Goal: Transaction & Acquisition: Book appointment/travel/reservation

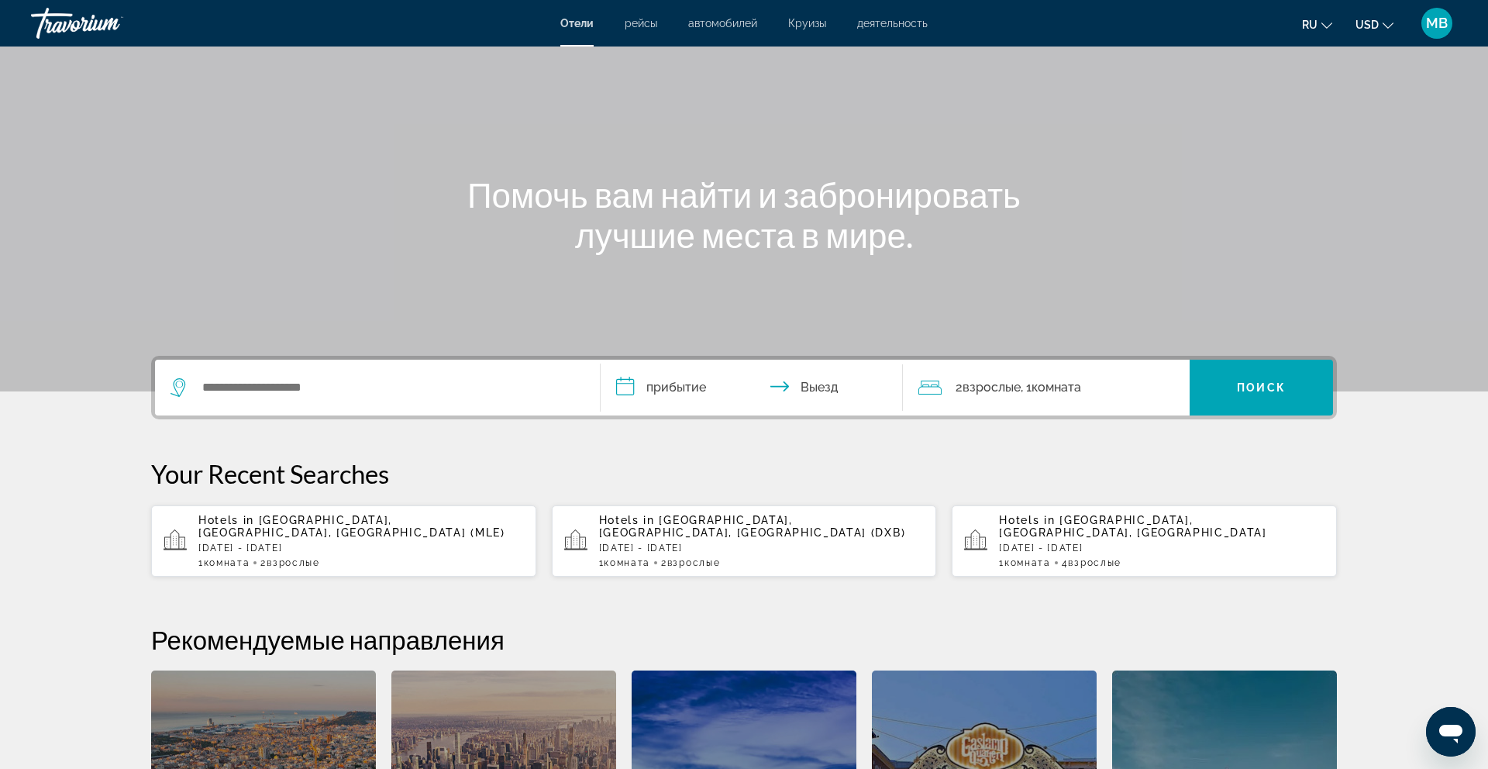
scroll to position [86, 0]
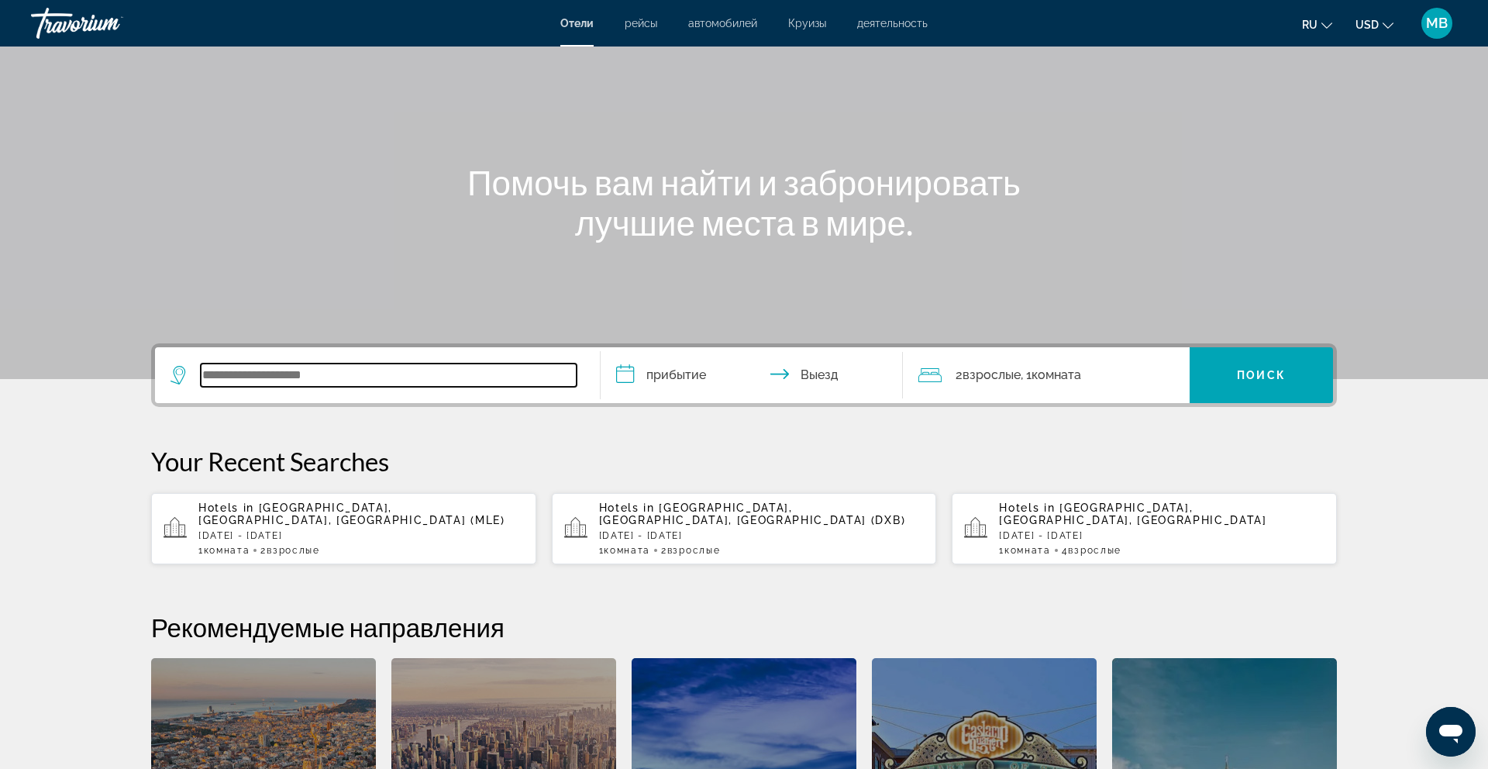
click at [386, 371] on input "Search widget" at bounding box center [389, 374] width 376 height 23
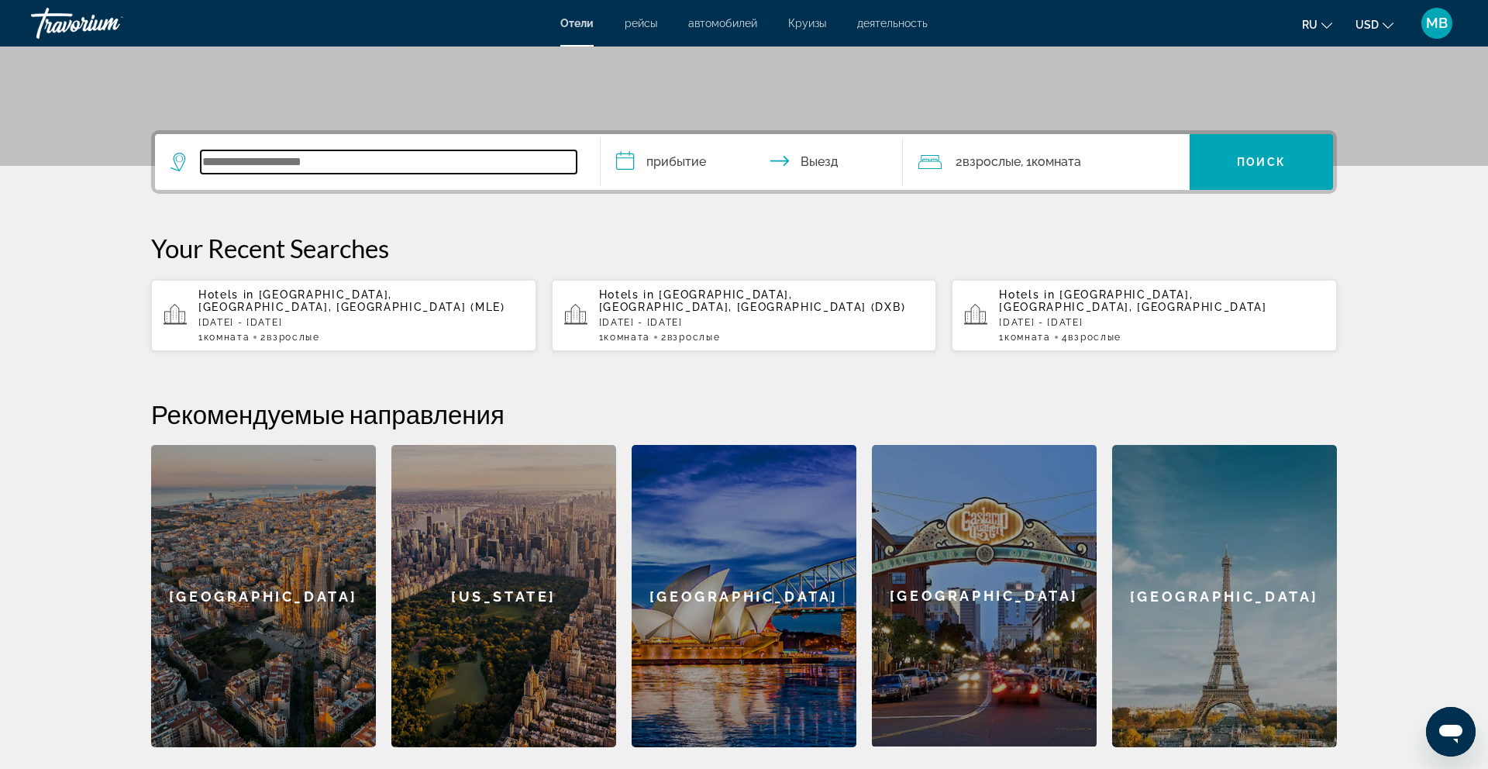
scroll to position [294, 0]
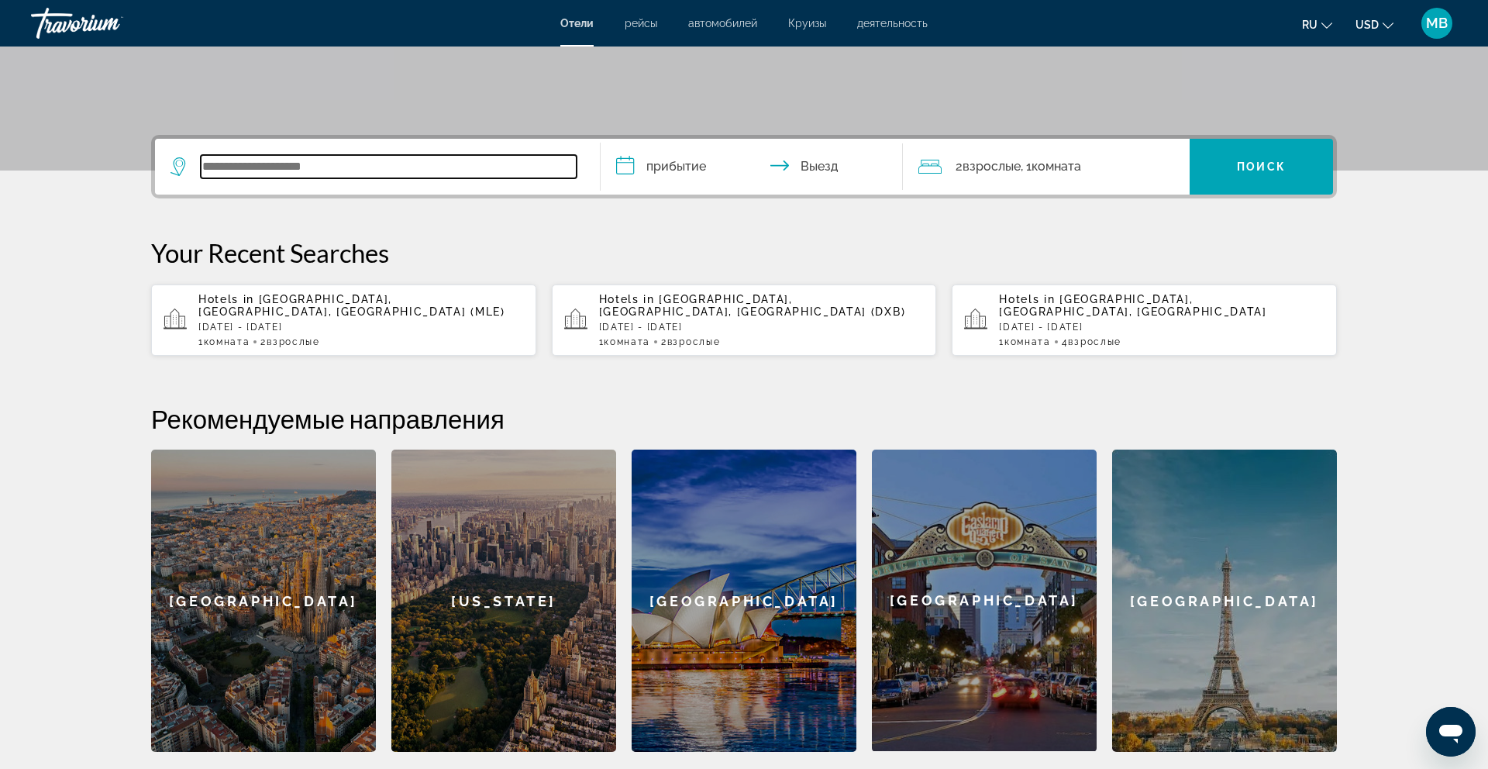
type input "*"
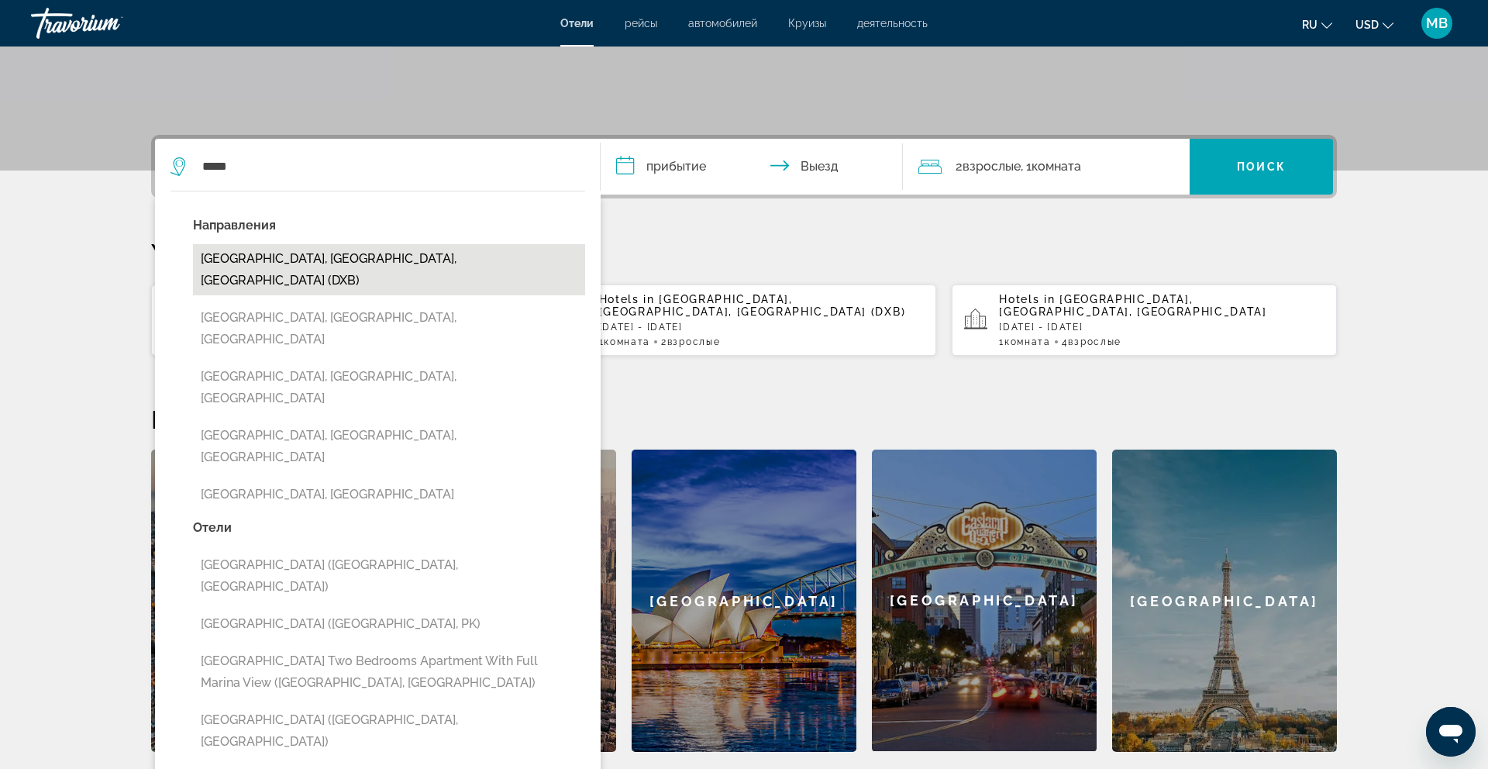
click at [401, 260] on button "[GEOGRAPHIC_DATA], [GEOGRAPHIC_DATA], [GEOGRAPHIC_DATA] (DXB)" at bounding box center [389, 269] width 392 height 51
type input "**********"
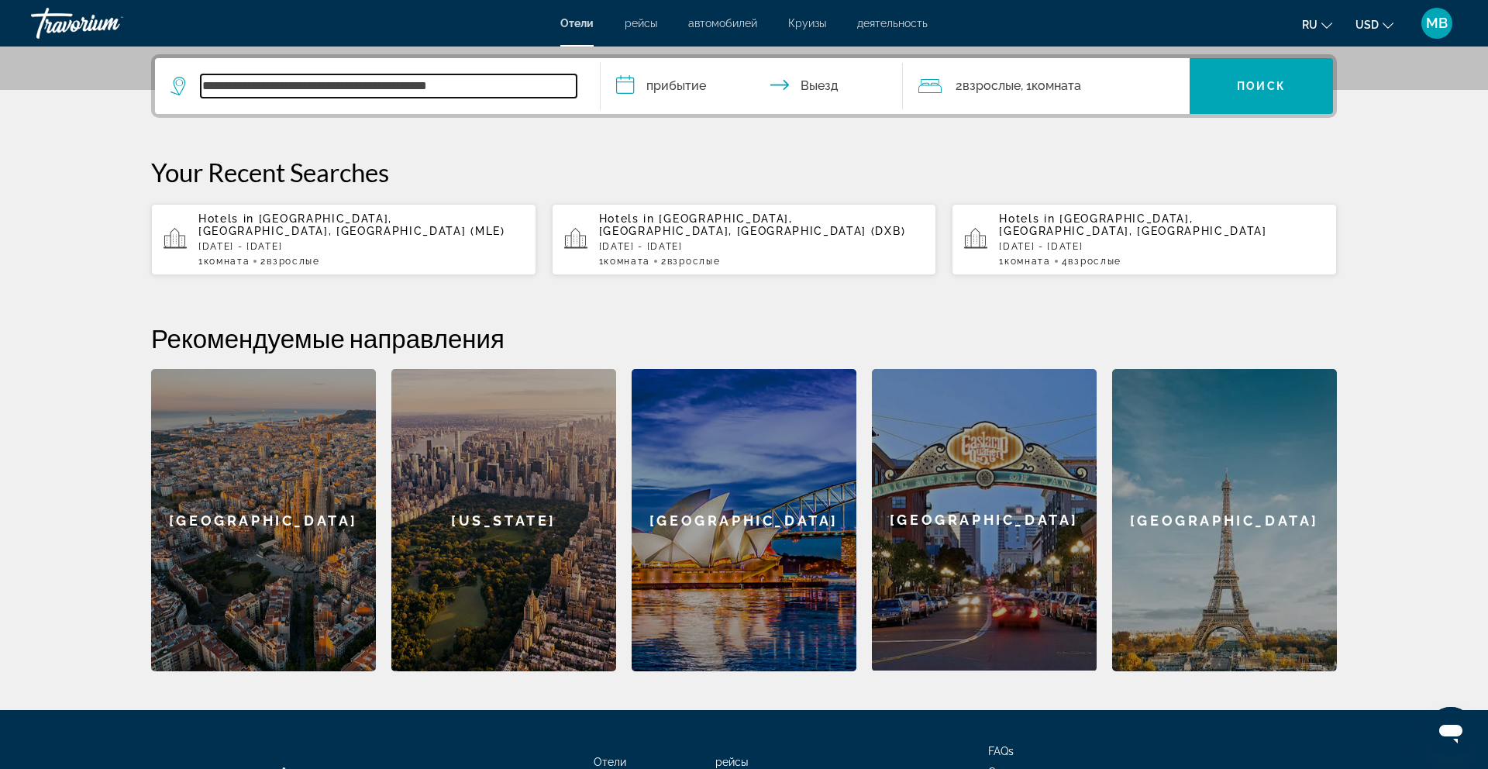
scroll to position [379, 0]
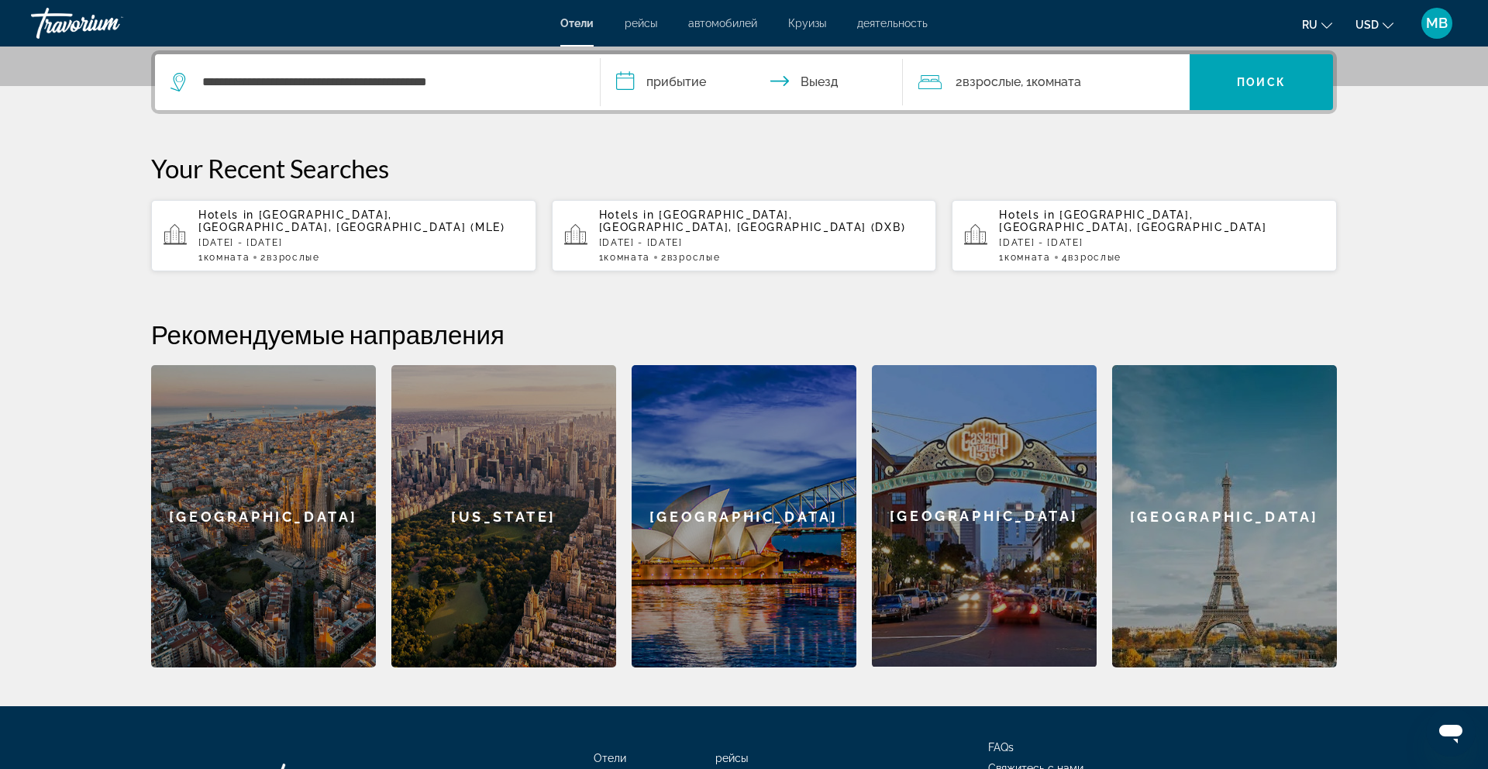
click at [685, 90] on input "**********" at bounding box center [755, 84] width 308 height 60
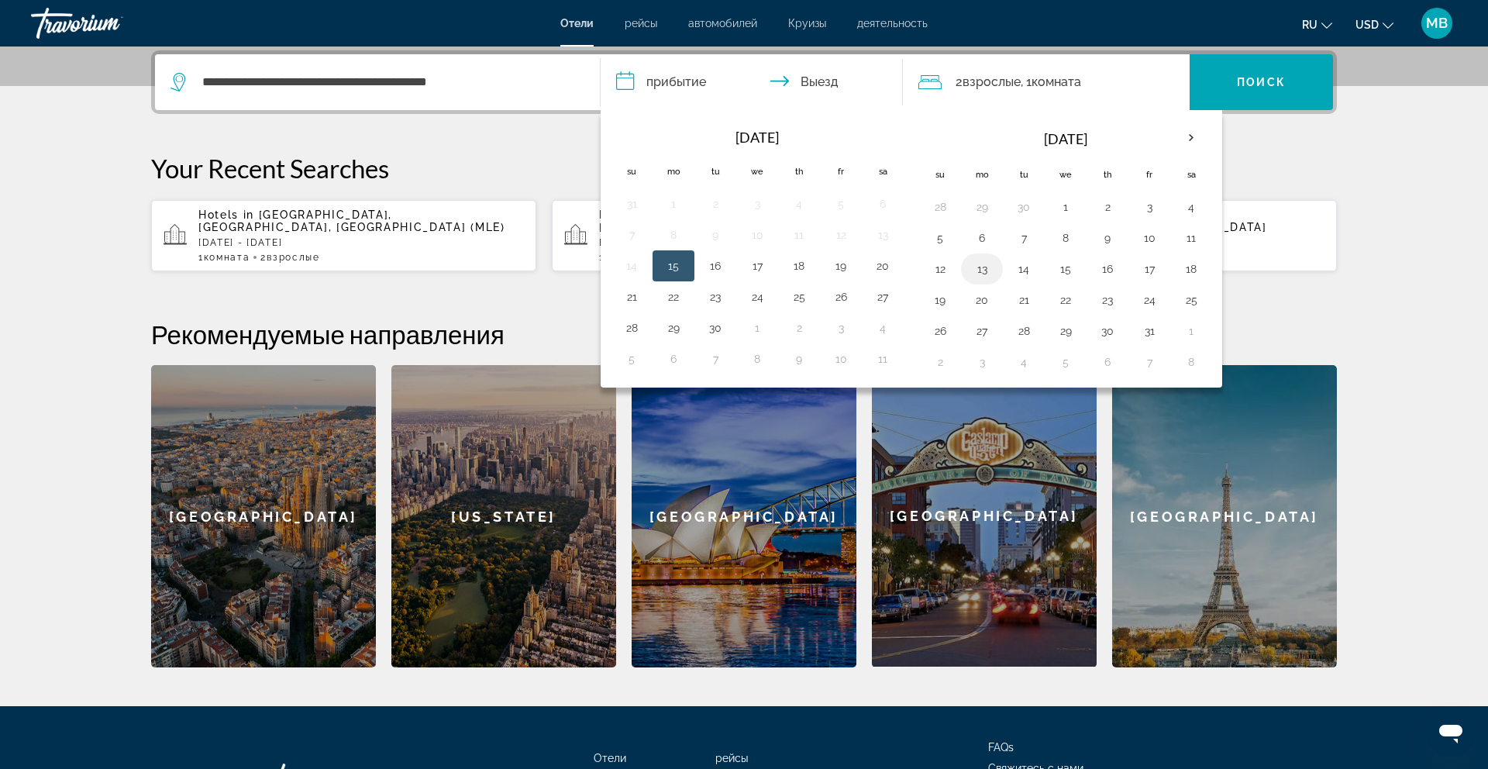
click at [983, 270] on button "13" at bounding box center [981, 269] width 25 height 22
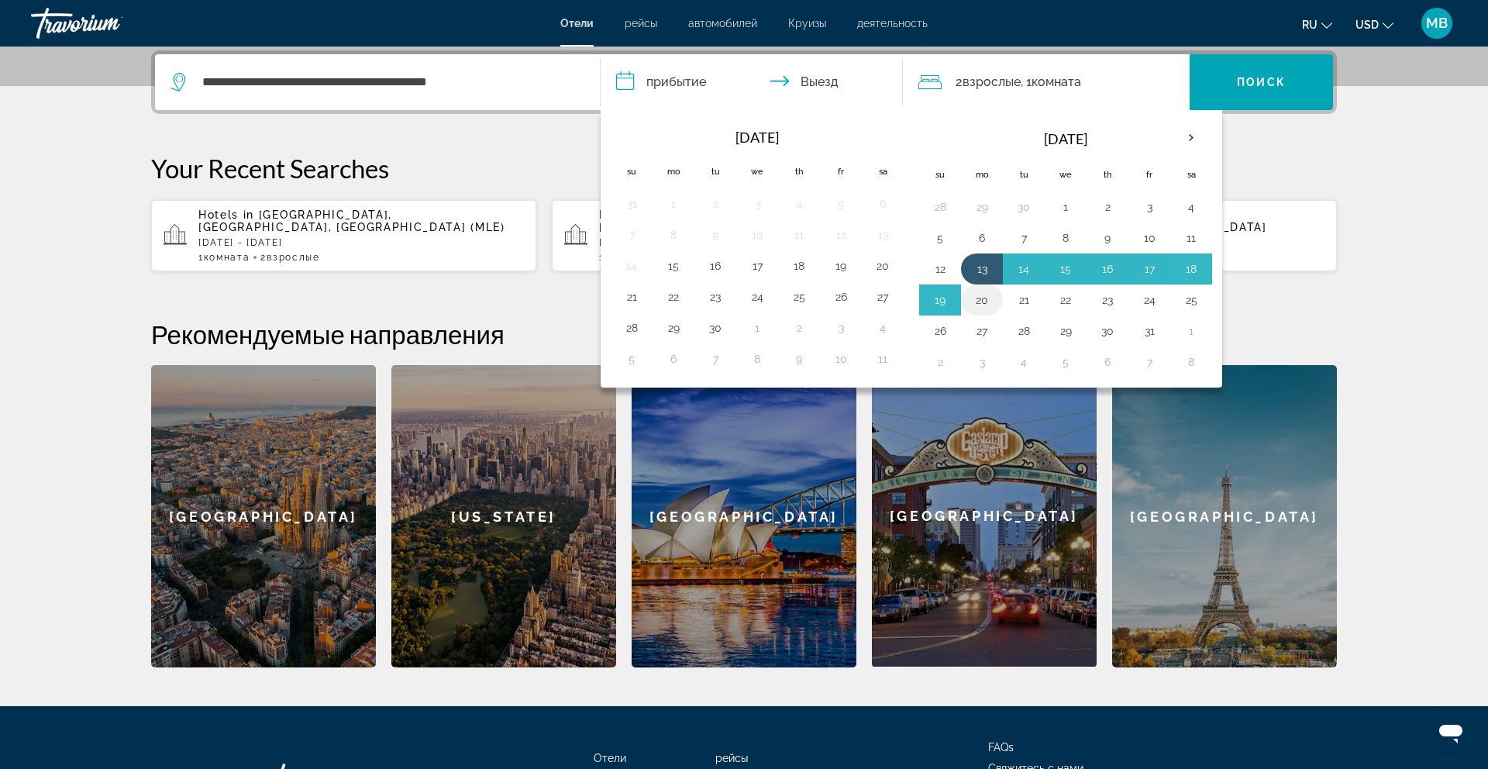
click at [984, 302] on button "20" at bounding box center [981, 300] width 25 height 22
type input "**********"
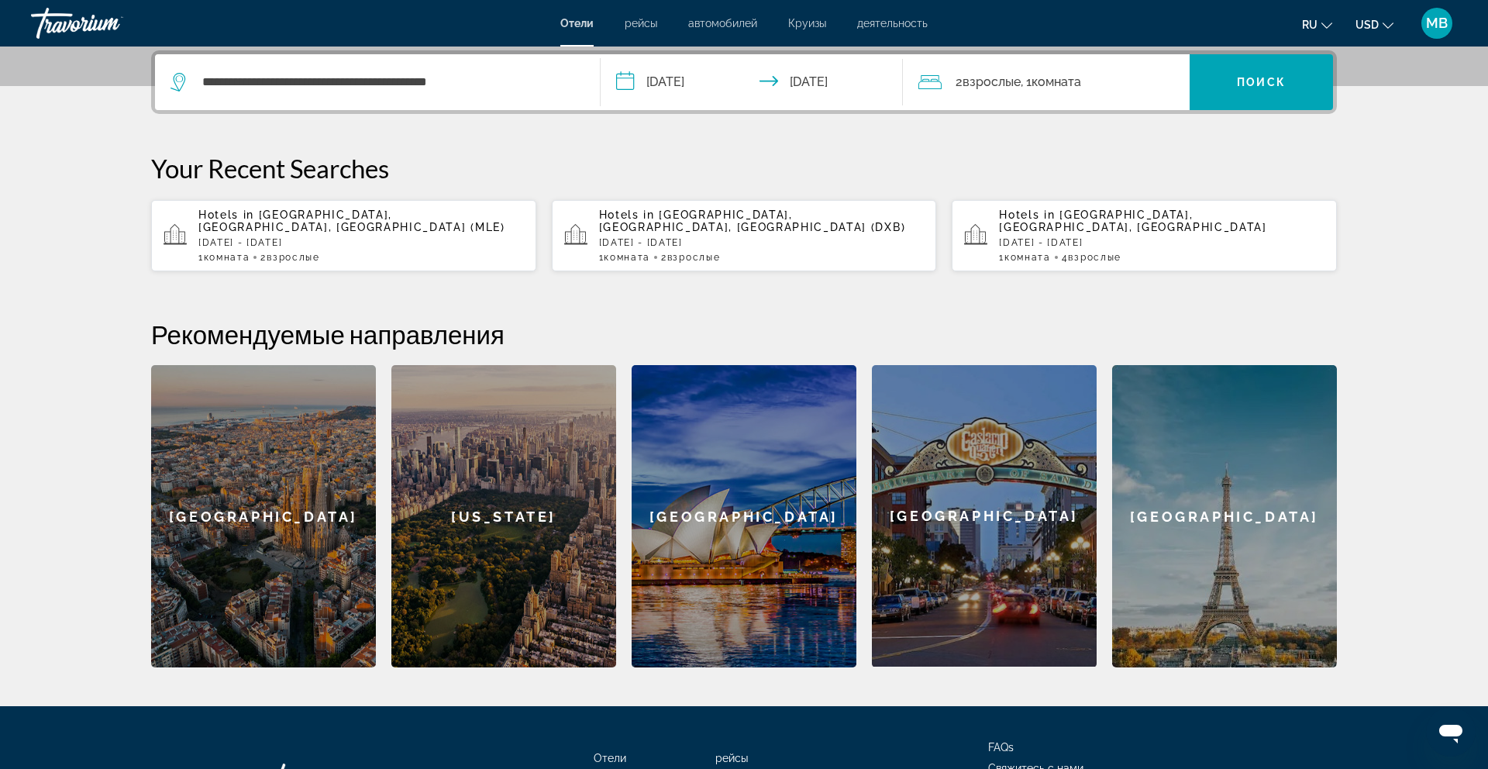
click at [1119, 83] on div "2 Взрослый Взрослые , 1 Комната номера" at bounding box center [1053, 82] width 271 height 22
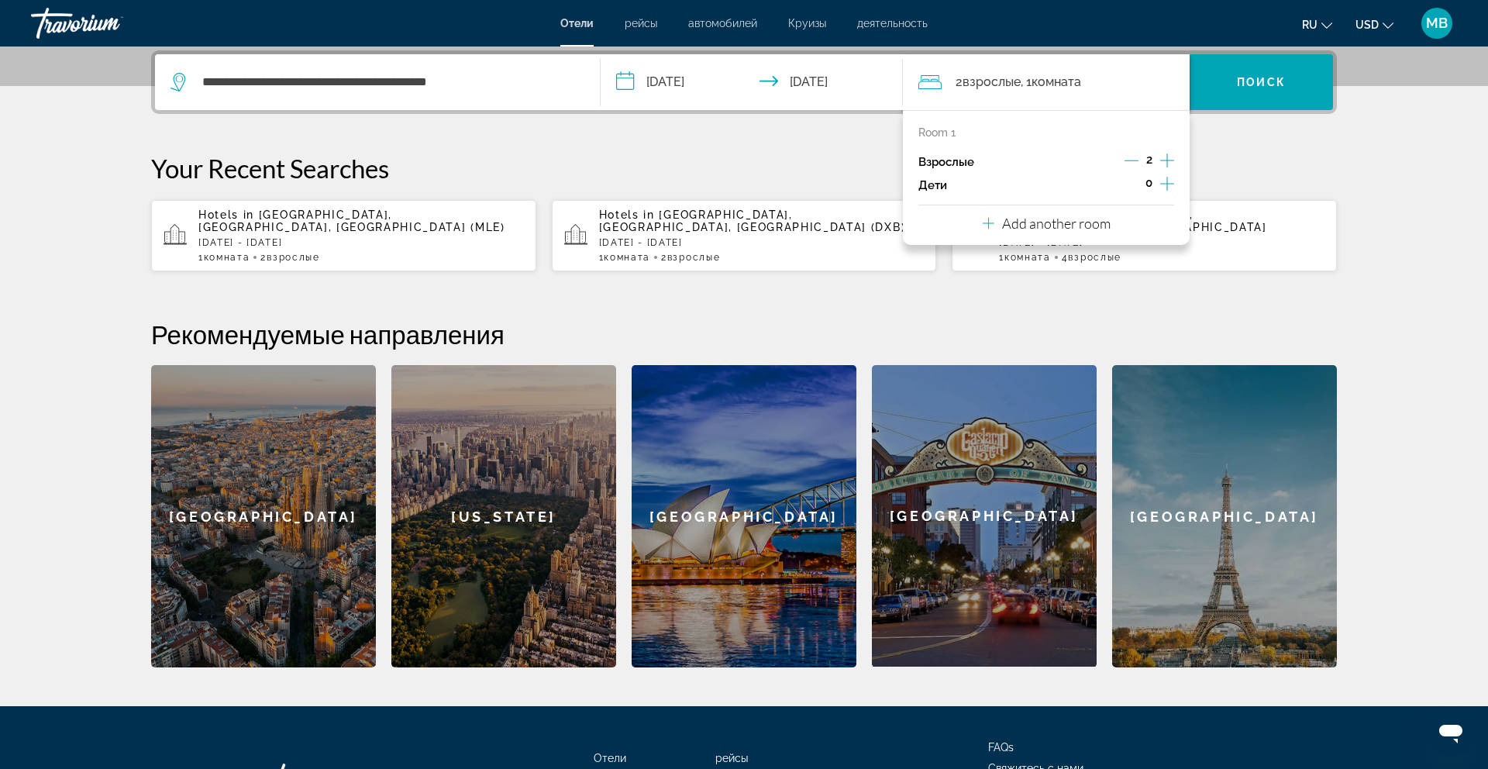
click at [1167, 186] on icon "Increment children" at bounding box center [1167, 184] width 14 height 14
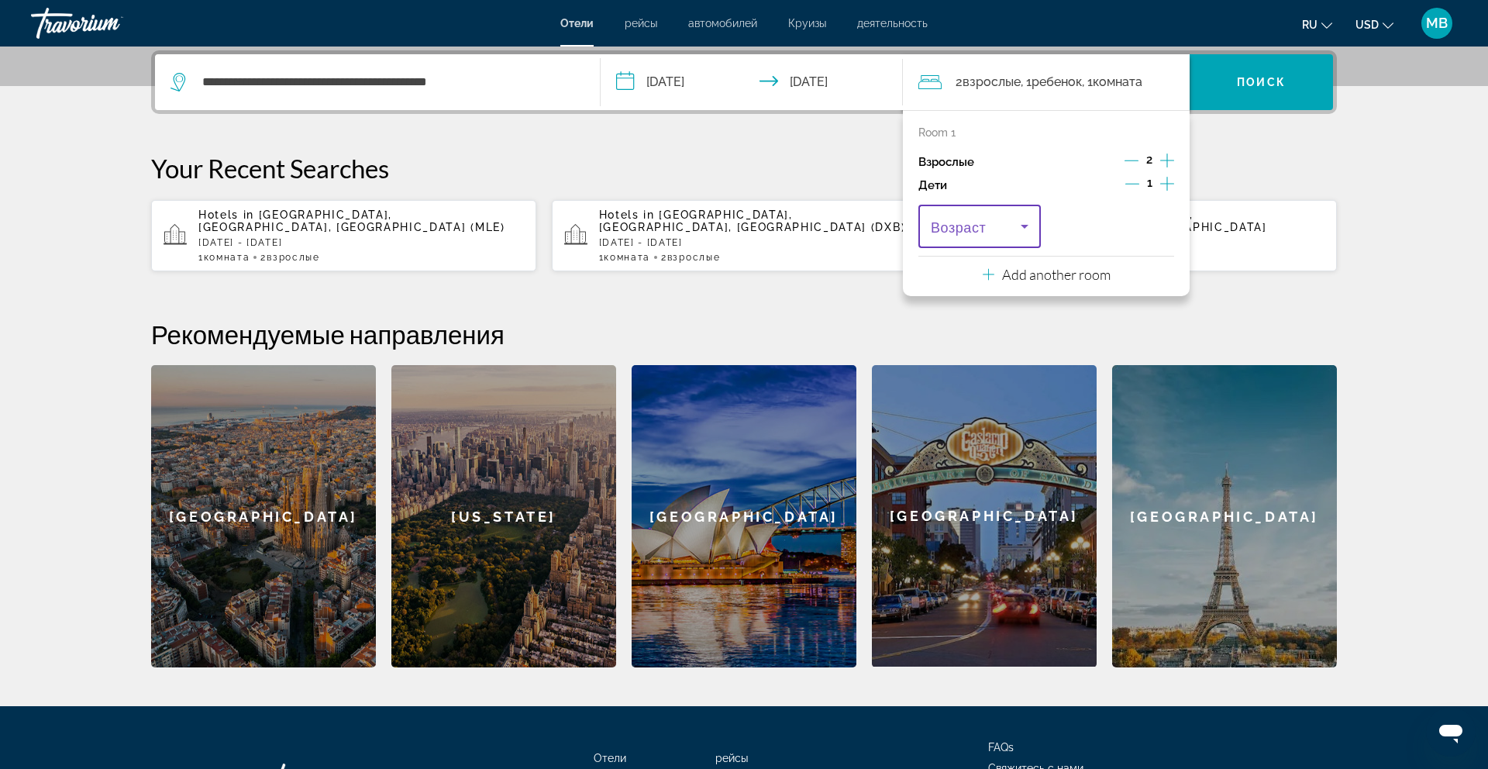
click at [1028, 228] on icon "Travelers: 2 adults, 1 child" at bounding box center [1024, 226] width 19 height 19
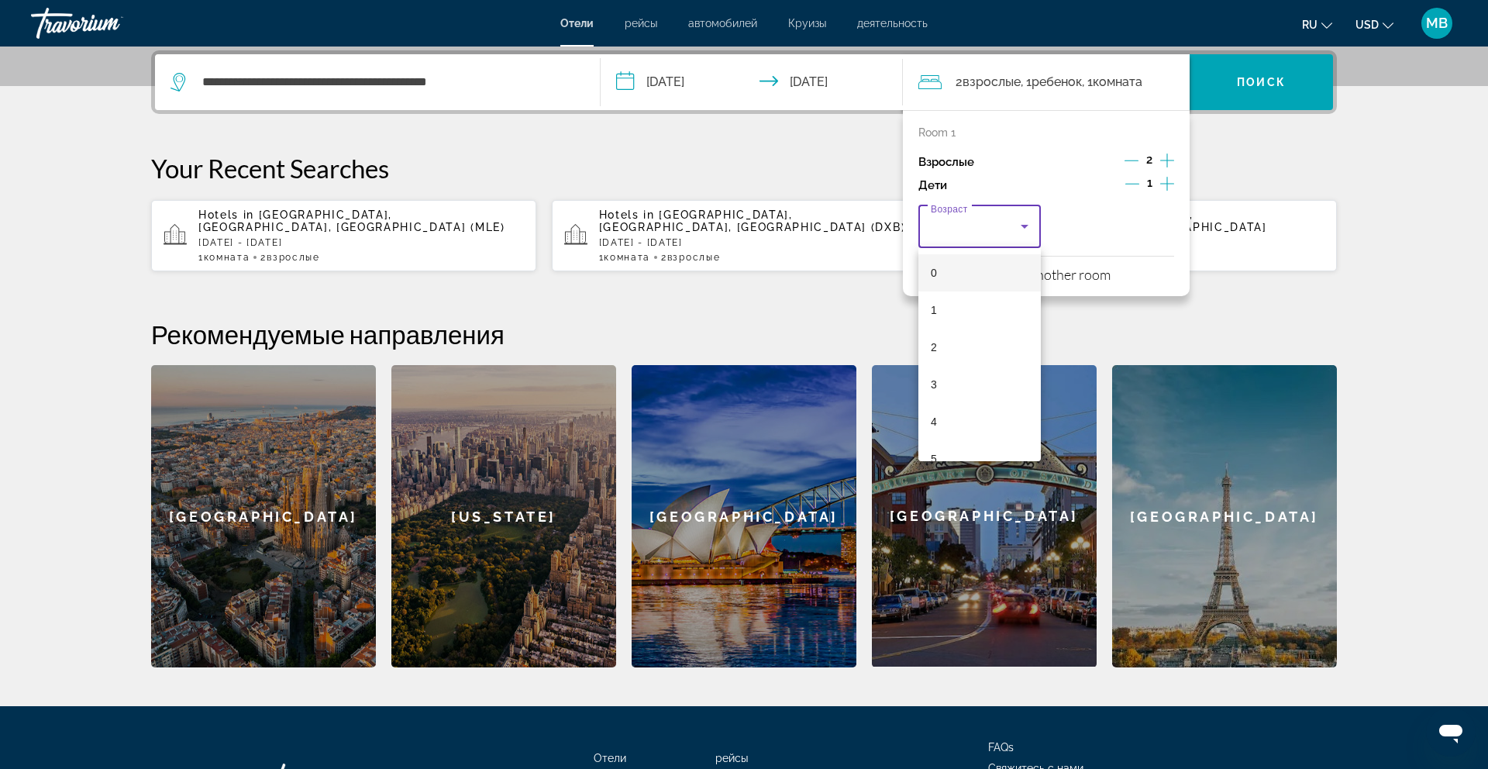
click at [1171, 188] on div at bounding box center [744, 384] width 1488 height 769
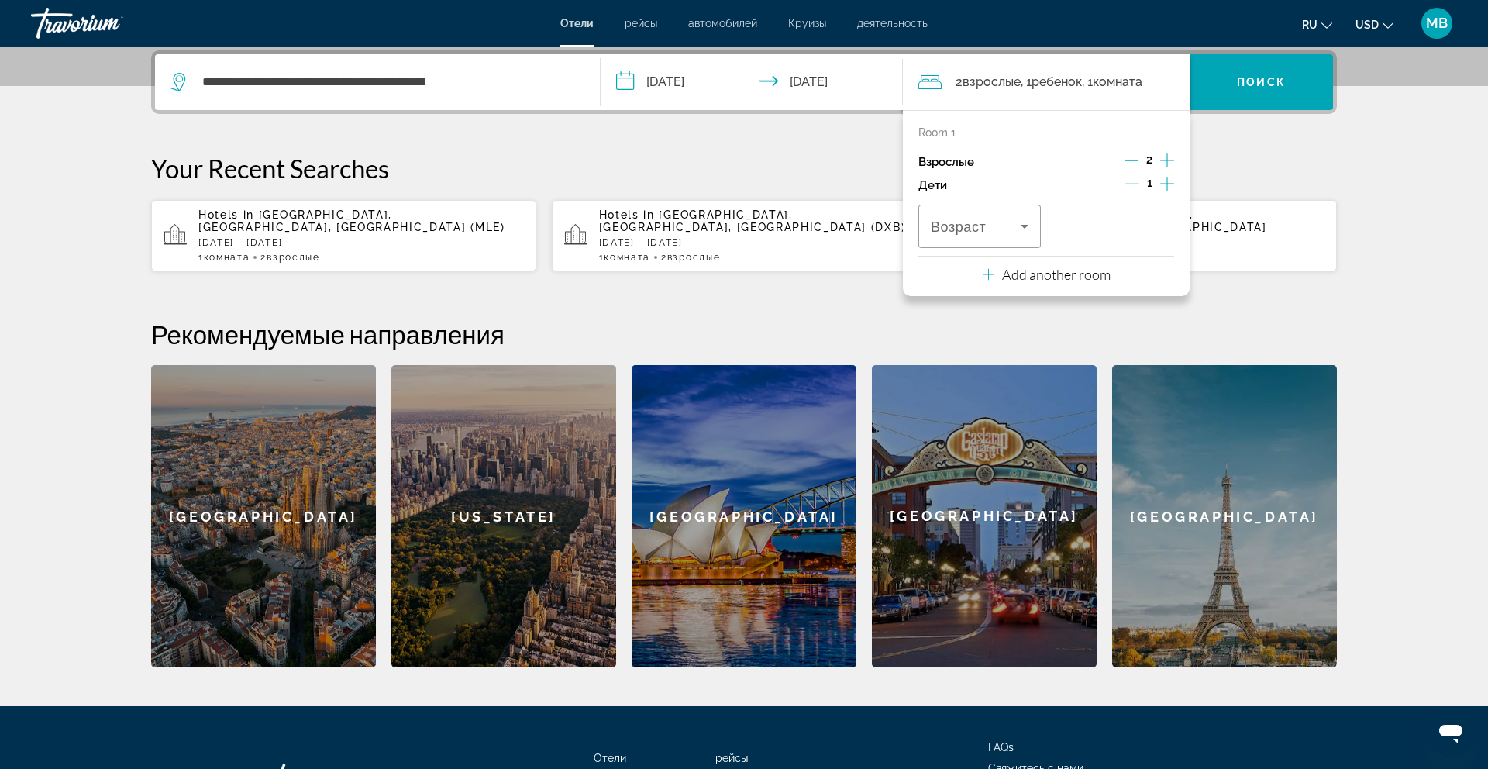
click at [1136, 184] on icon "Decrement children" at bounding box center [1132, 184] width 14 height 14
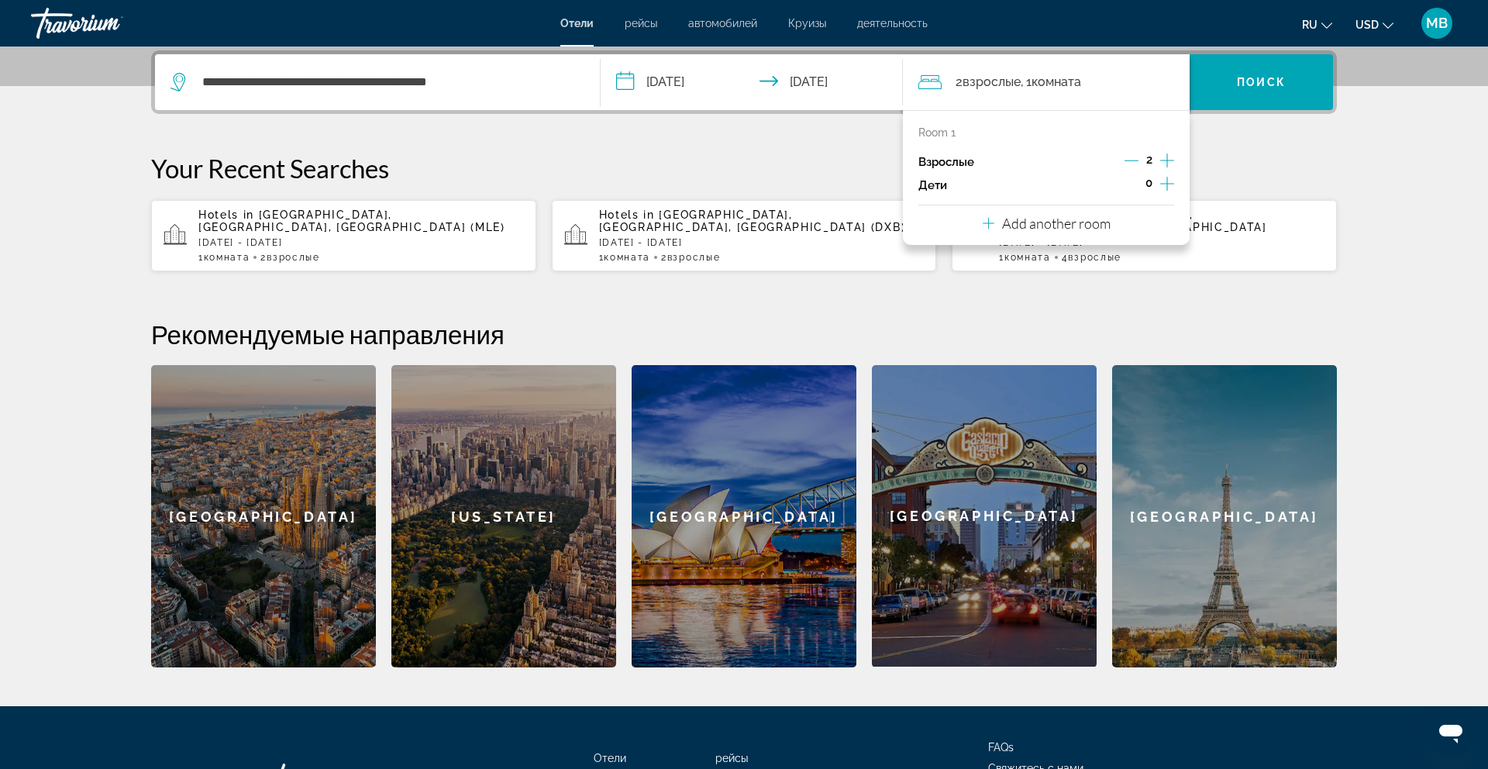
click at [1294, 143] on div "**********" at bounding box center [744, 358] width 1248 height 617
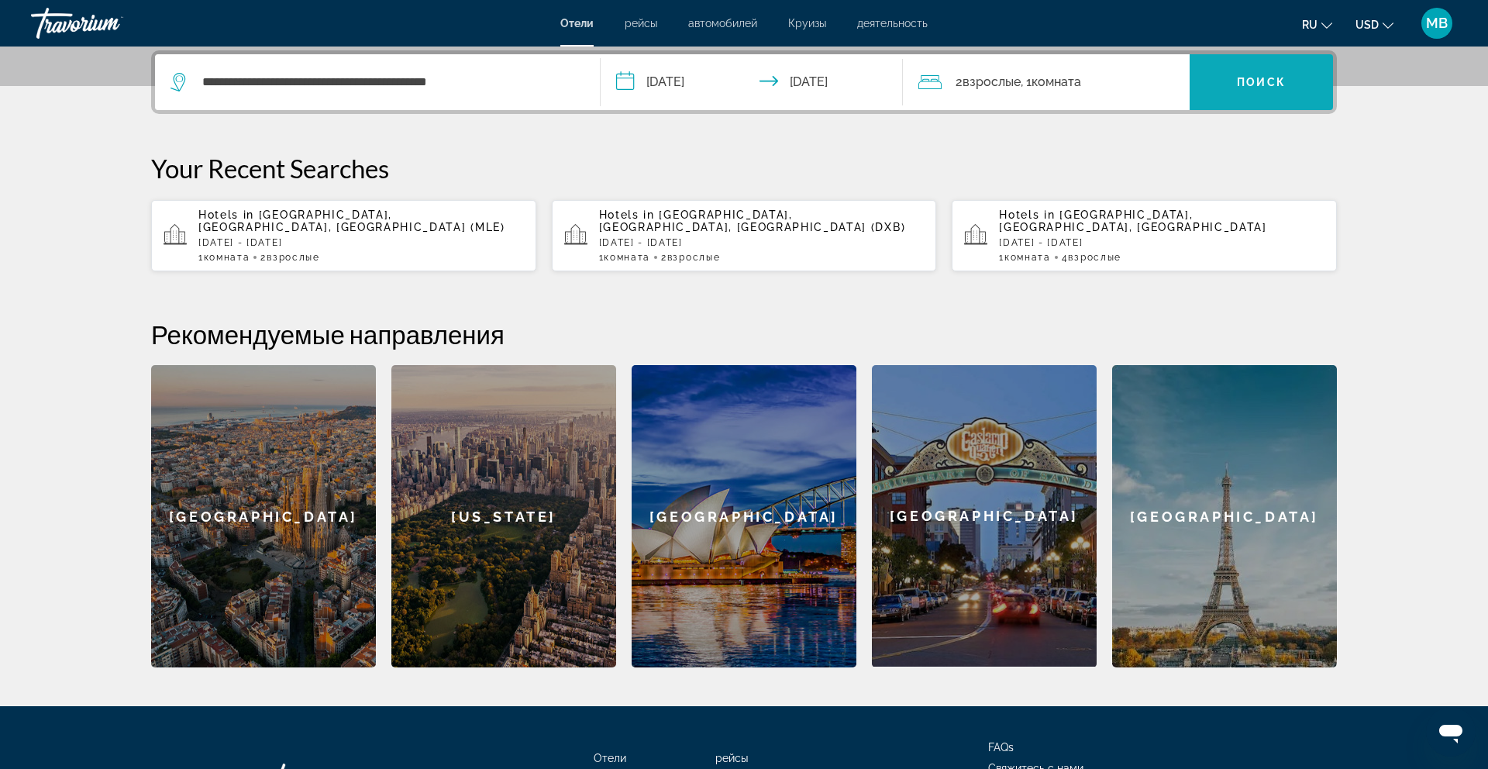
click at [1265, 91] on span "Search widget" at bounding box center [1261, 82] width 143 height 37
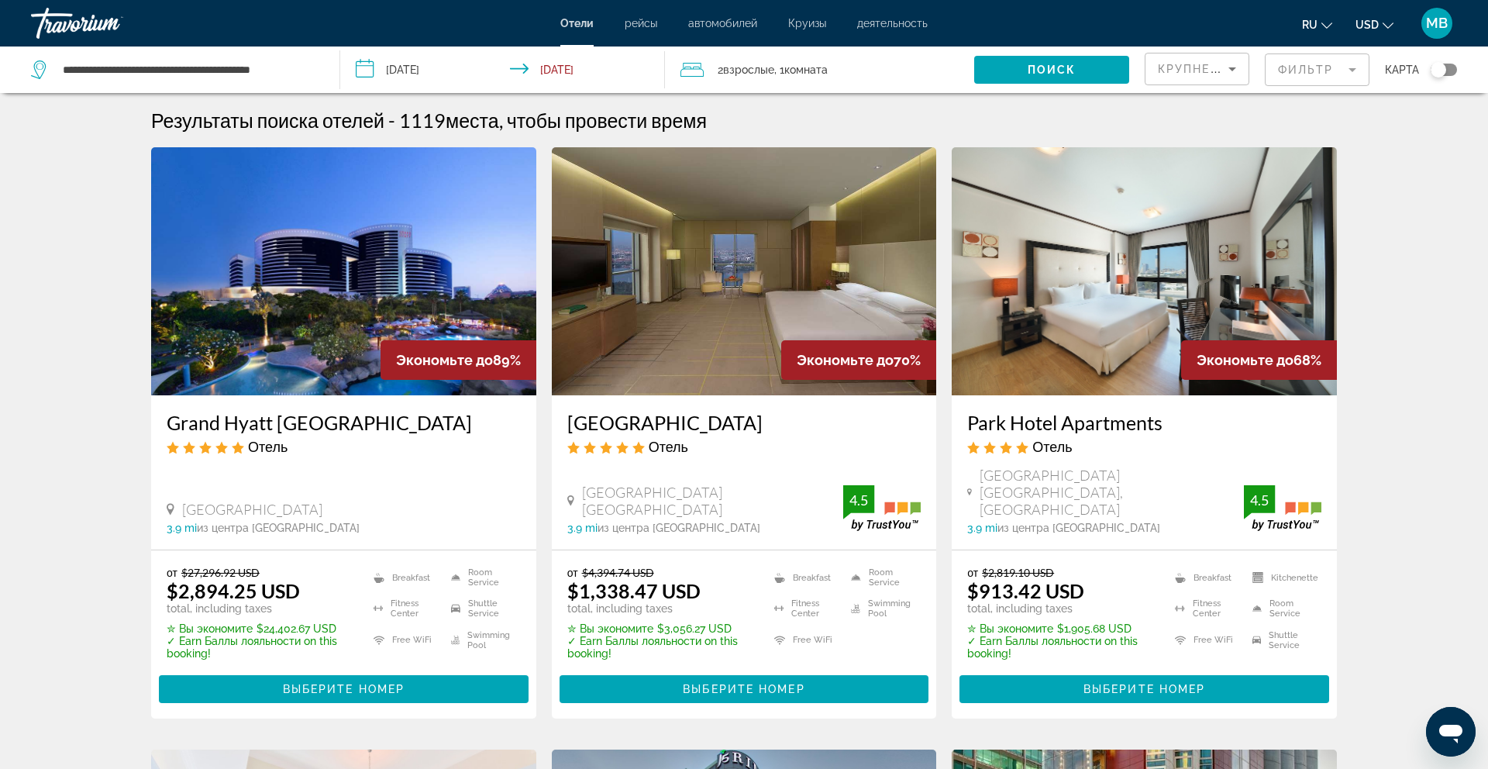
click at [1354, 72] on mat-form-field "Фильтр" at bounding box center [1317, 69] width 105 height 33
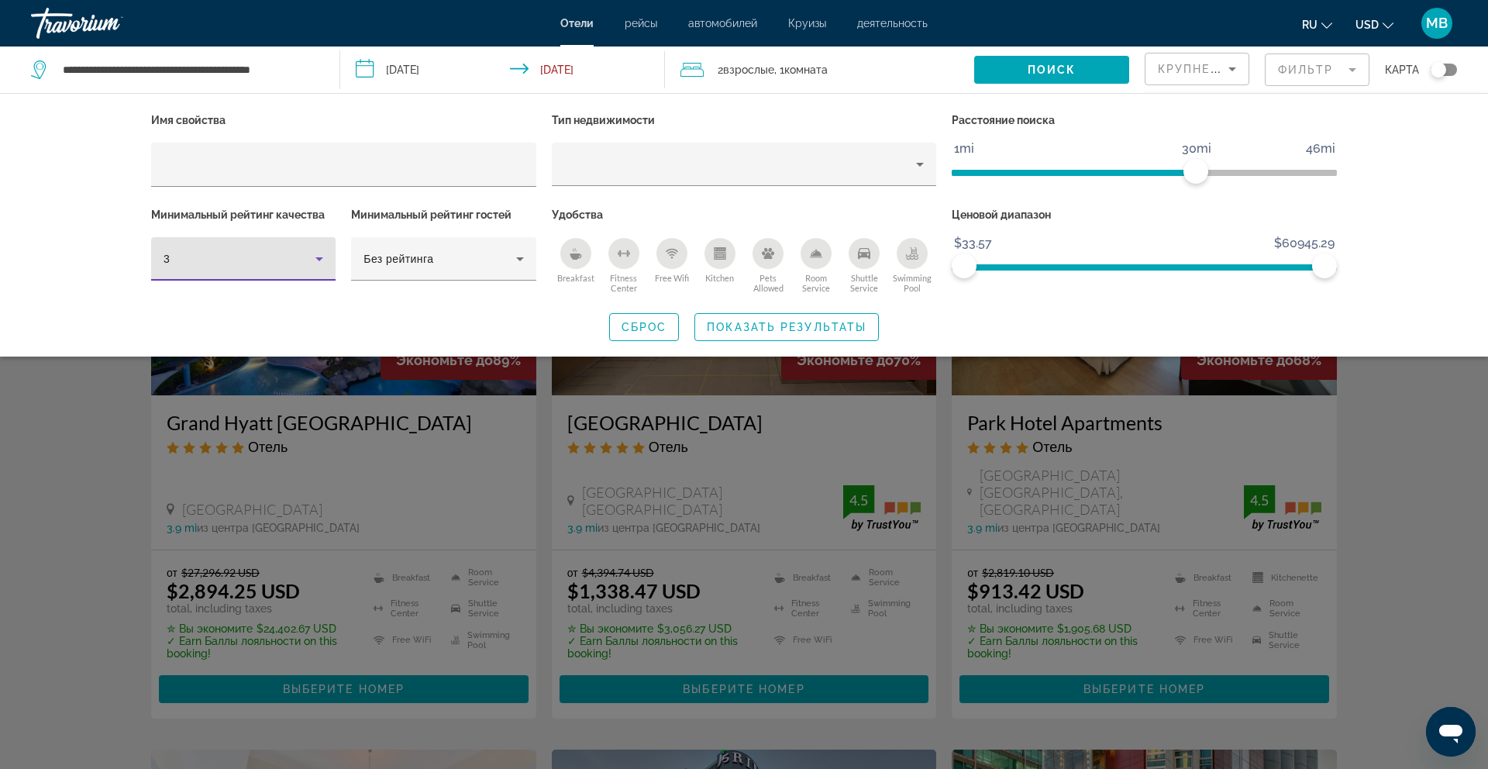
click at [314, 260] on icon "Hotel Filters" at bounding box center [319, 259] width 19 height 19
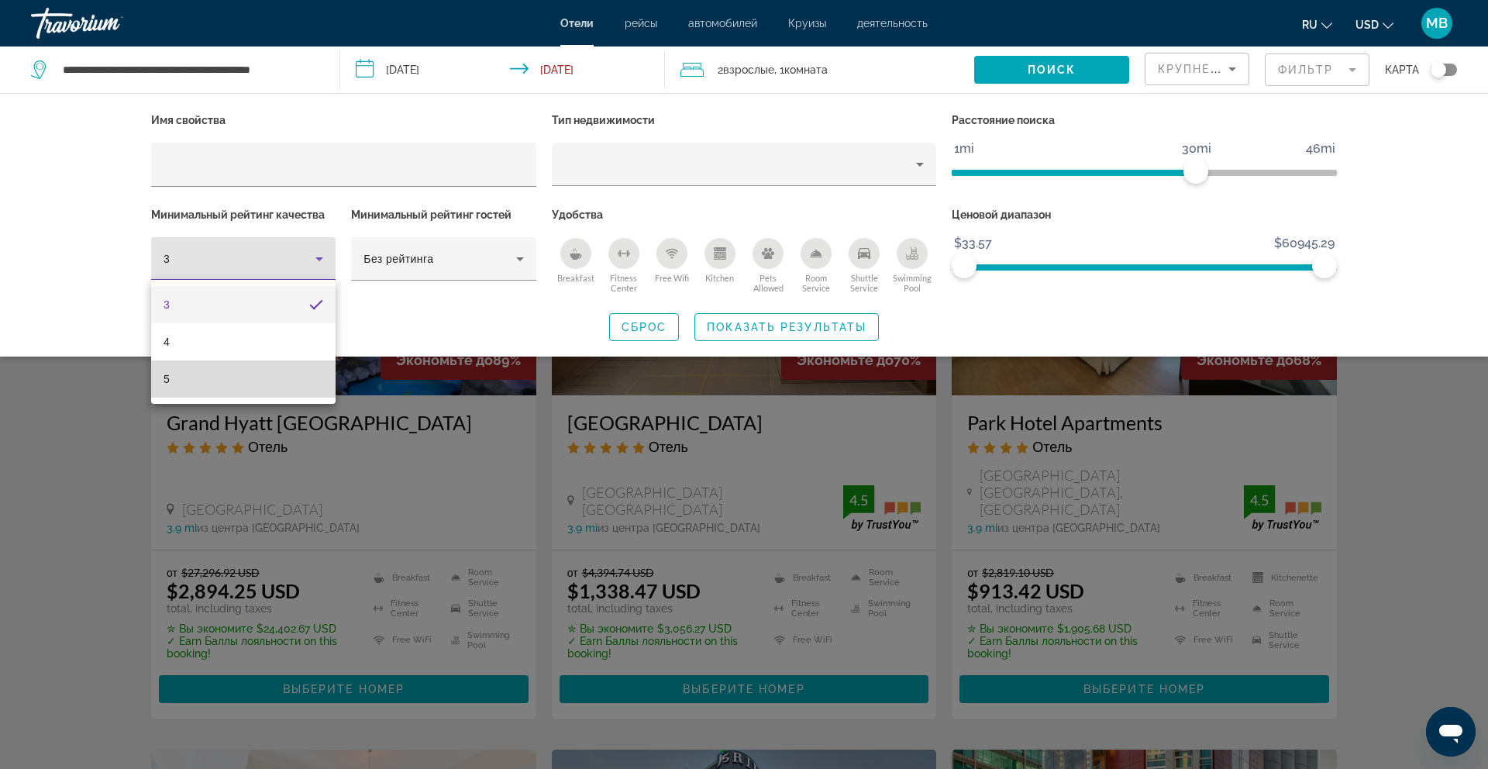
click at [261, 375] on mat-option "5" at bounding box center [243, 378] width 184 height 37
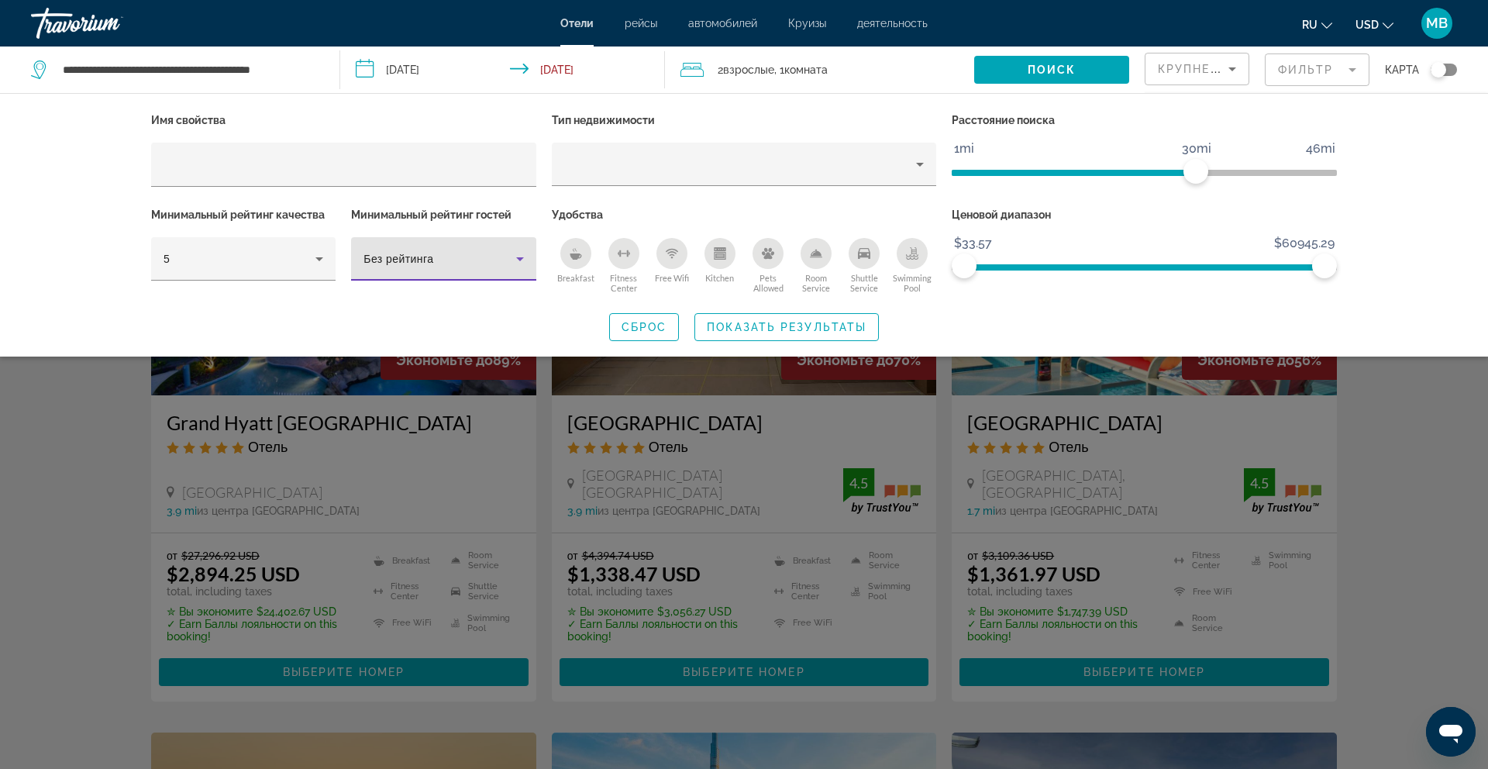
click at [503, 261] on div "Без рейтинга" at bounding box center [439, 259] width 152 height 19
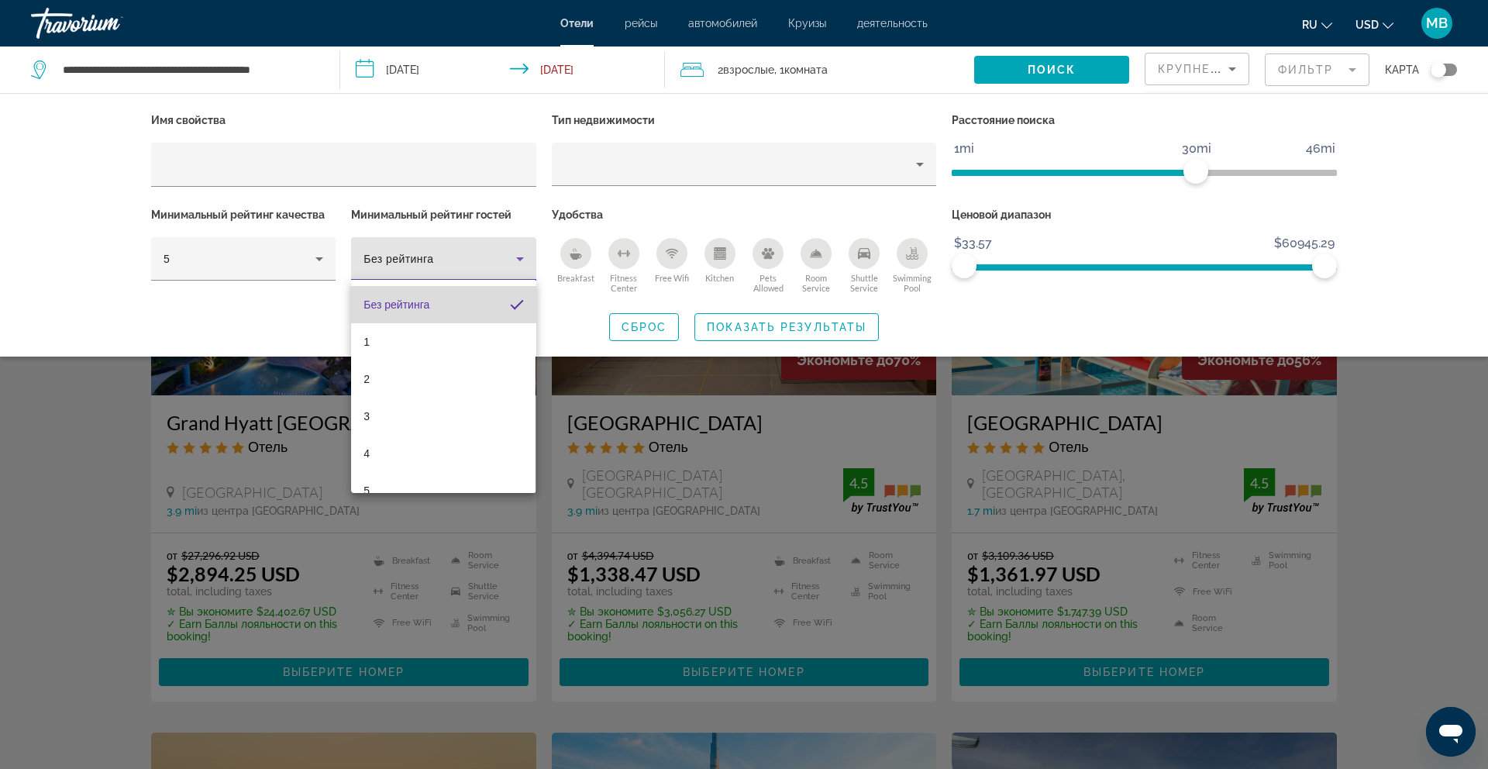
click at [516, 301] on mat-pseudo-checkbox at bounding box center [517, 305] width 14 height 14
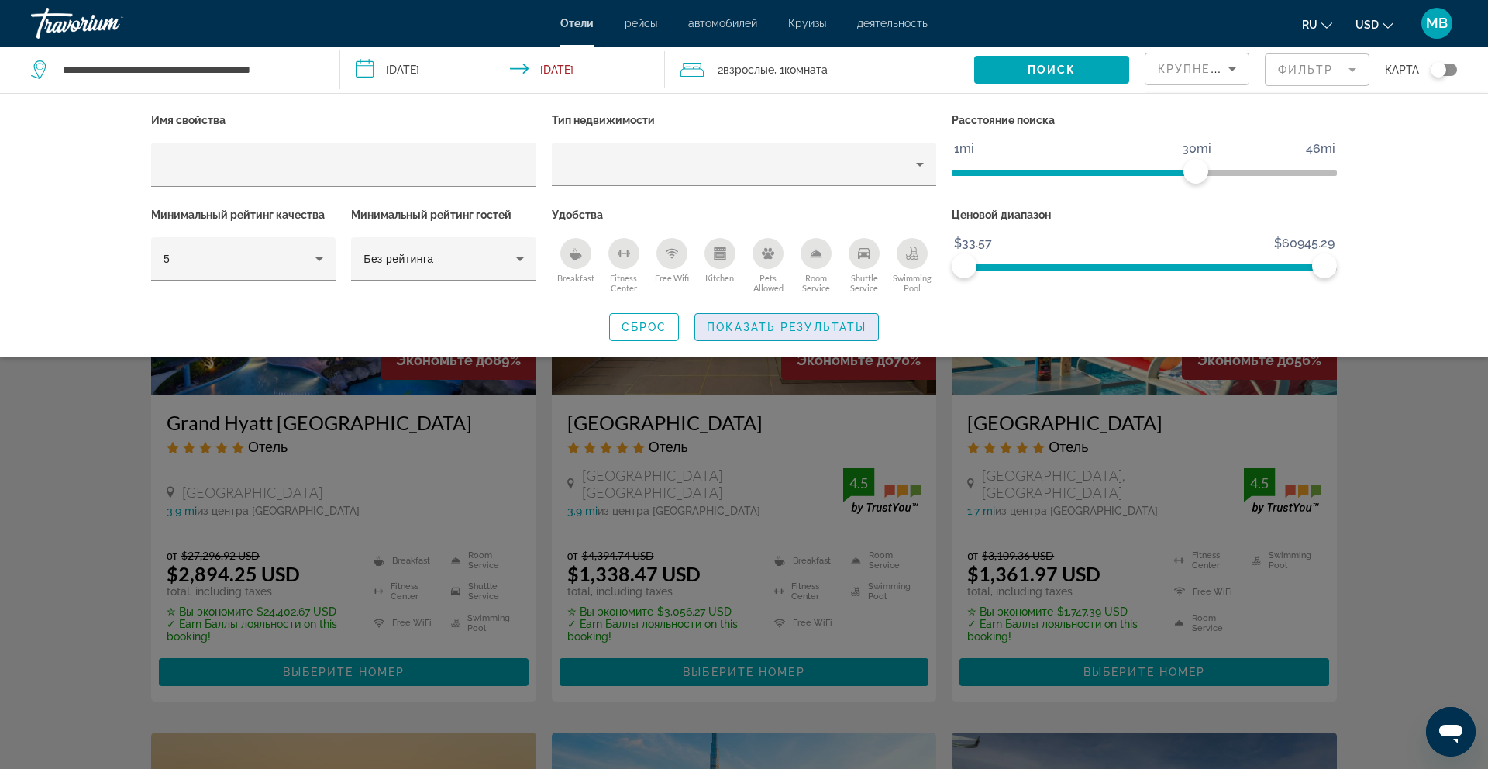
click at [808, 318] on span "Search widget" at bounding box center [786, 326] width 183 height 37
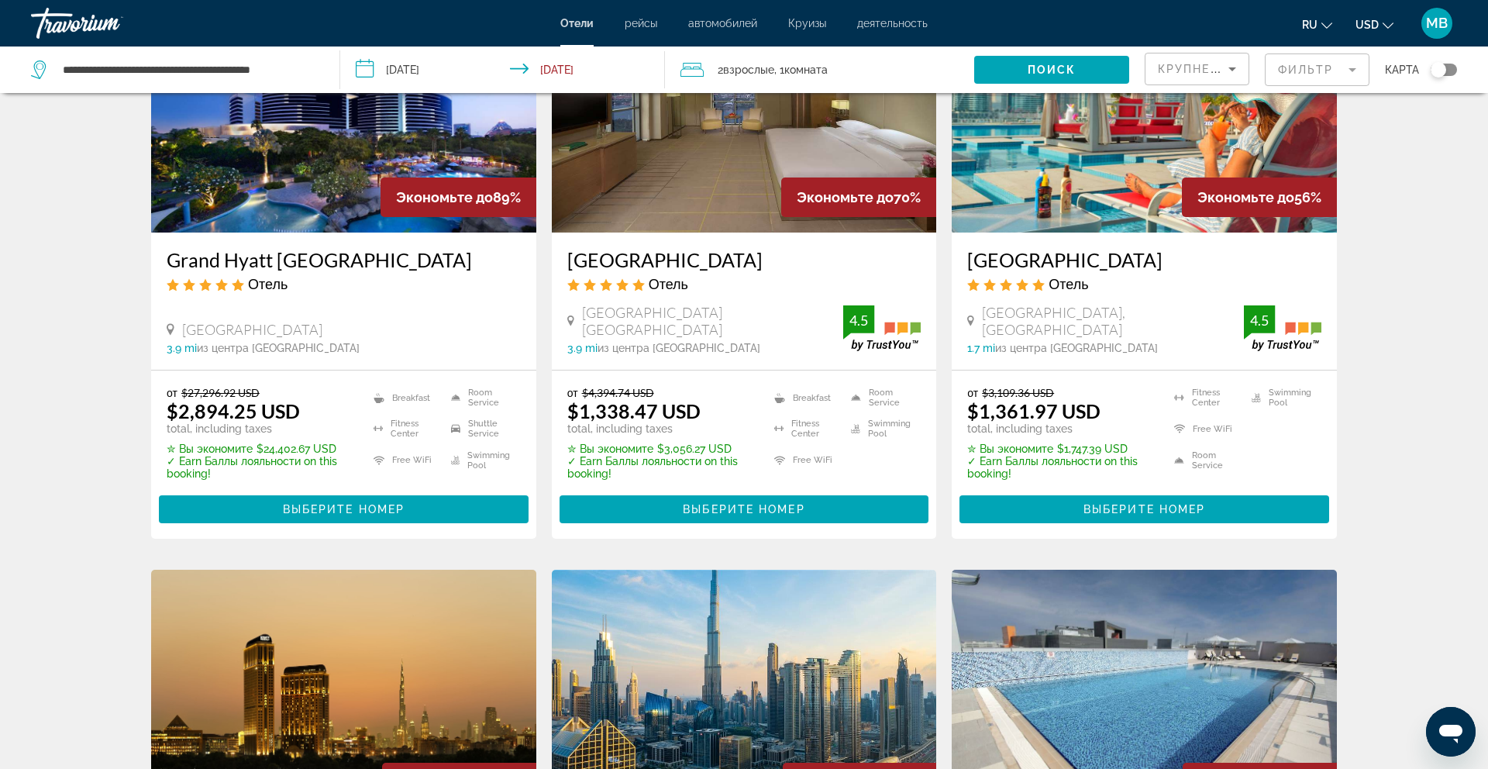
scroll to position [191, 0]
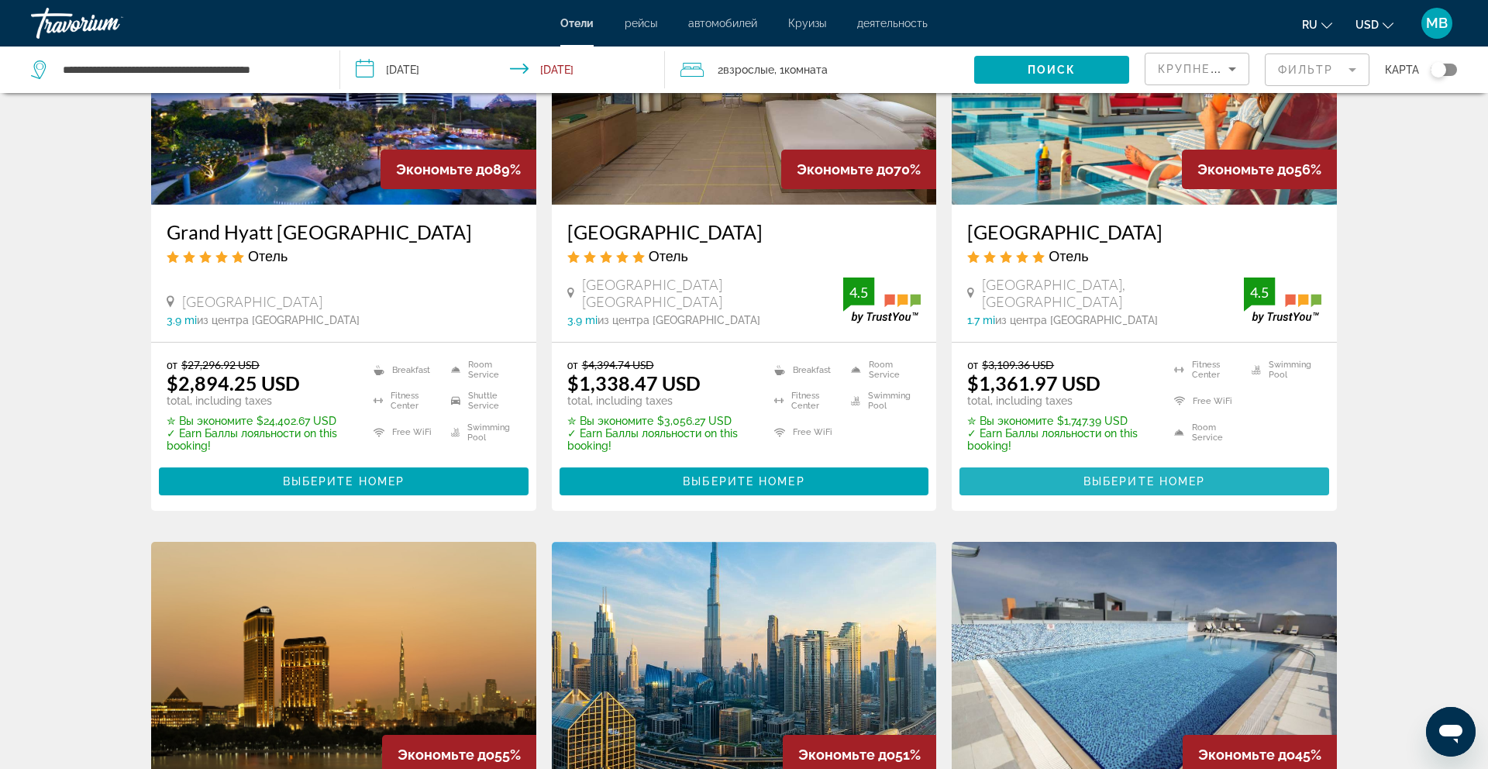
click at [1186, 476] on span "Выберите номер" at bounding box center [1144, 481] width 122 height 12
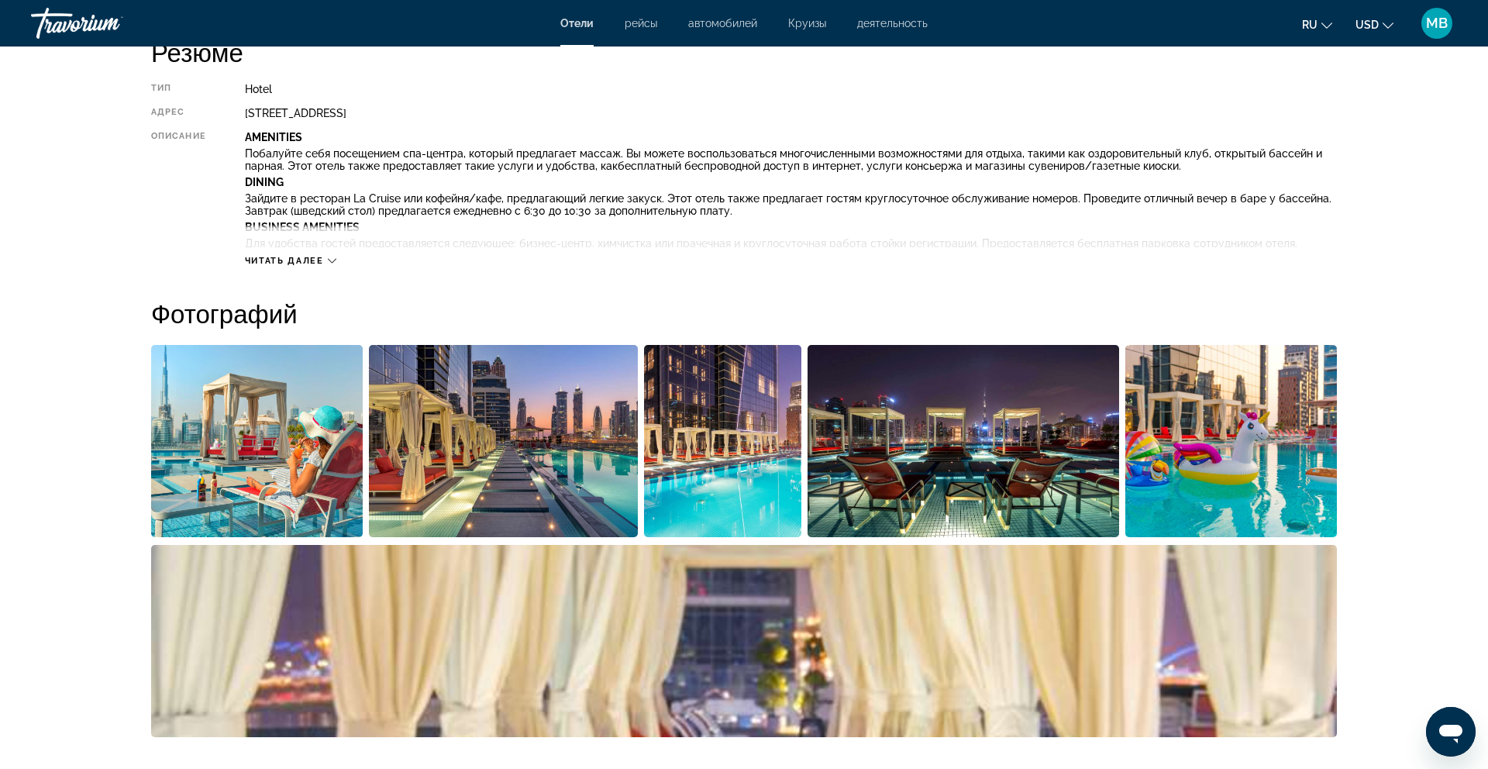
scroll to position [558, 0]
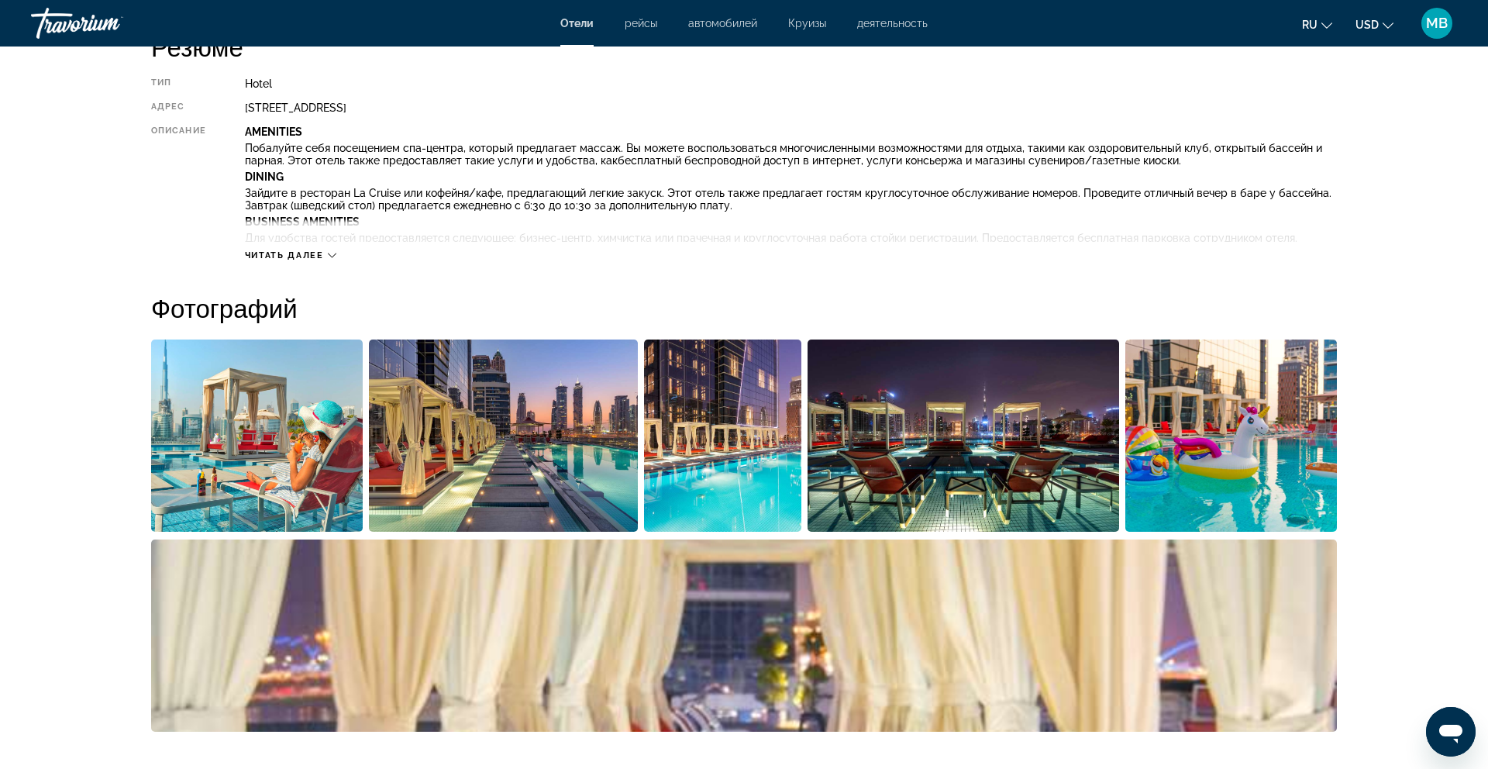
click at [270, 447] on img "Open full-screen image slider" at bounding box center [257, 435] width 212 height 192
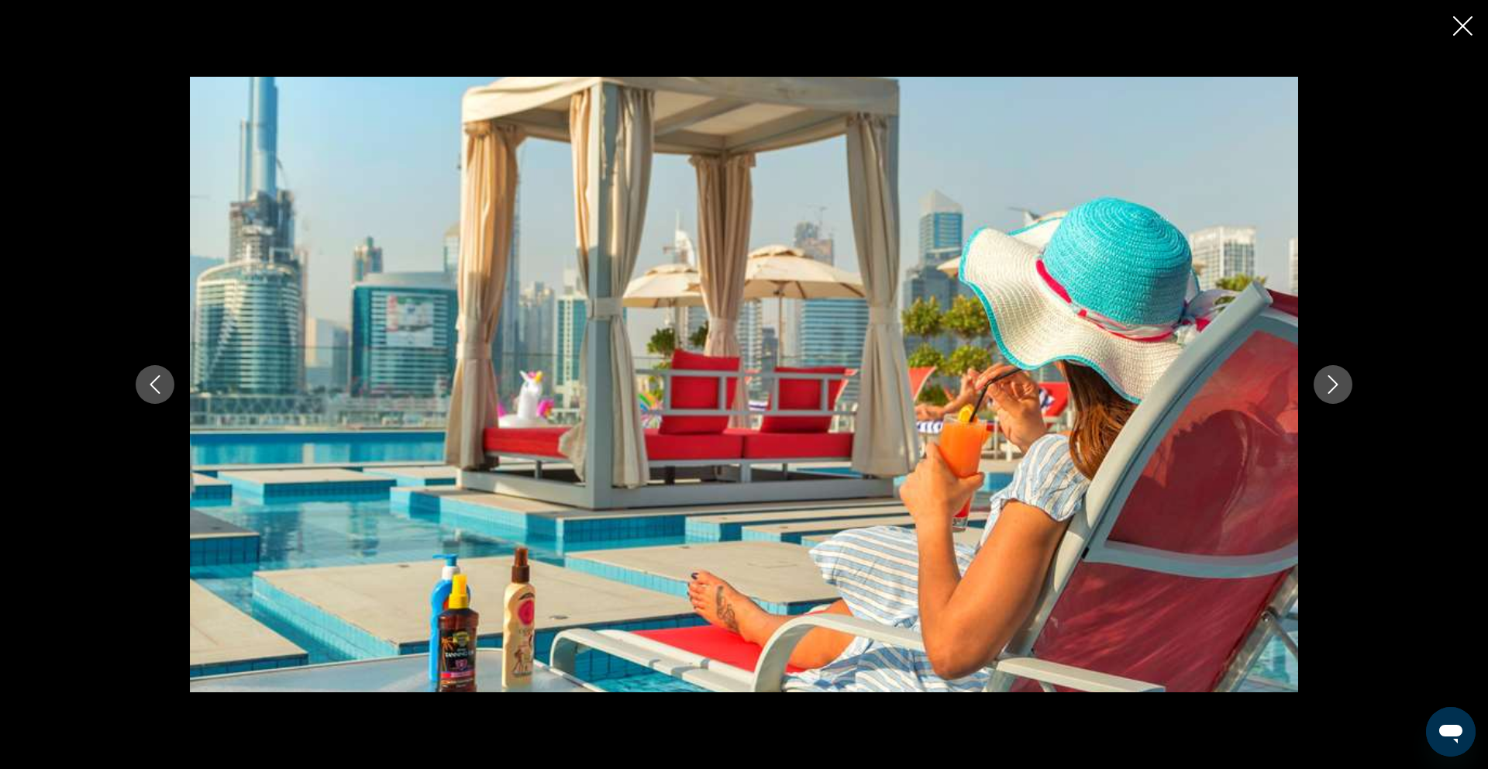
click at [1335, 386] on icon "Next image" at bounding box center [1333, 384] width 10 height 19
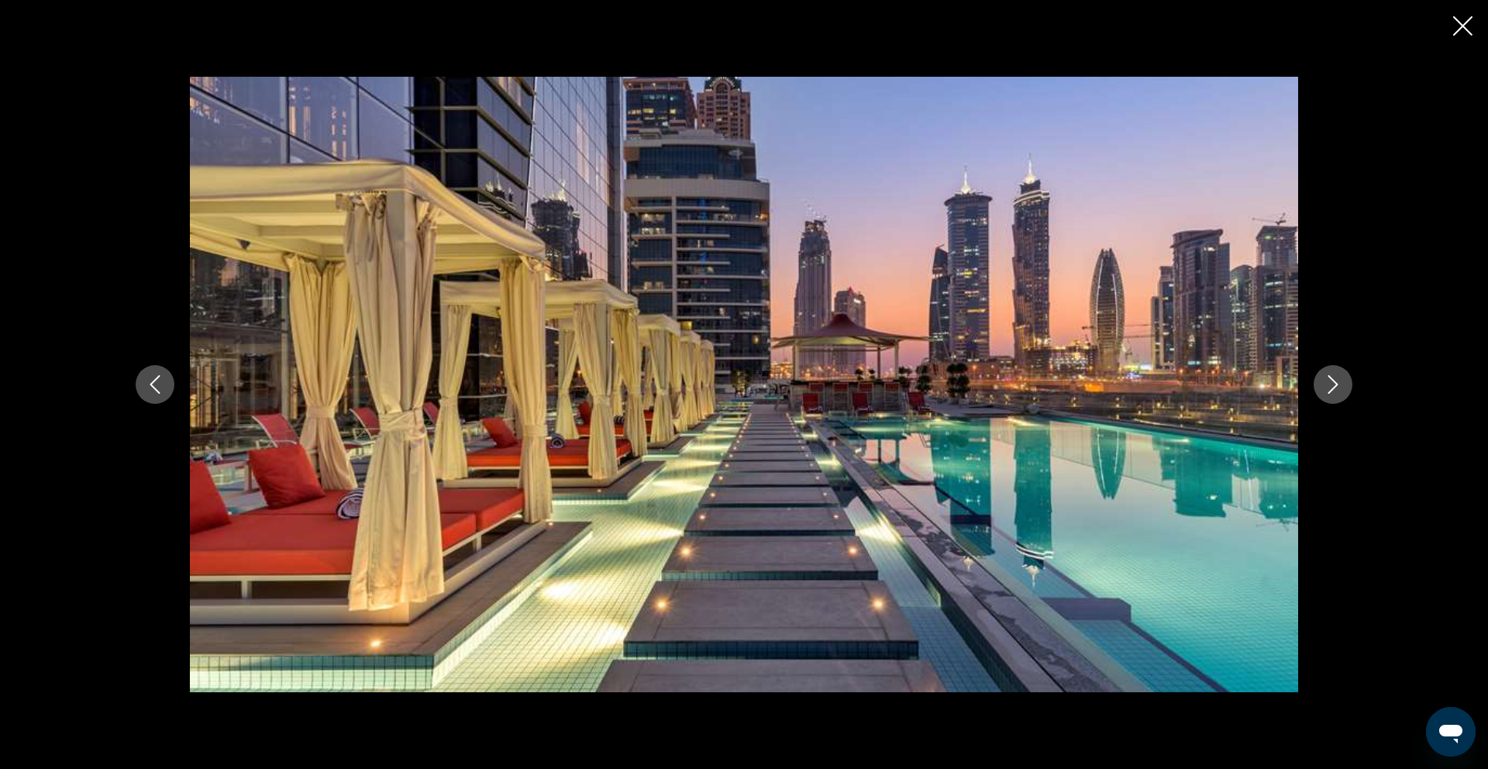
click at [1335, 386] on icon "Next image" at bounding box center [1333, 384] width 10 height 19
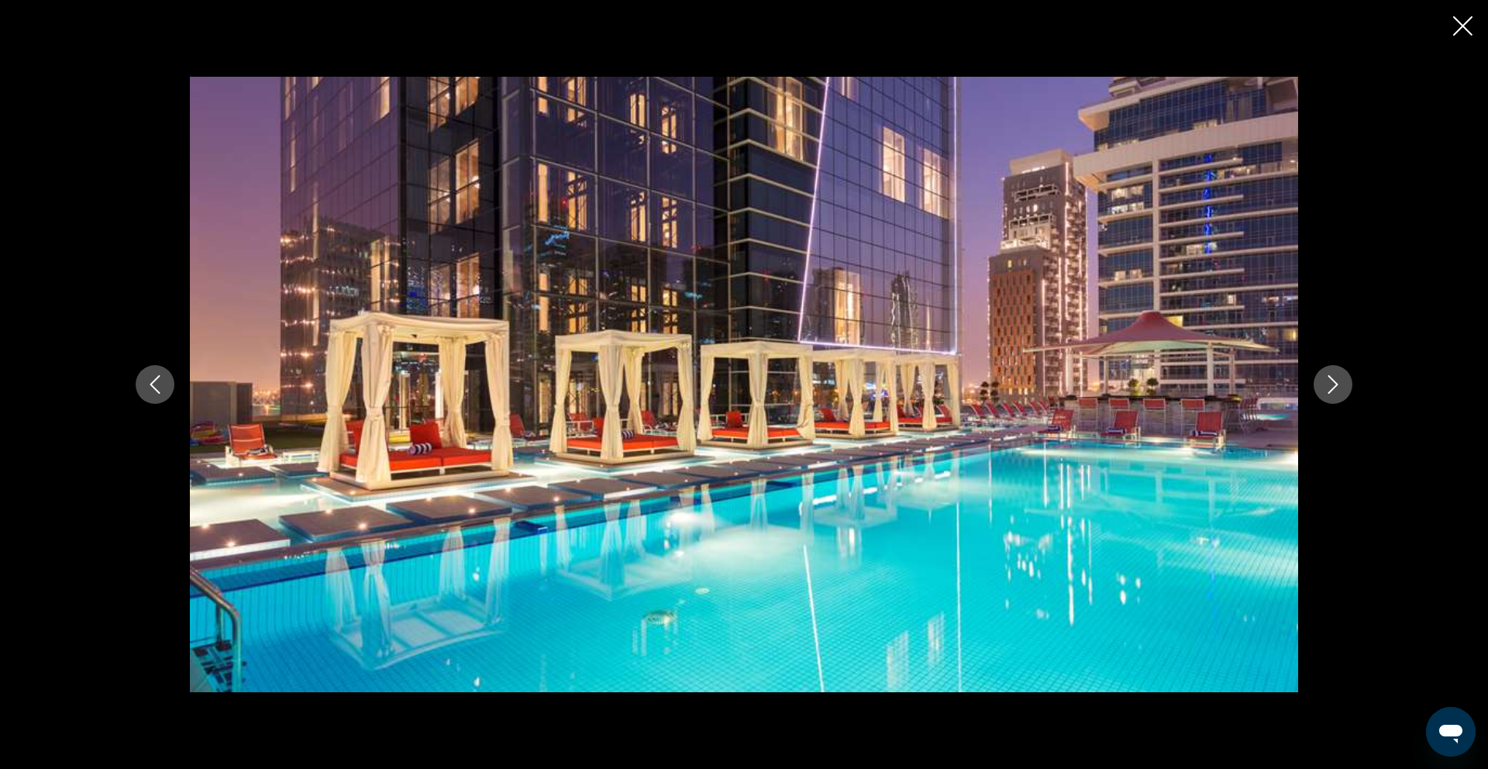
click at [1335, 386] on icon "Next image" at bounding box center [1333, 384] width 10 height 19
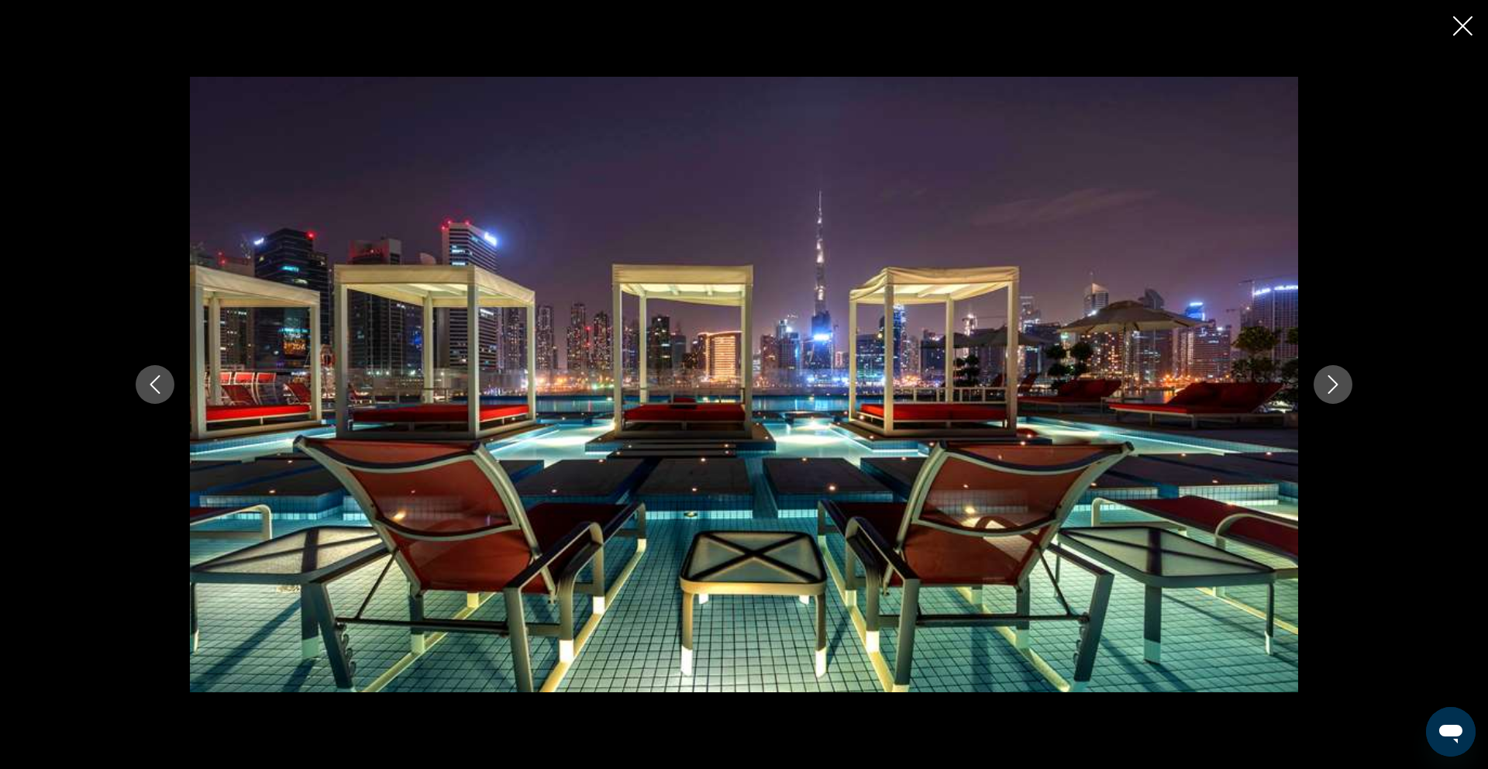
click at [1457, 17] on icon "Close slideshow" at bounding box center [1462, 25] width 19 height 19
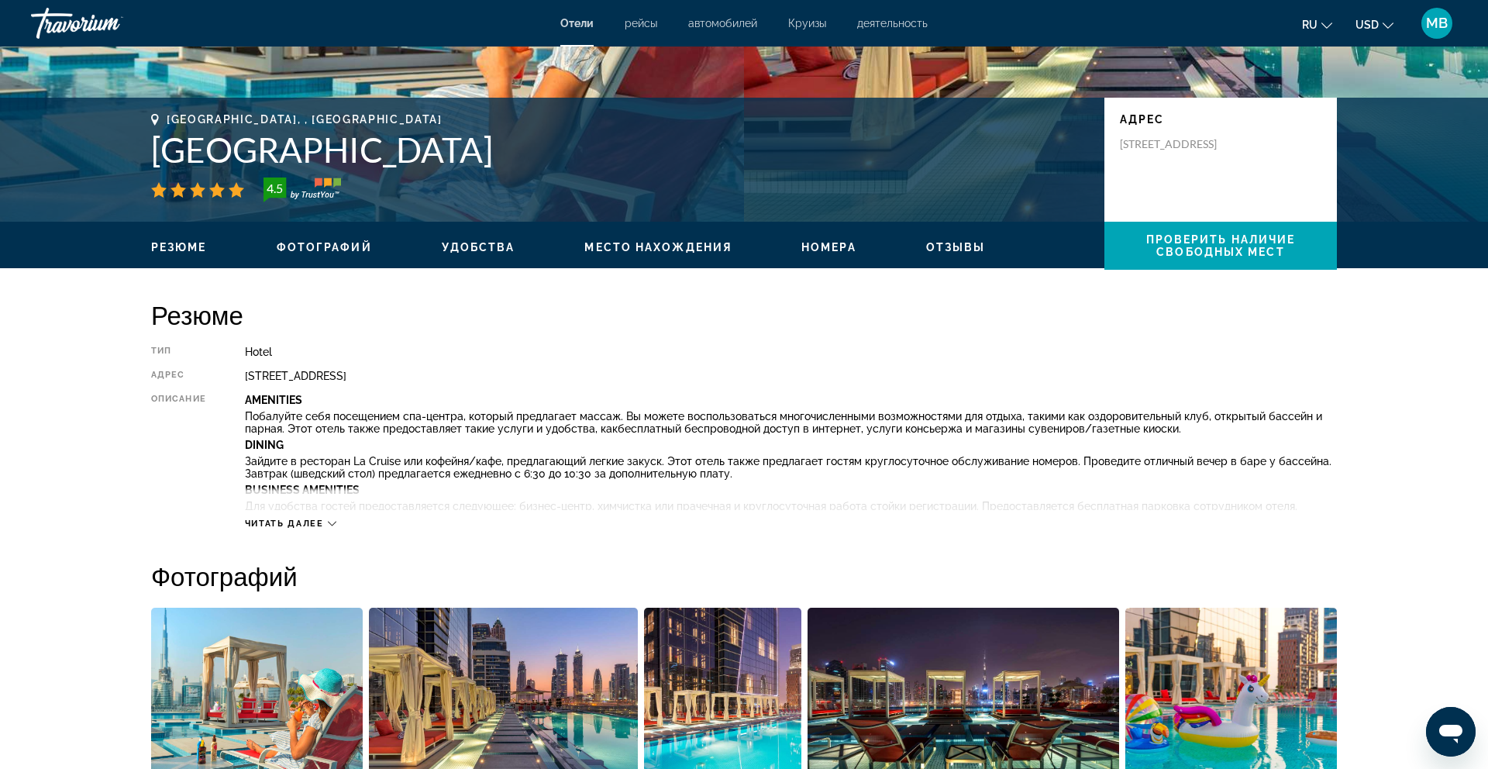
scroll to position [0, 0]
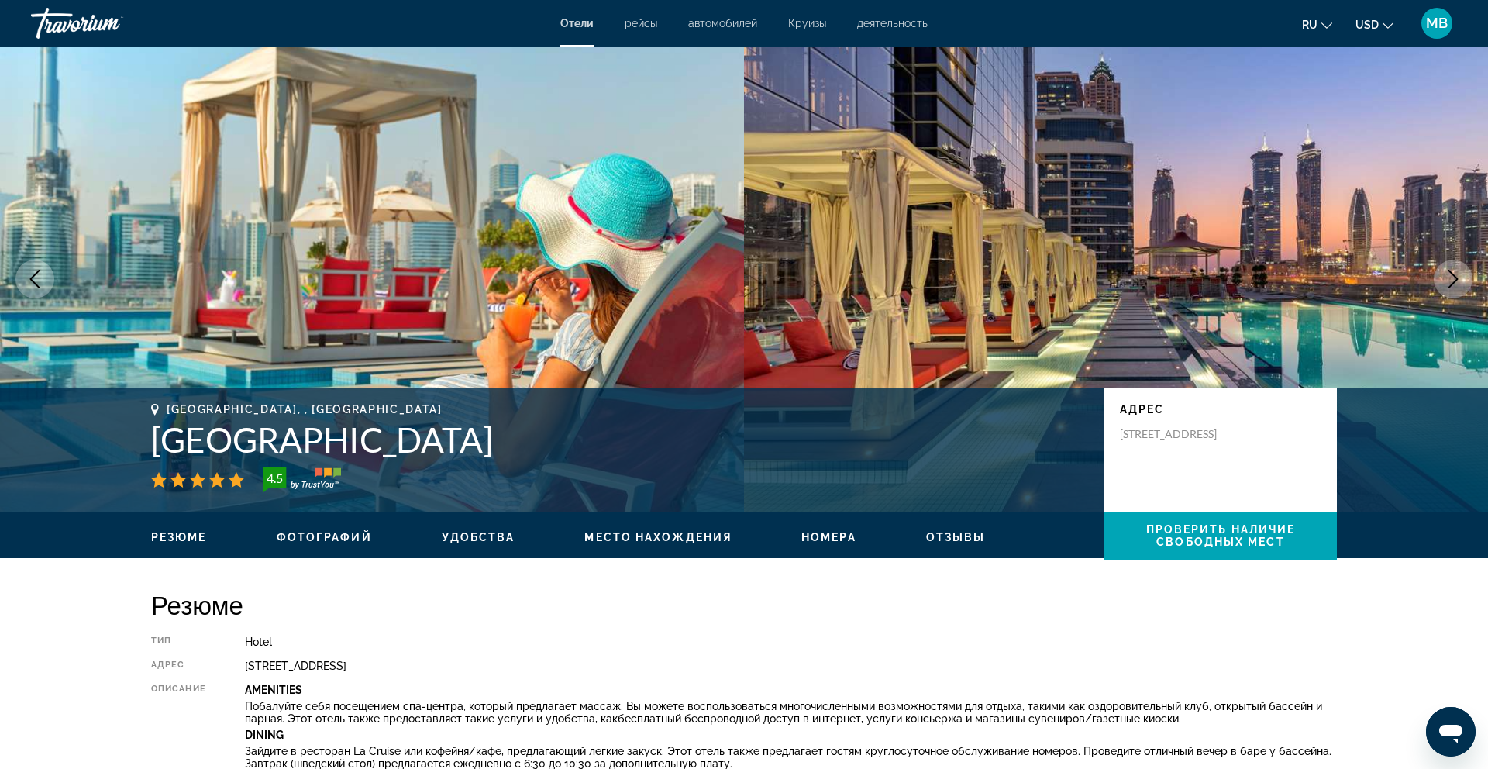
drag, startPoint x: 660, startPoint y: 439, endPoint x: 143, endPoint y: 450, distance: 517.8
click at [143, 450] on div "[GEOGRAPHIC_DATA], , [GEOGRAPHIC_DATA] 4.5 адрес [STREET_ADDRESS]" at bounding box center [744, 449] width 1248 height 93
copy h1 "[GEOGRAPHIC_DATA]"
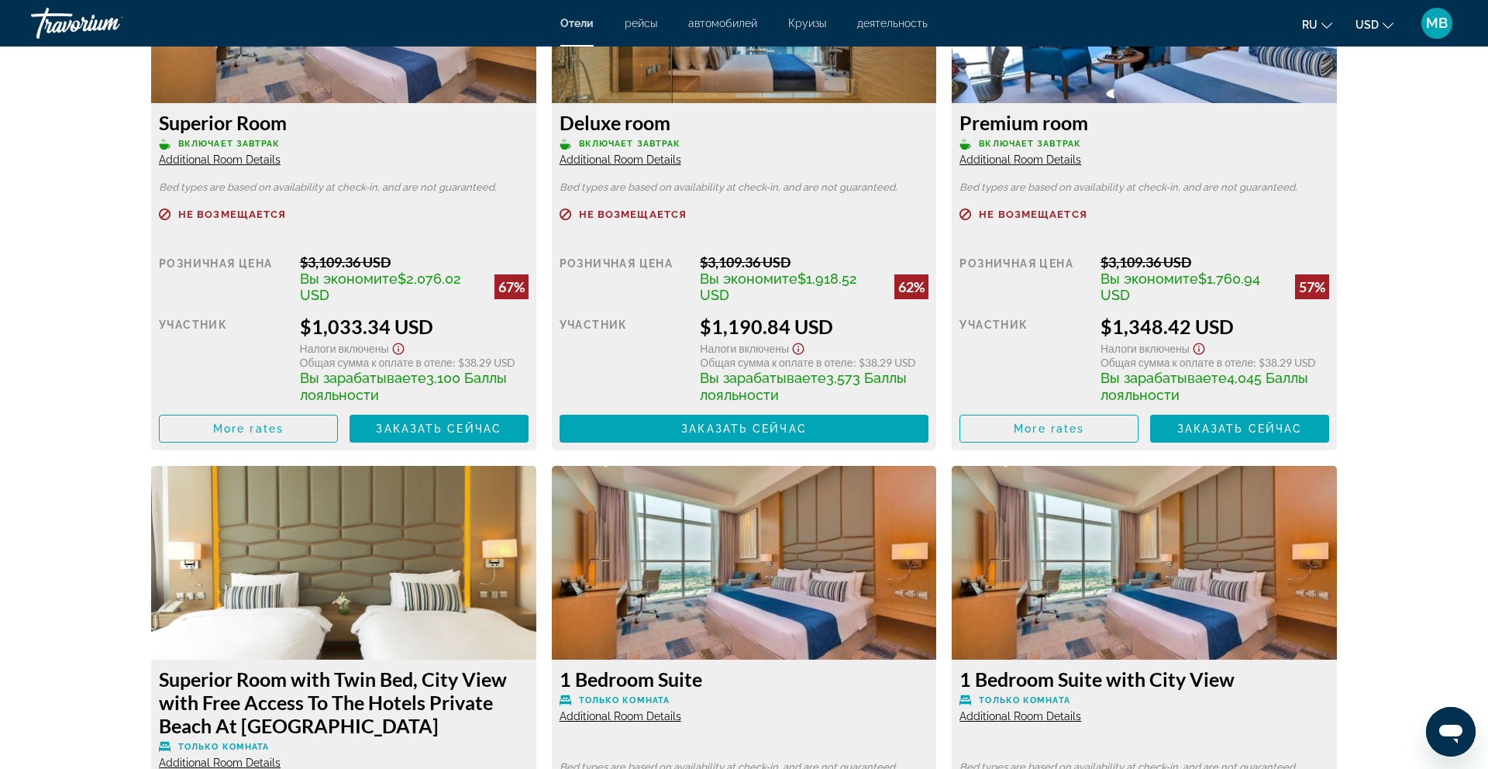
scroll to position [2329, 0]
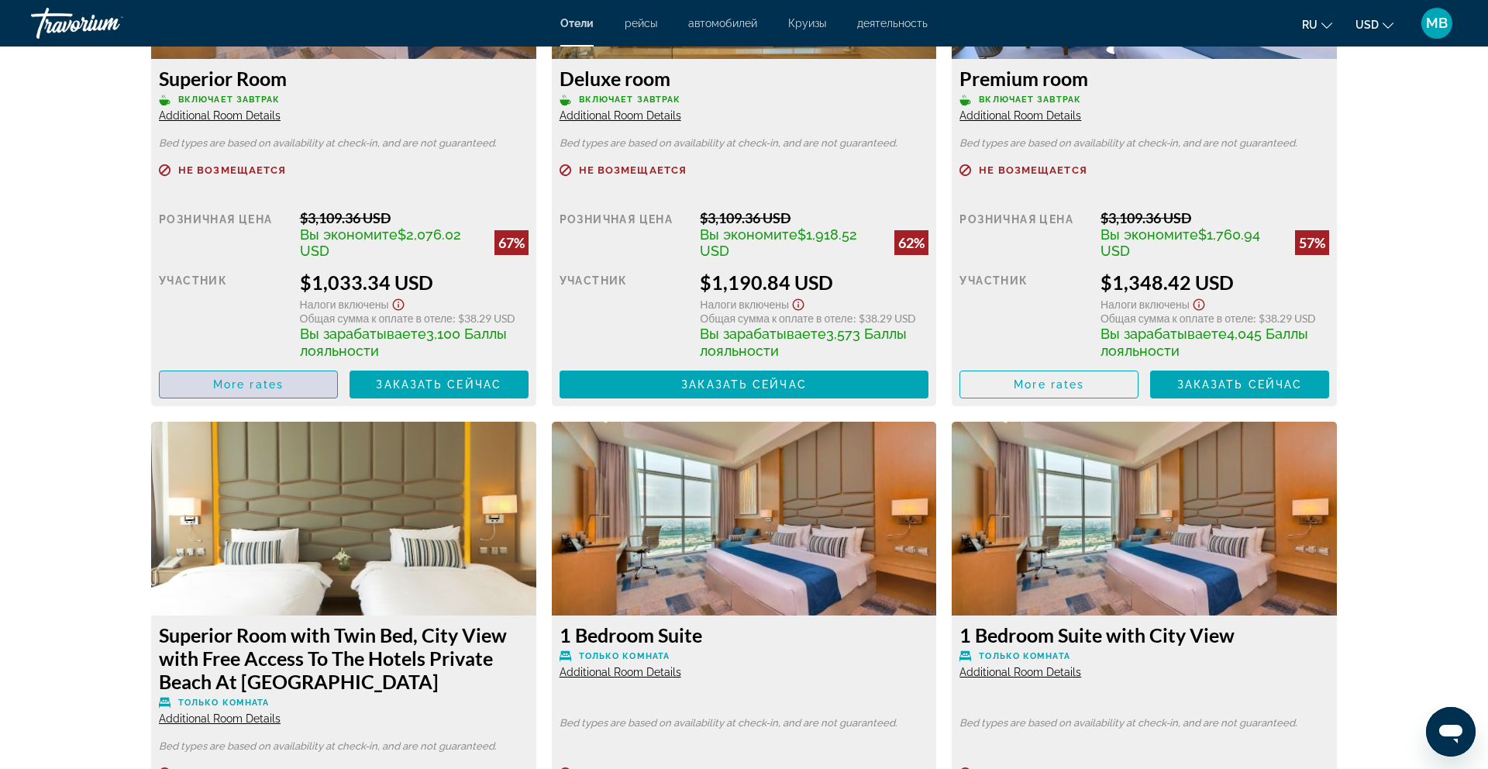
click at [257, 381] on span "More rates" at bounding box center [248, 384] width 71 height 12
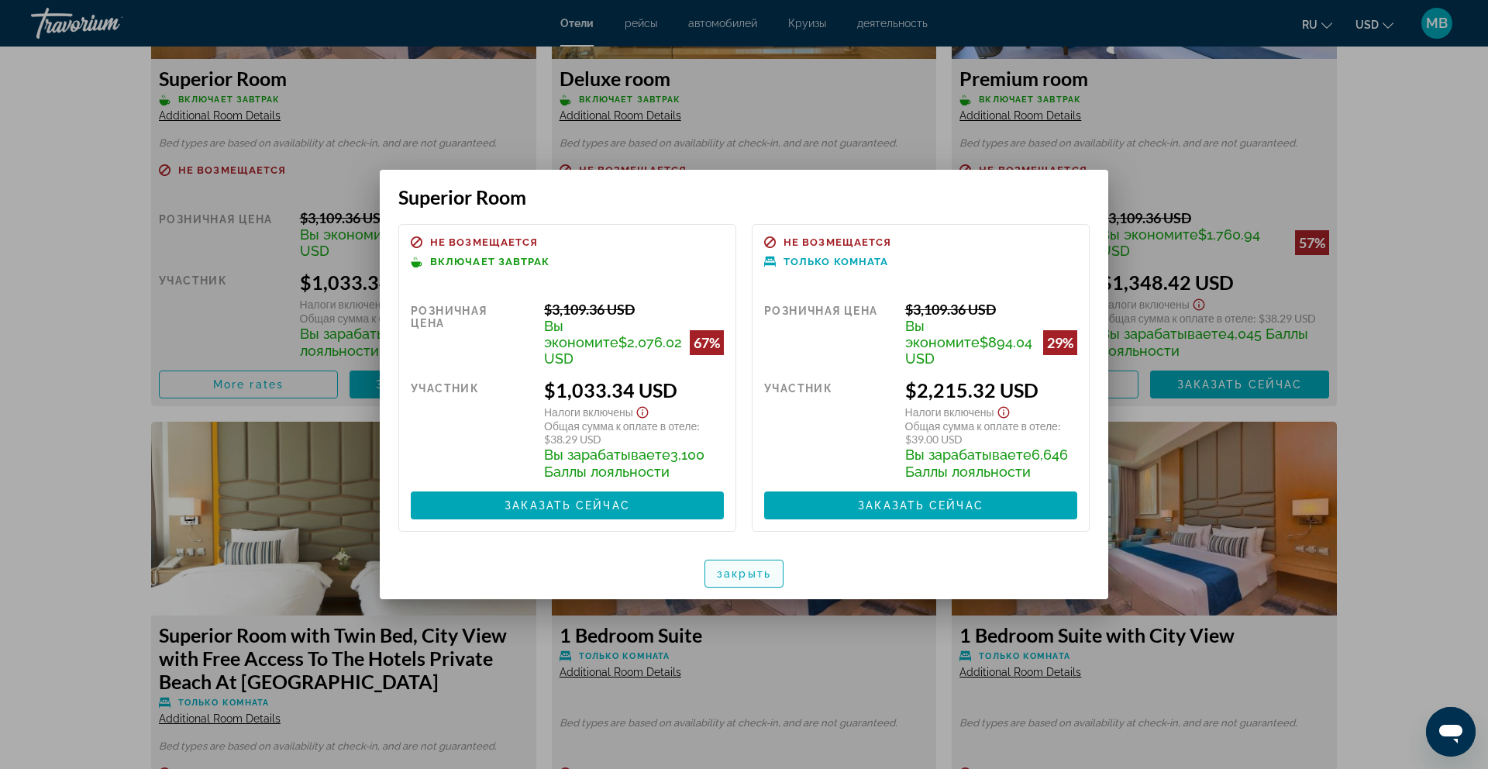
click at [757, 571] on span "button" at bounding box center [743, 573] width 77 height 37
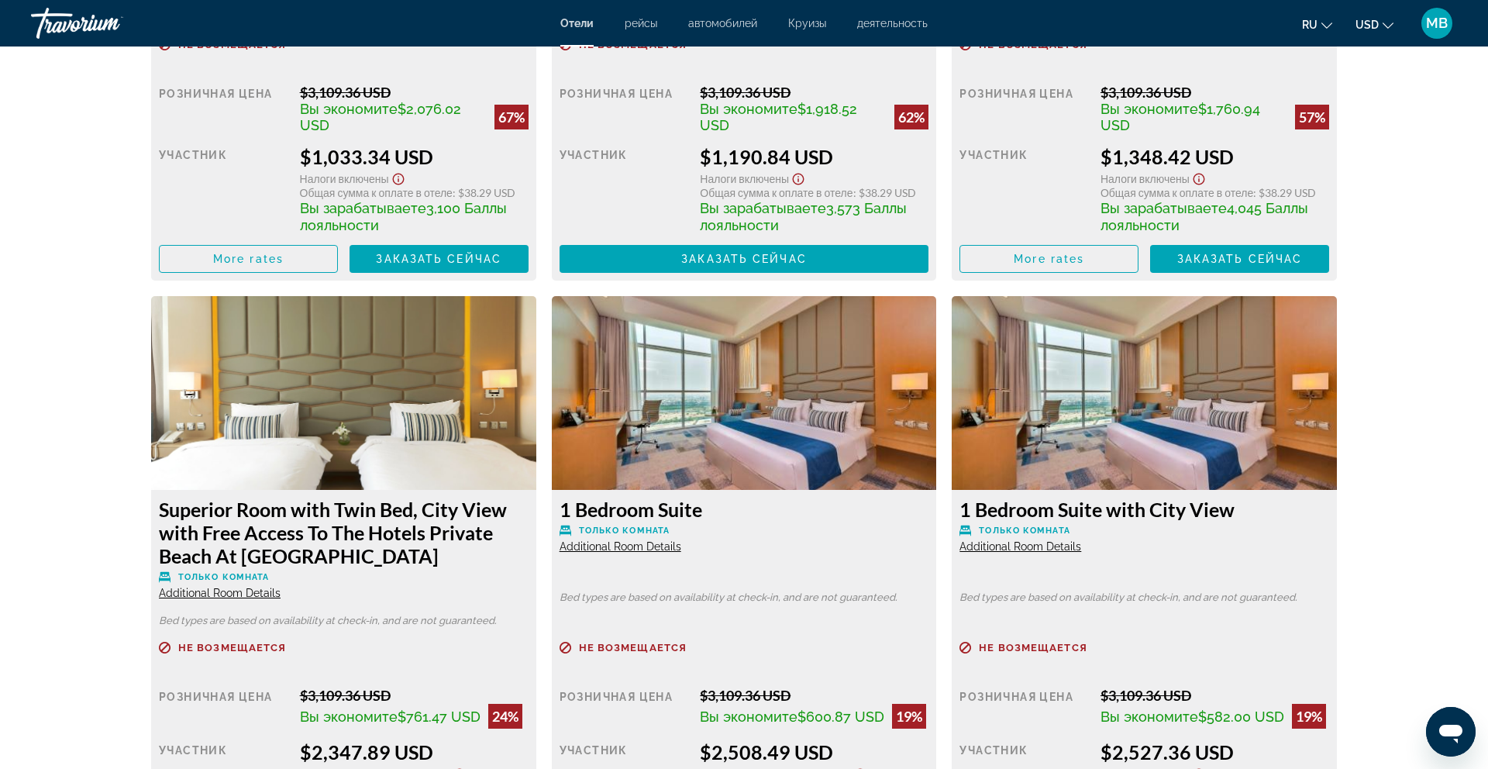
scroll to position [2434, 0]
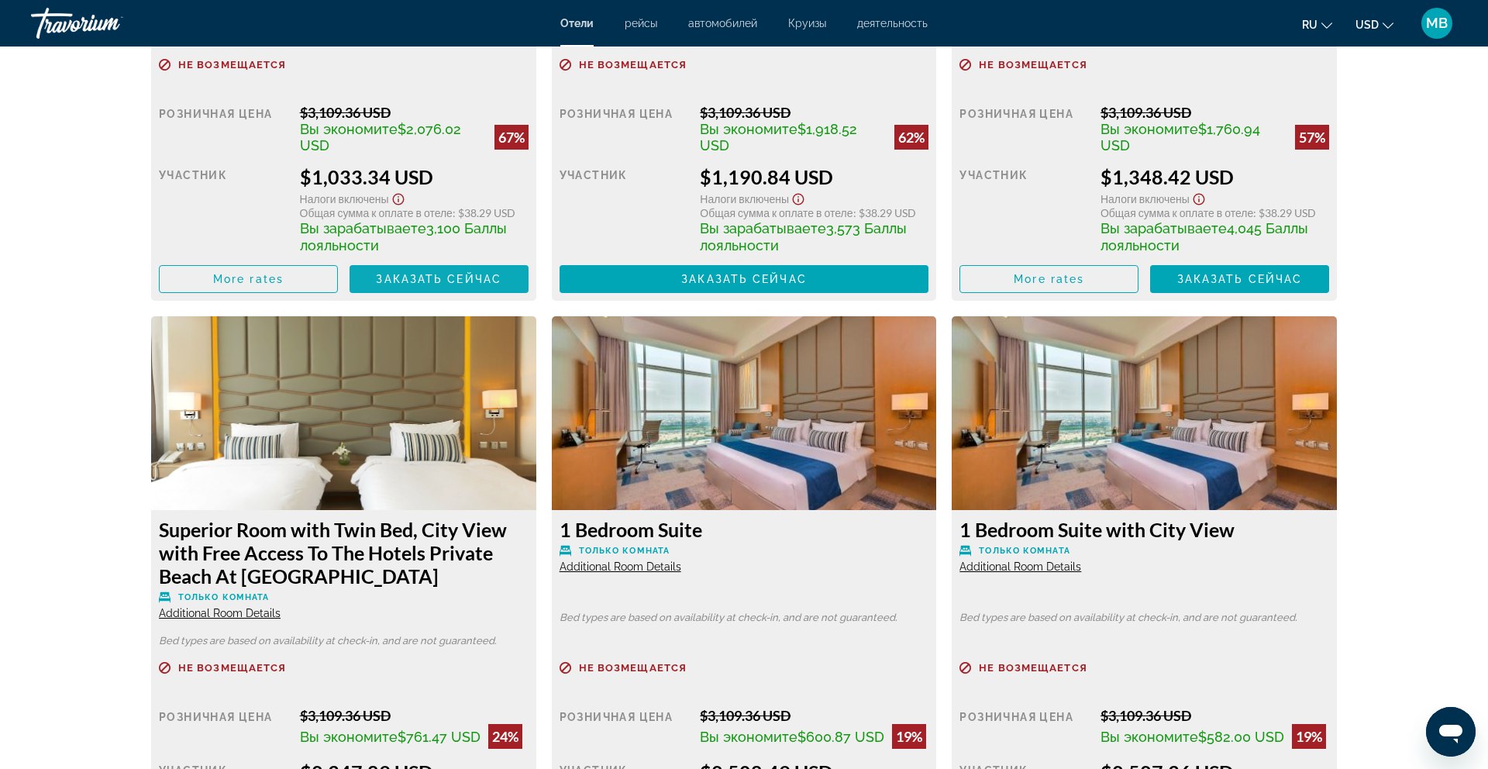
click at [465, 277] on span "Заказать сейчас" at bounding box center [439, 279] width 126 height 12
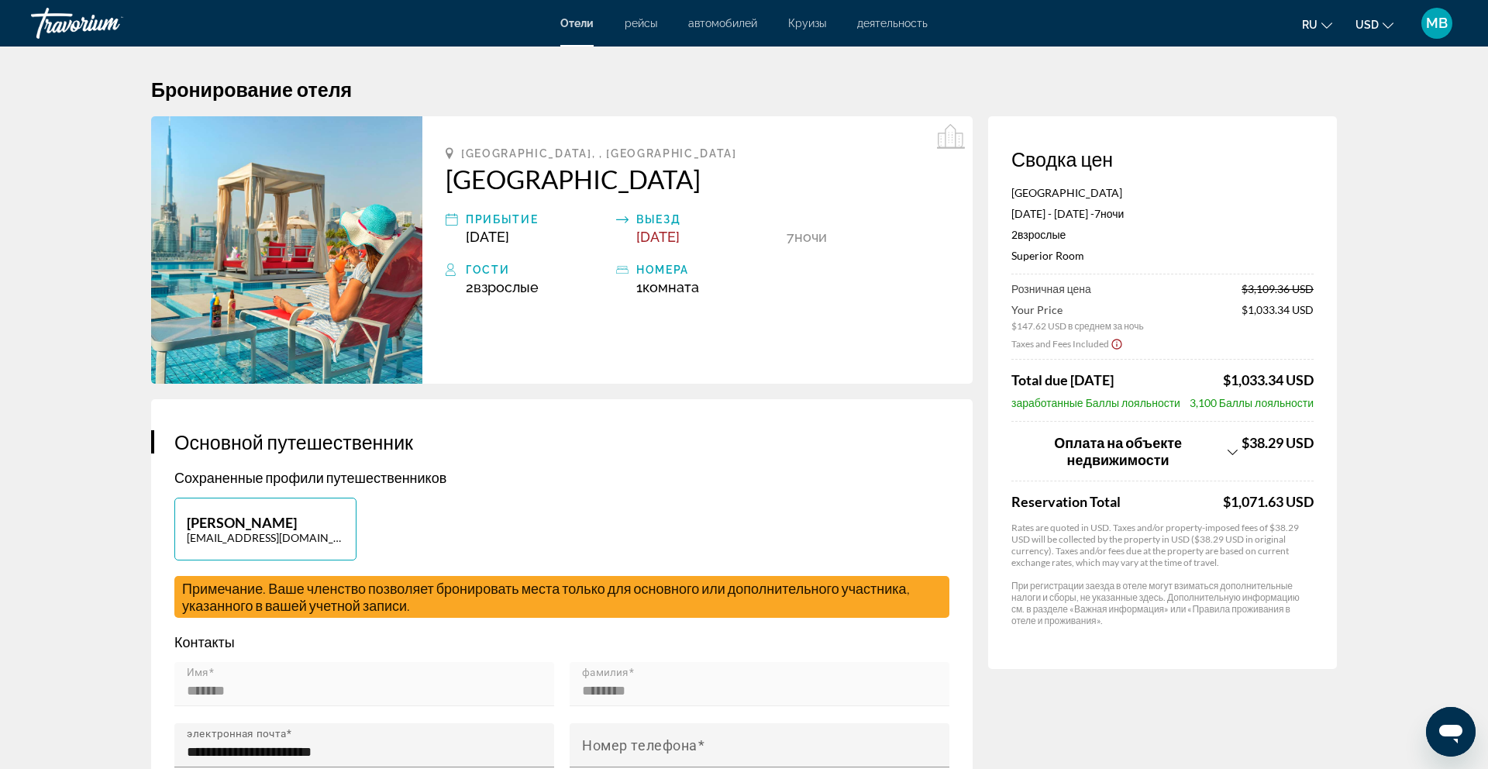
click at [749, 24] on span "автомобилей" at bounding box center [722, 23] width 69 height 12
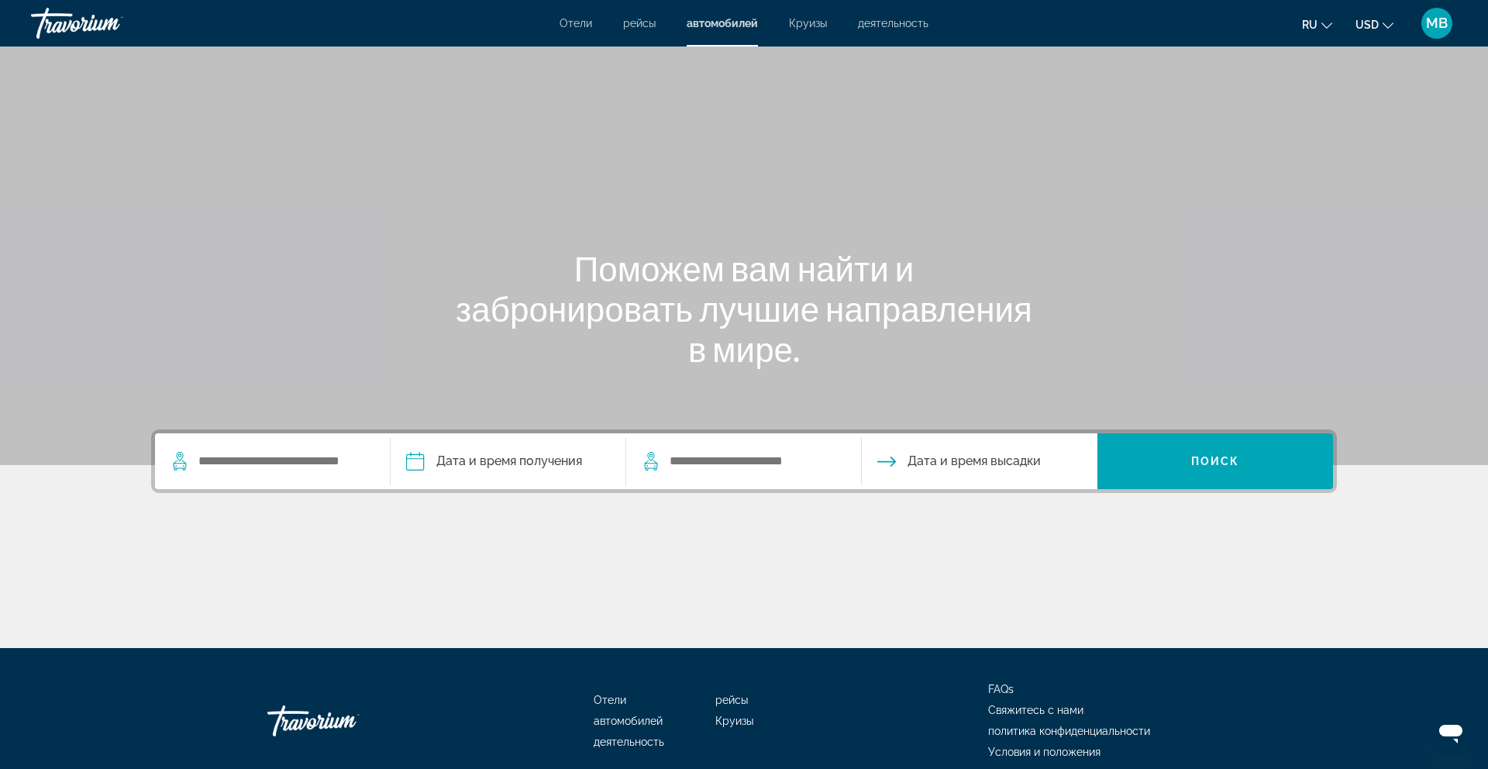
click at [806, 26] on span "Круизы" at bounding box center [808, 23] width 38 height 12
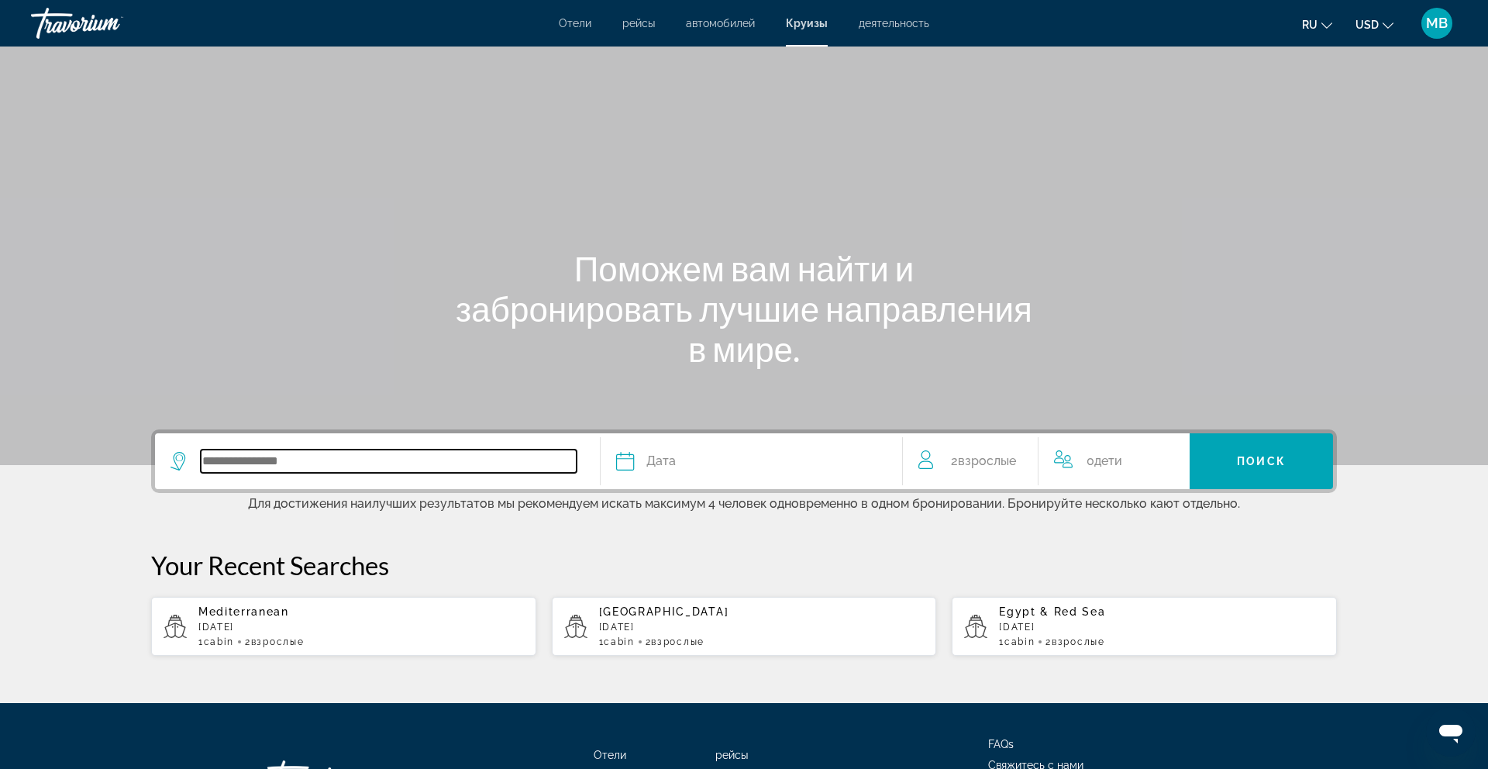
click at [312, 460] on input "Search widget" at bounding box center [389, 460] width 376 height 23
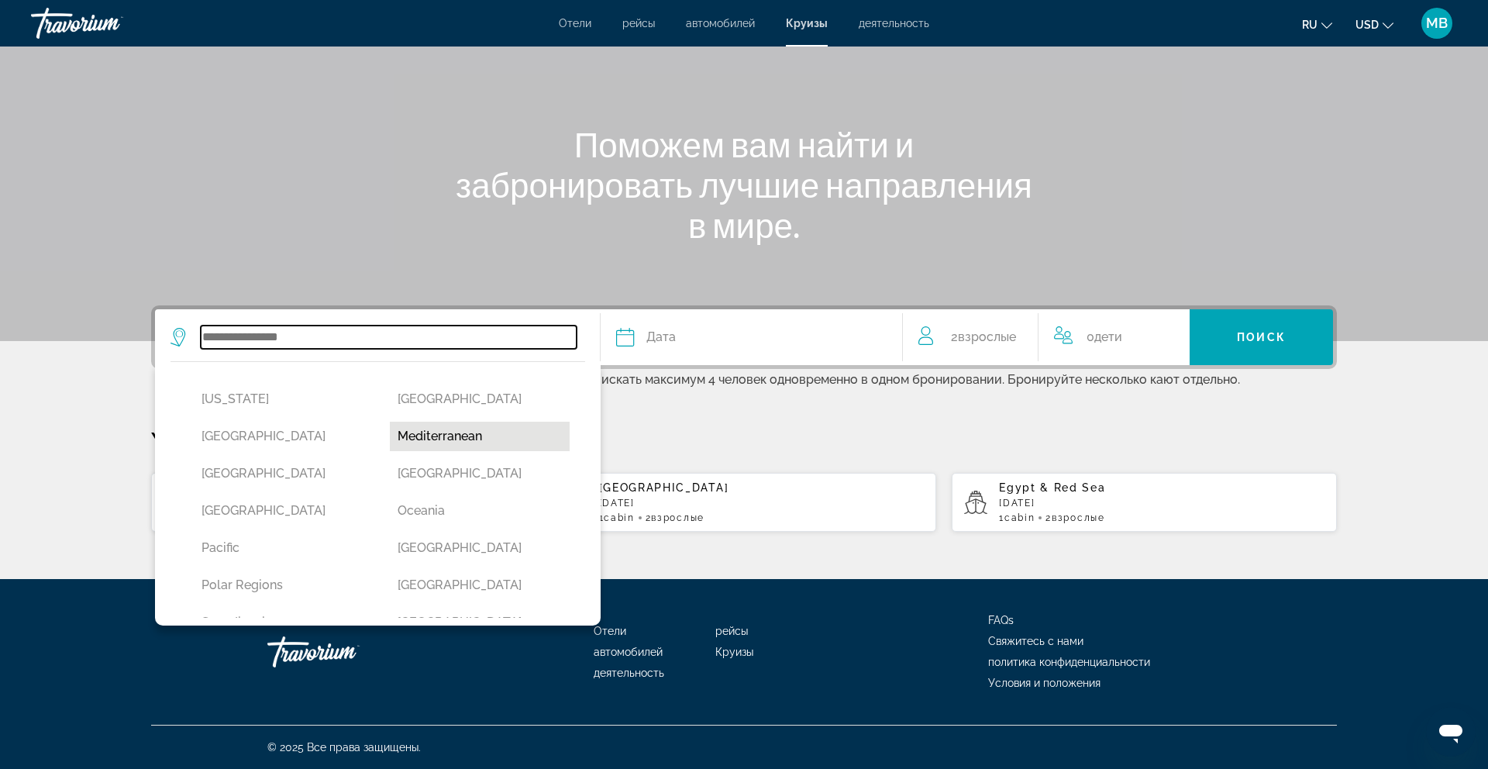
scroll to position [290, 0]
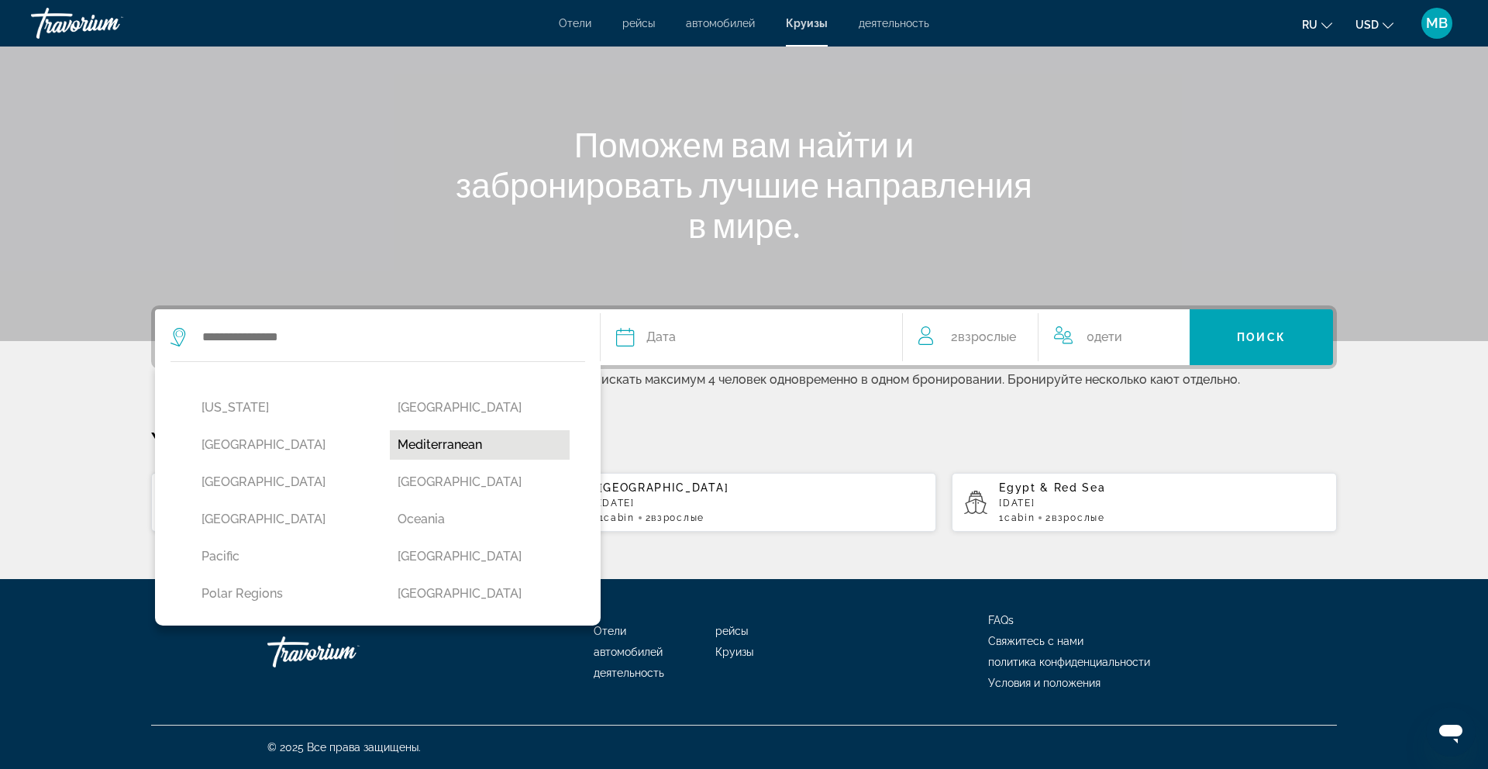
click at [467, 439] on button "Mediterranean" at bounding box center [480, 444] width 181 height 29
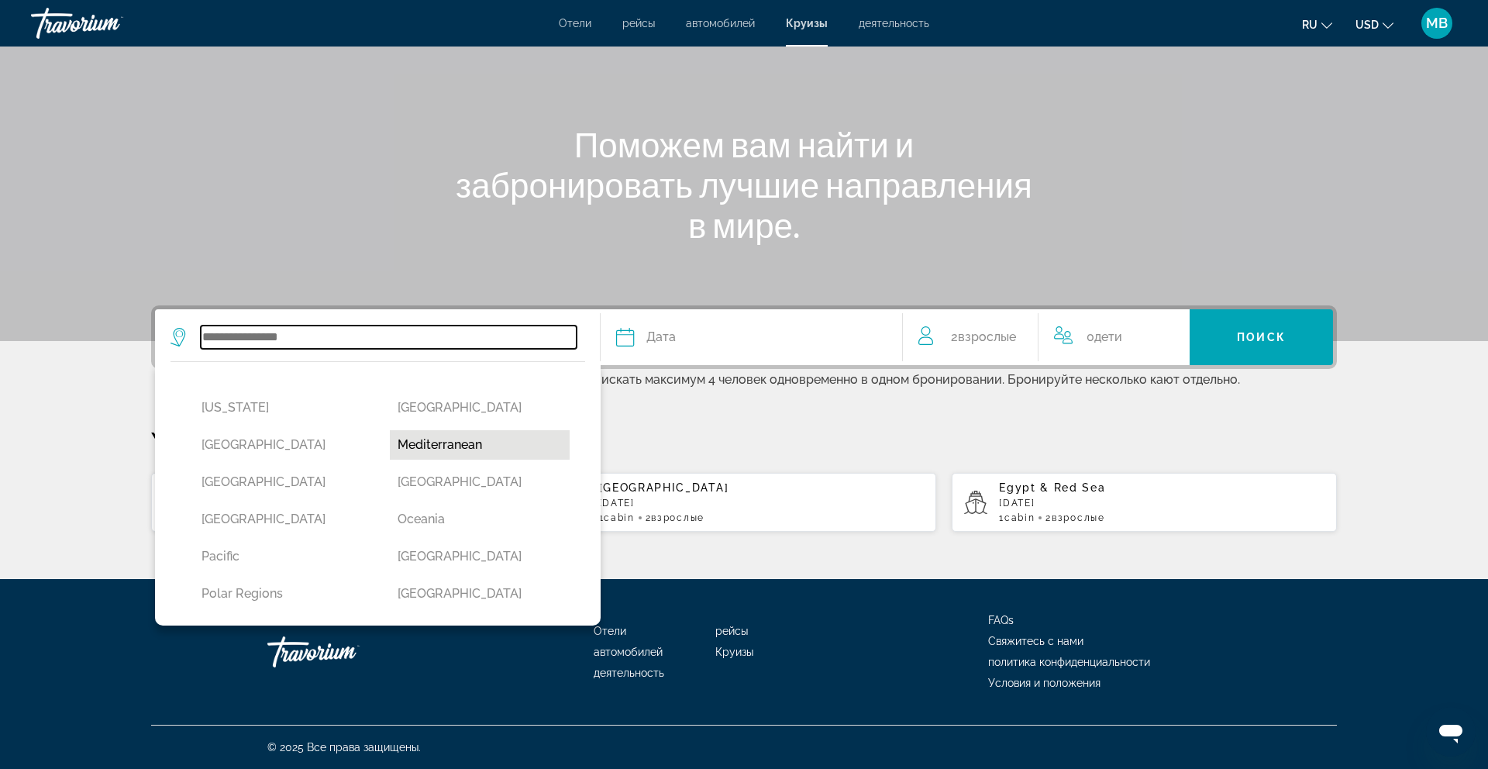
type input "**********"
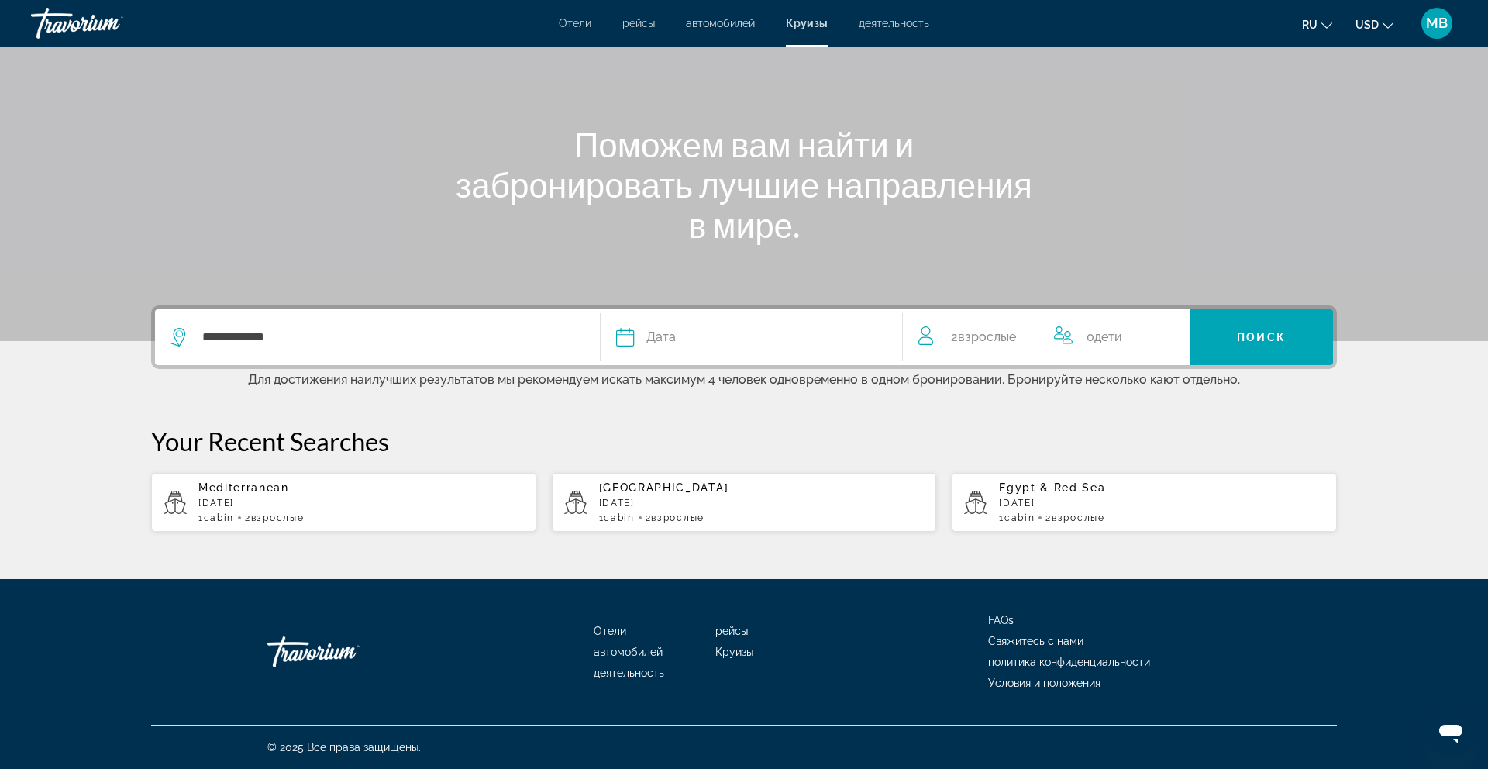
click at [764, 338] on div "Дата" at bounding box center [751, 337] width 270 height 22
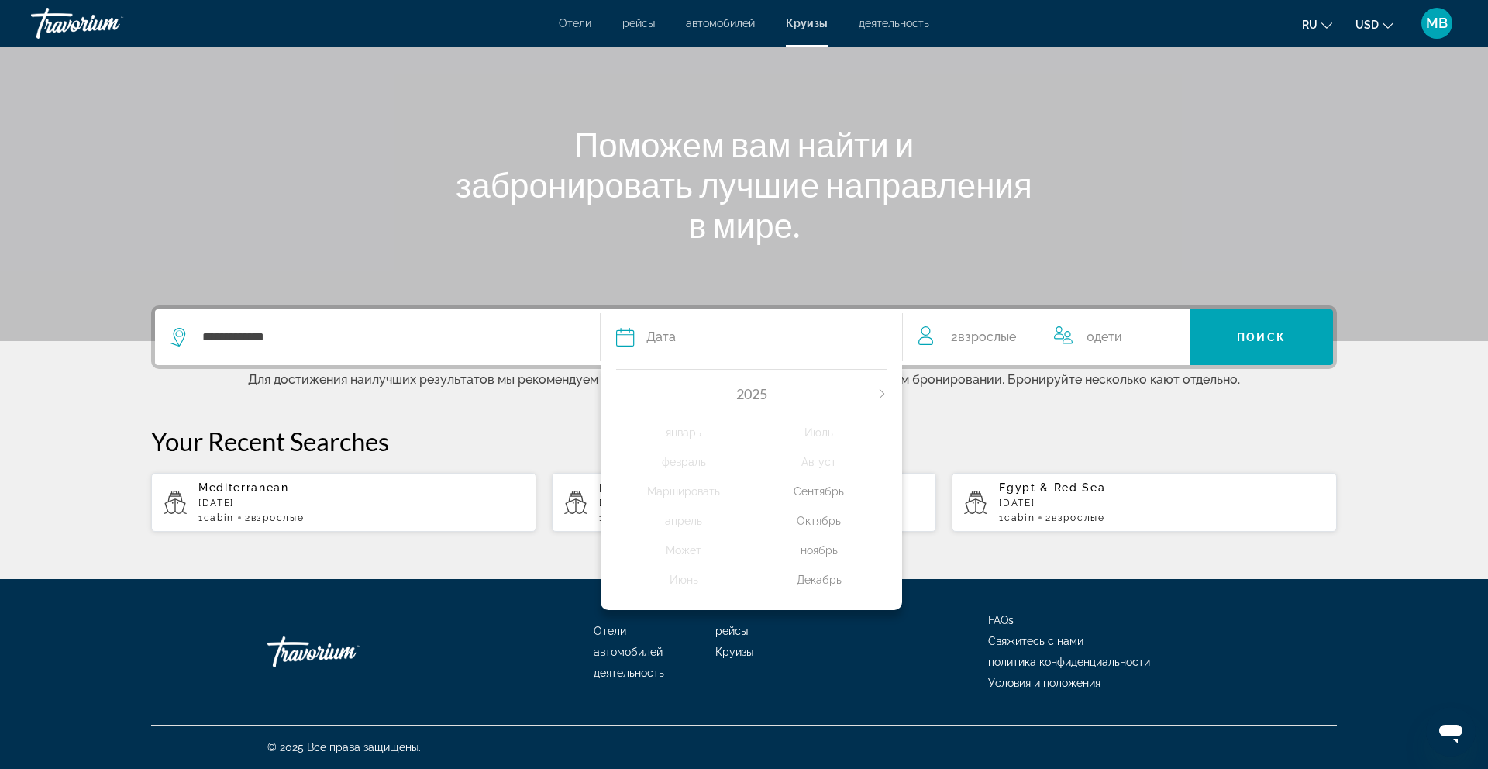
click at [827, 523] on div "Октябрь" at bounding box center [820, 521] width 136 height 28
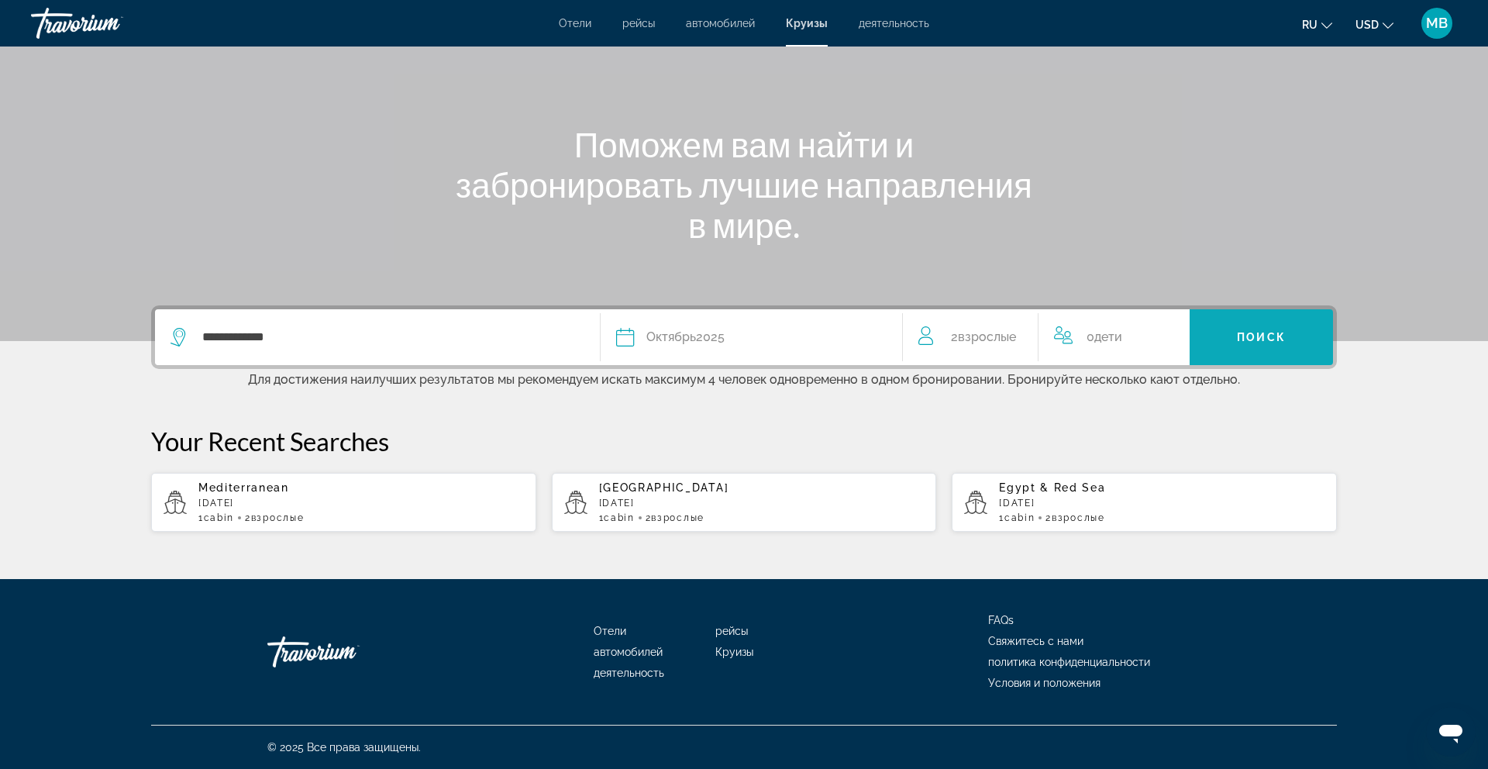
click at [1244, 334] on span "Поиск" at bounding box center [1261, 337] width 49 height 12
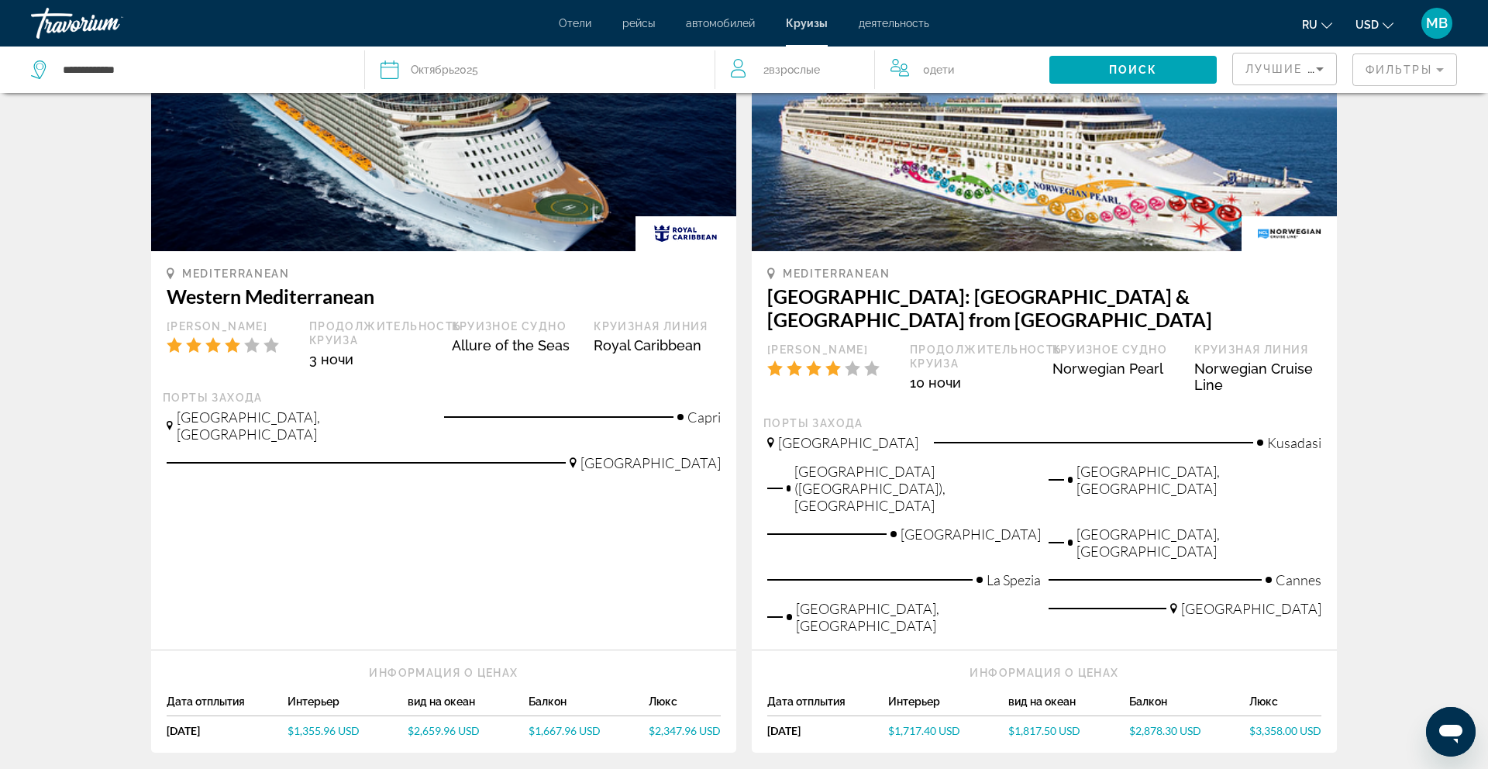
scroll to position [167, 0]
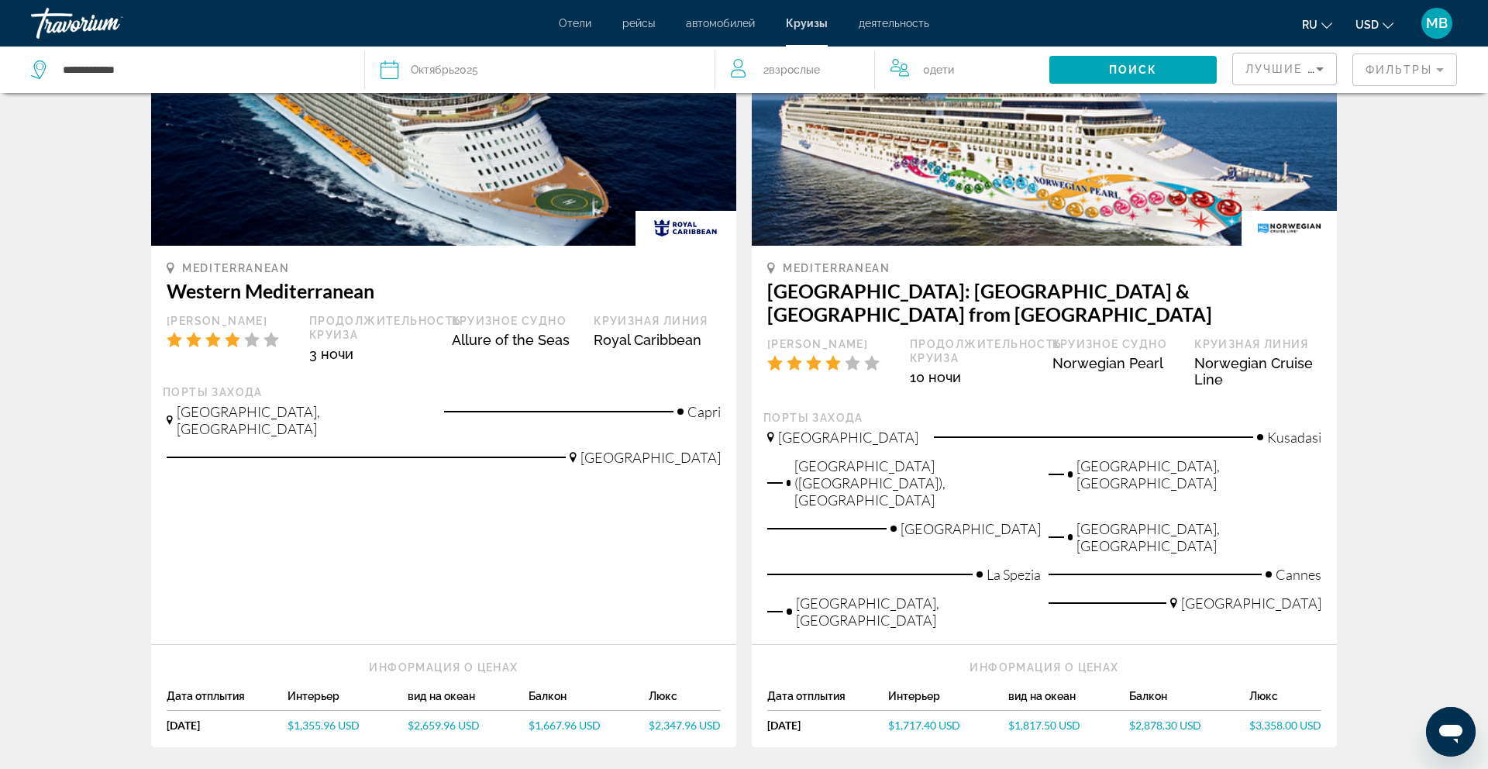
click at [1402, 71] on mat-form-field "Фильтры" at bounding box center [1404, 69] width 105 height 33
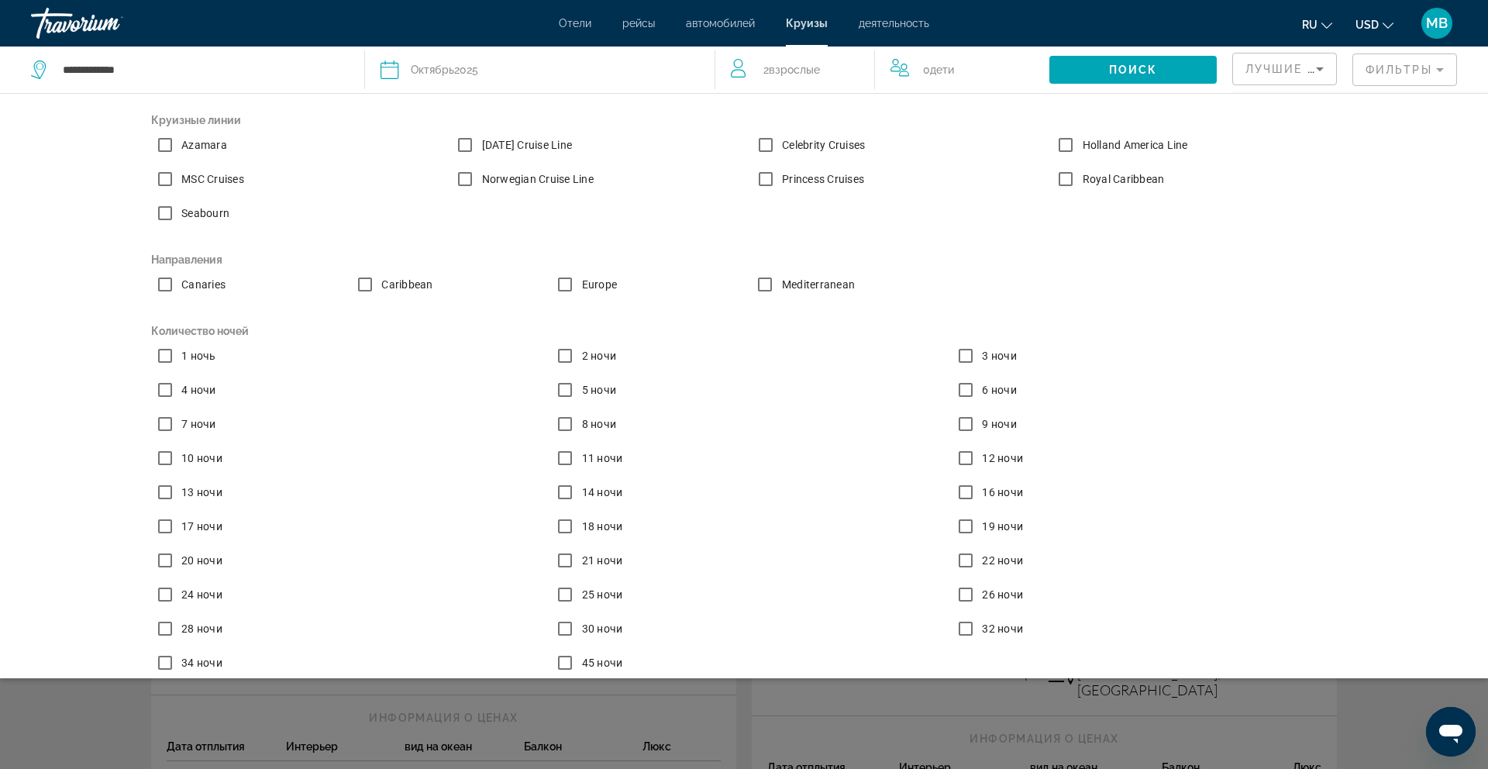
scroll to position [64, 0]
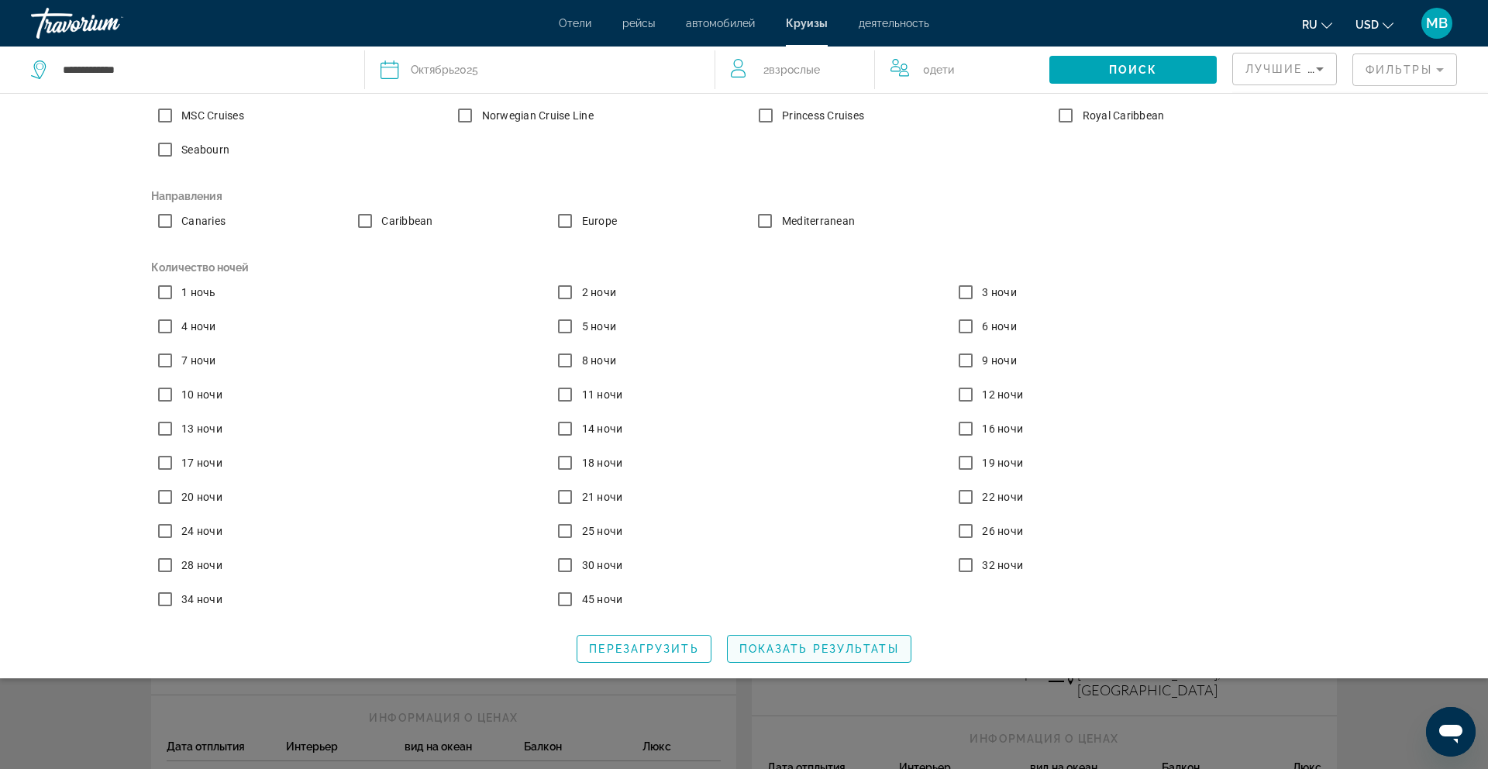
click at [811, 645] on span "Показать результаты" at bounding box center [819, 648] width 160 height 12
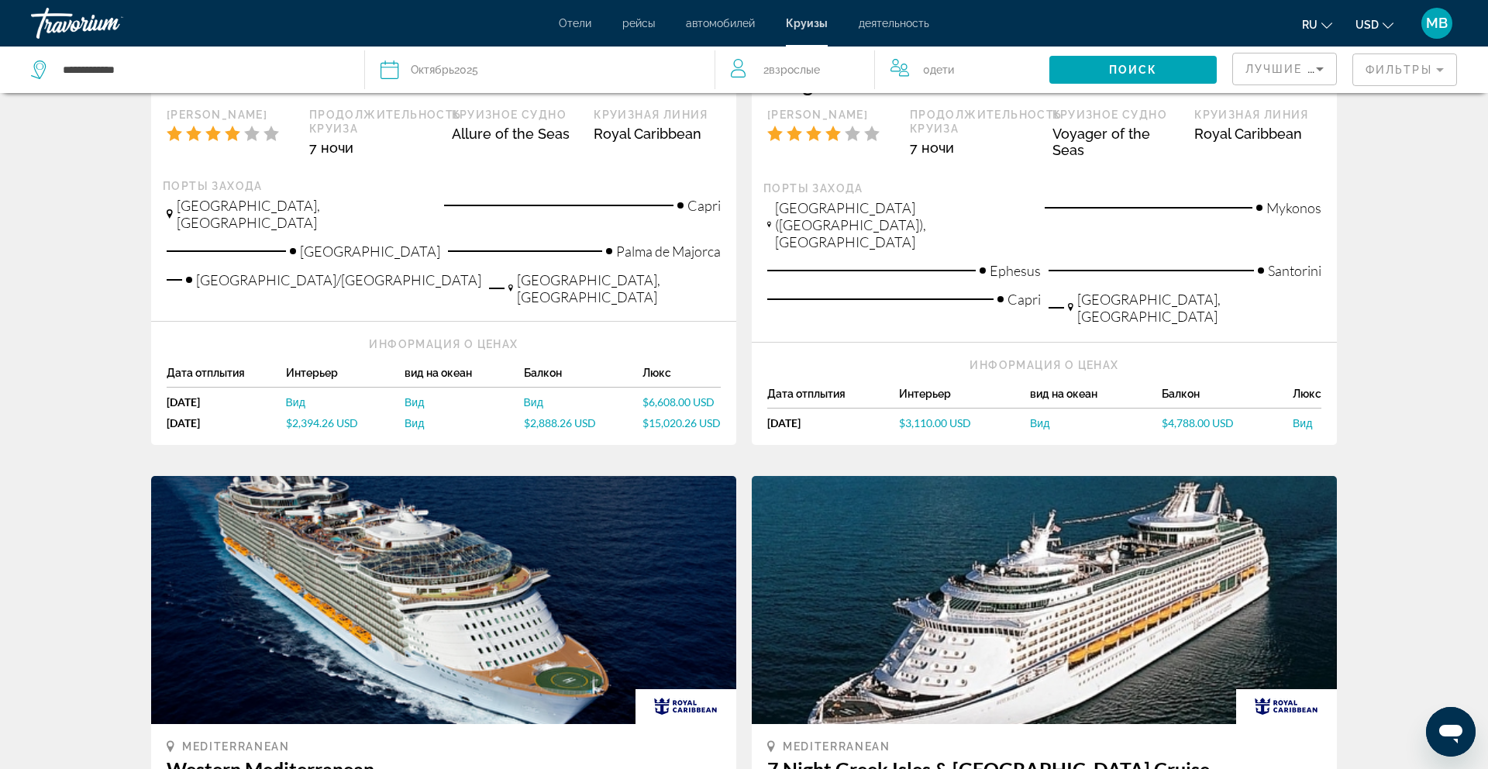
scroll to position [377, 0]
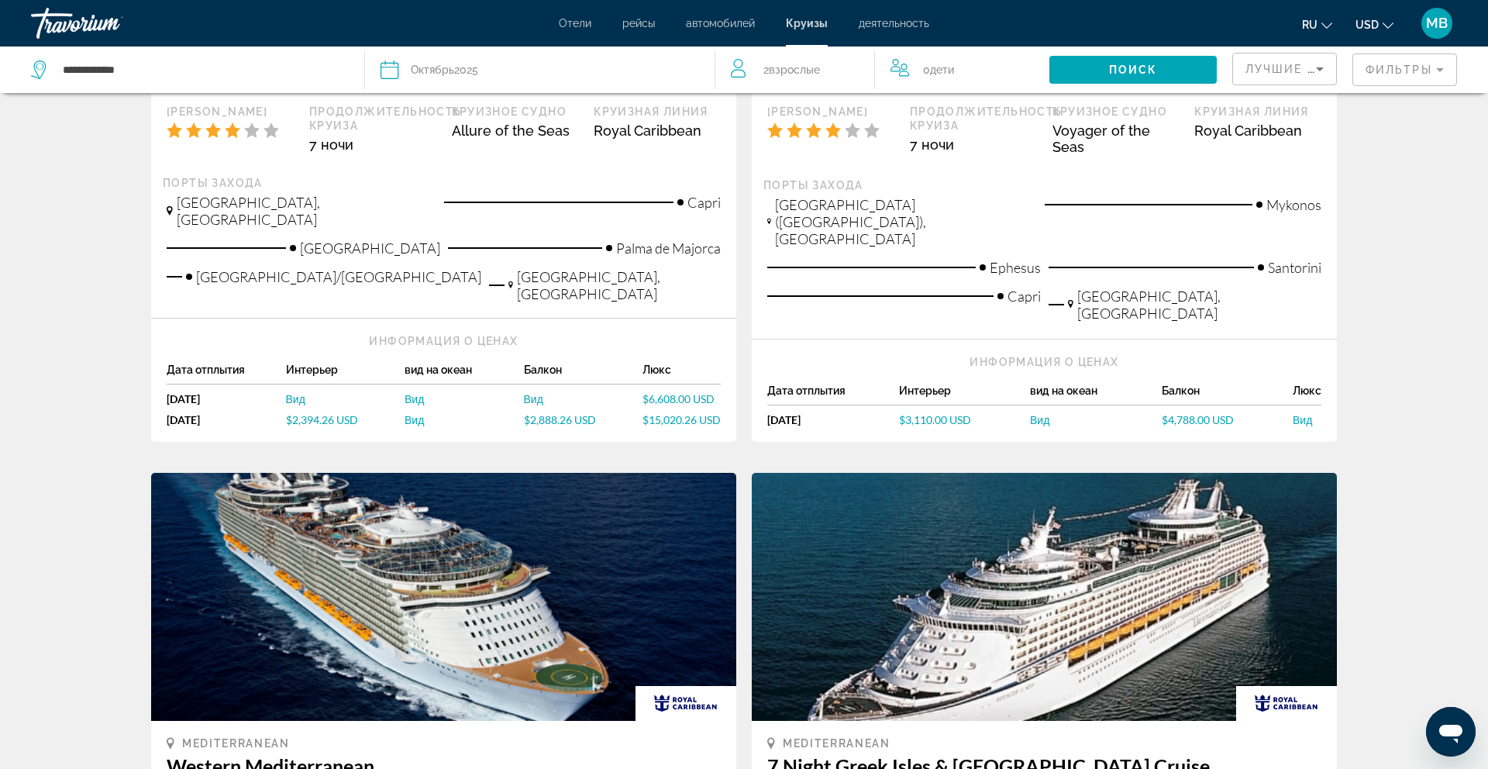
click at [301, 392] on span "Вид" at bounding box center [295, 398] width 19 height 13
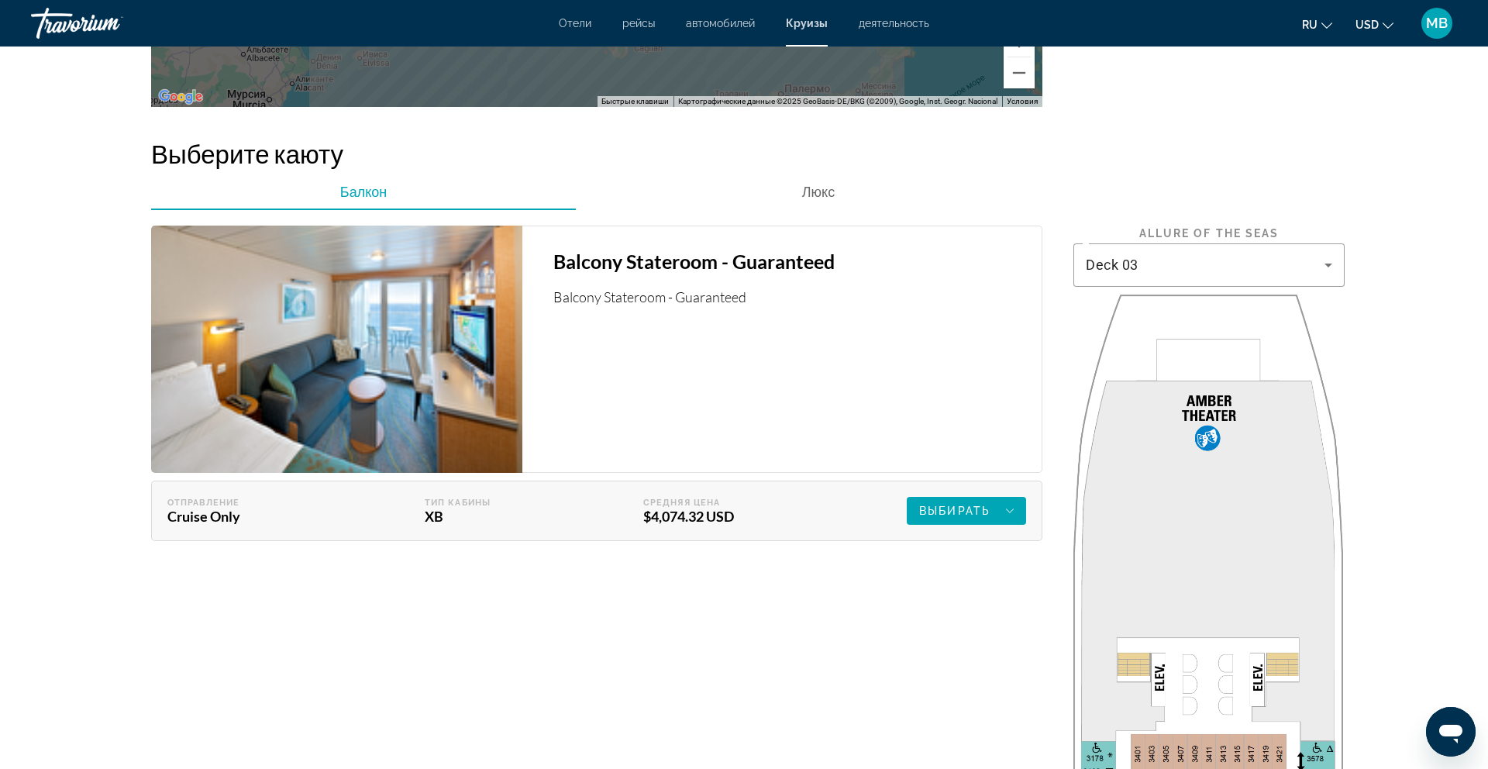
scroll to position [2454, 0]
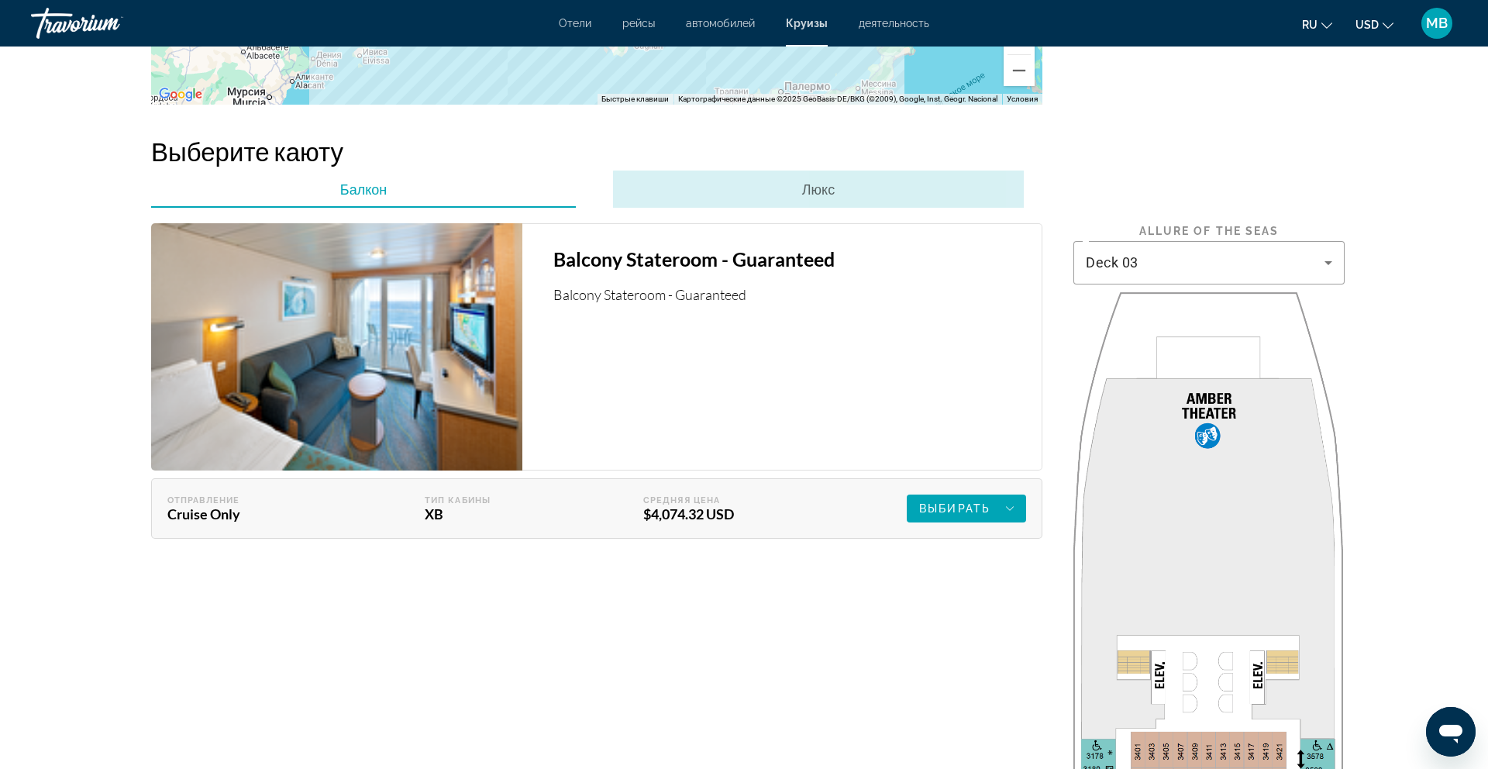
click at [863, 188] on div "Люкс" at bounding box center [818, 188] width 411 height 37
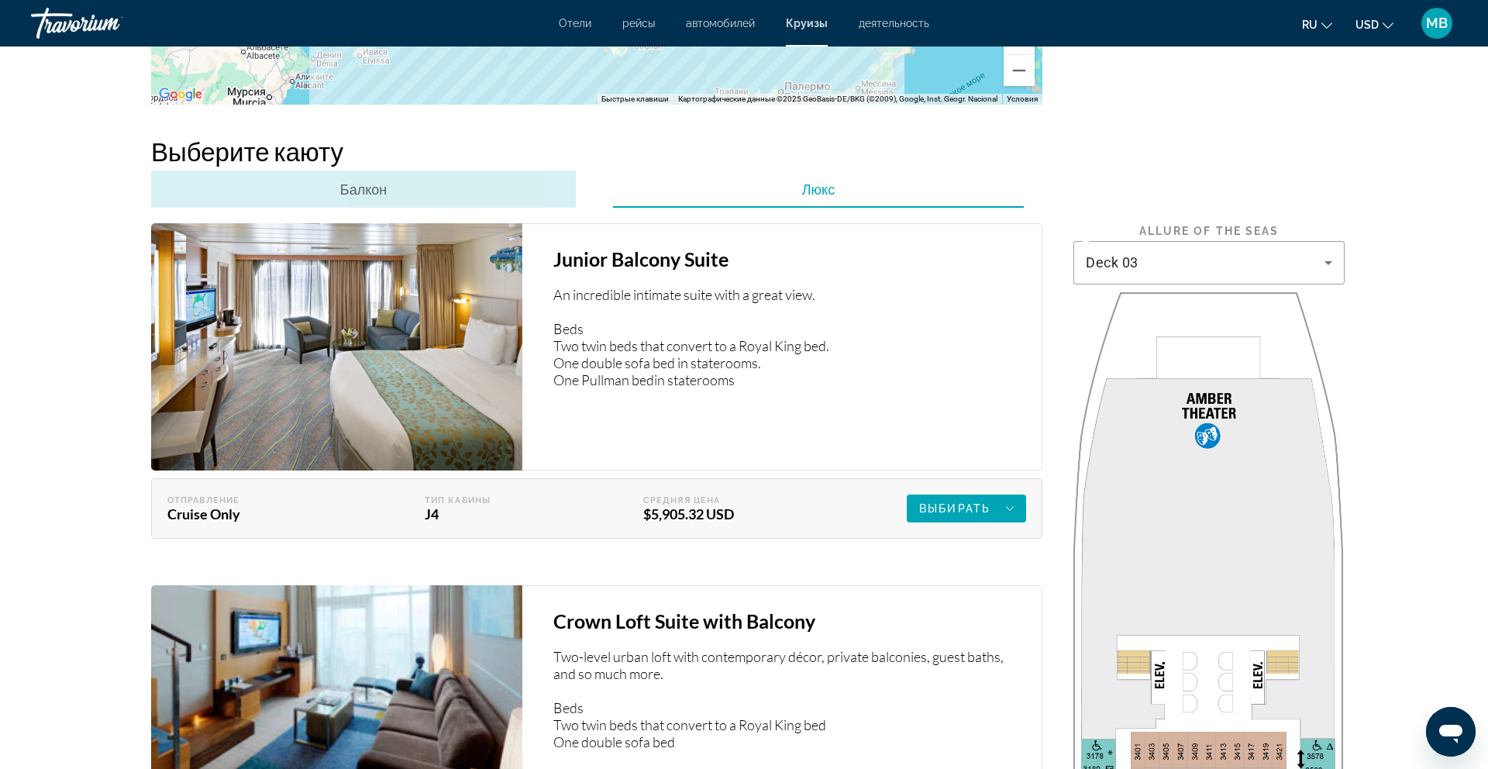
click at [420, 180] on div "Балкон" at bounding box center [363, 188] width 425 height 37
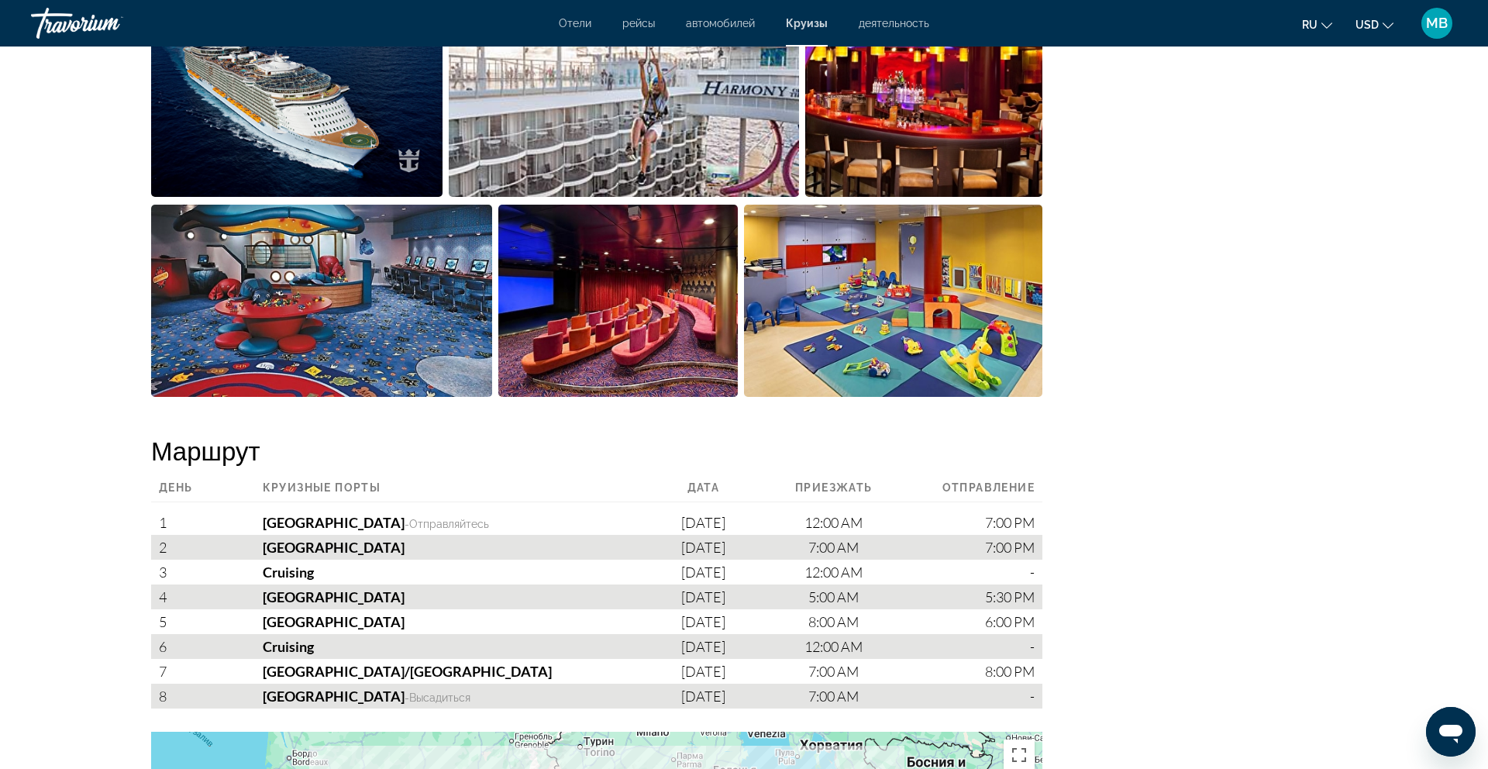
scroll to position [1324, 0]
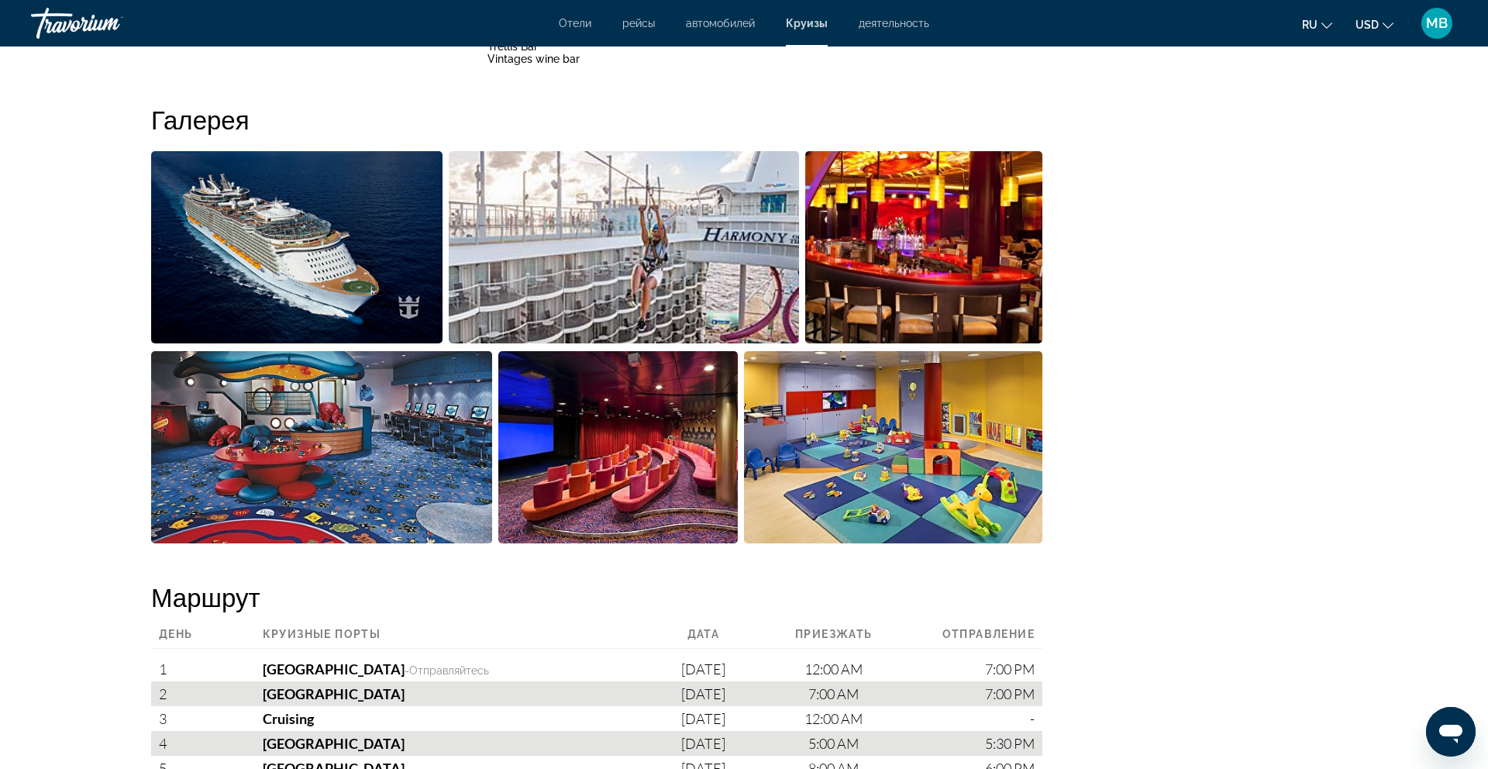
click at [908, 22] on span "деятельность" at bounding box center [894, 23] width 71 height 12
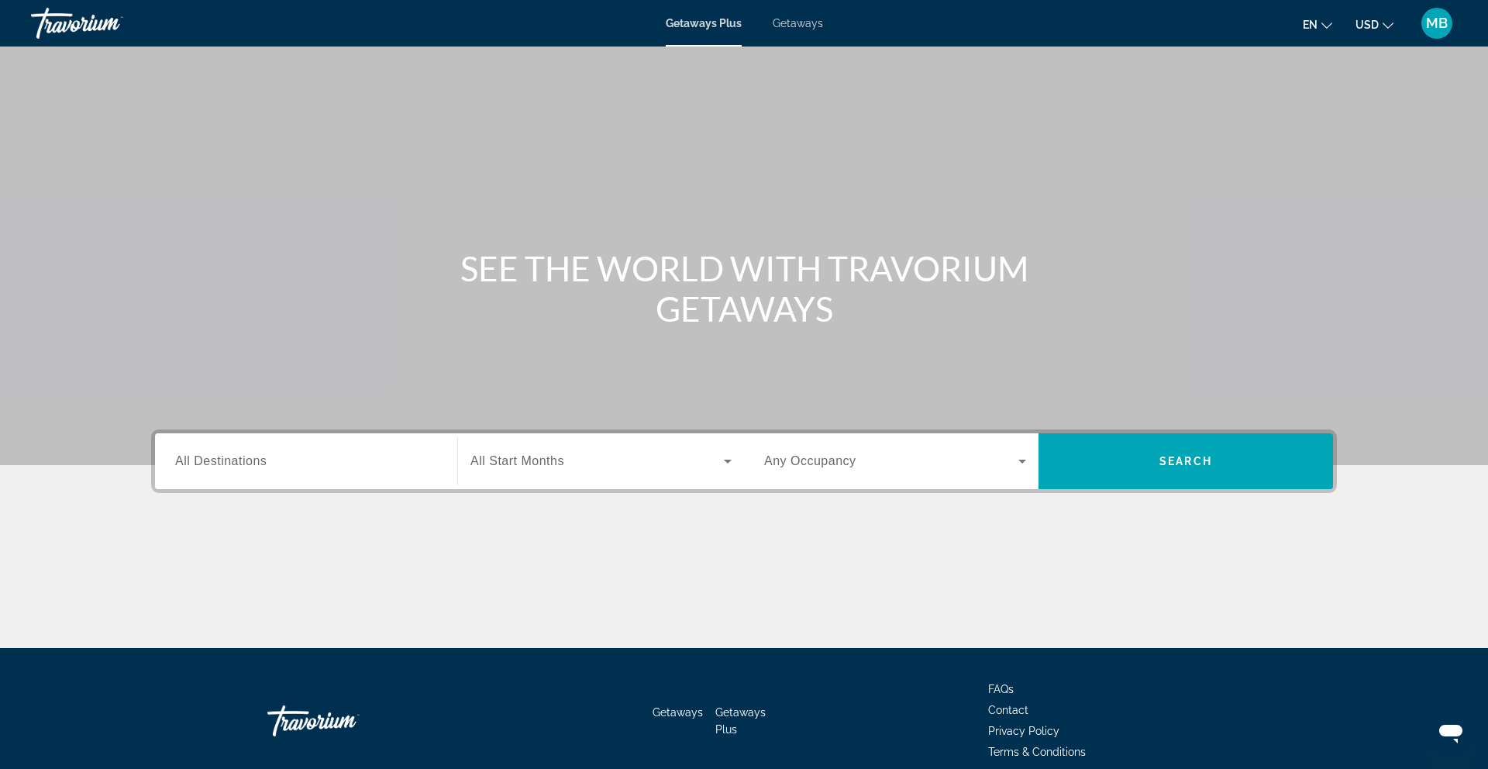
click at [811, 28] on span "Getaways" at bounding box center [798, 23] width 50 height 12
click at [269, 459] on input "Destination All Destinations" at bounding box center [306, 462] width 262 height 19
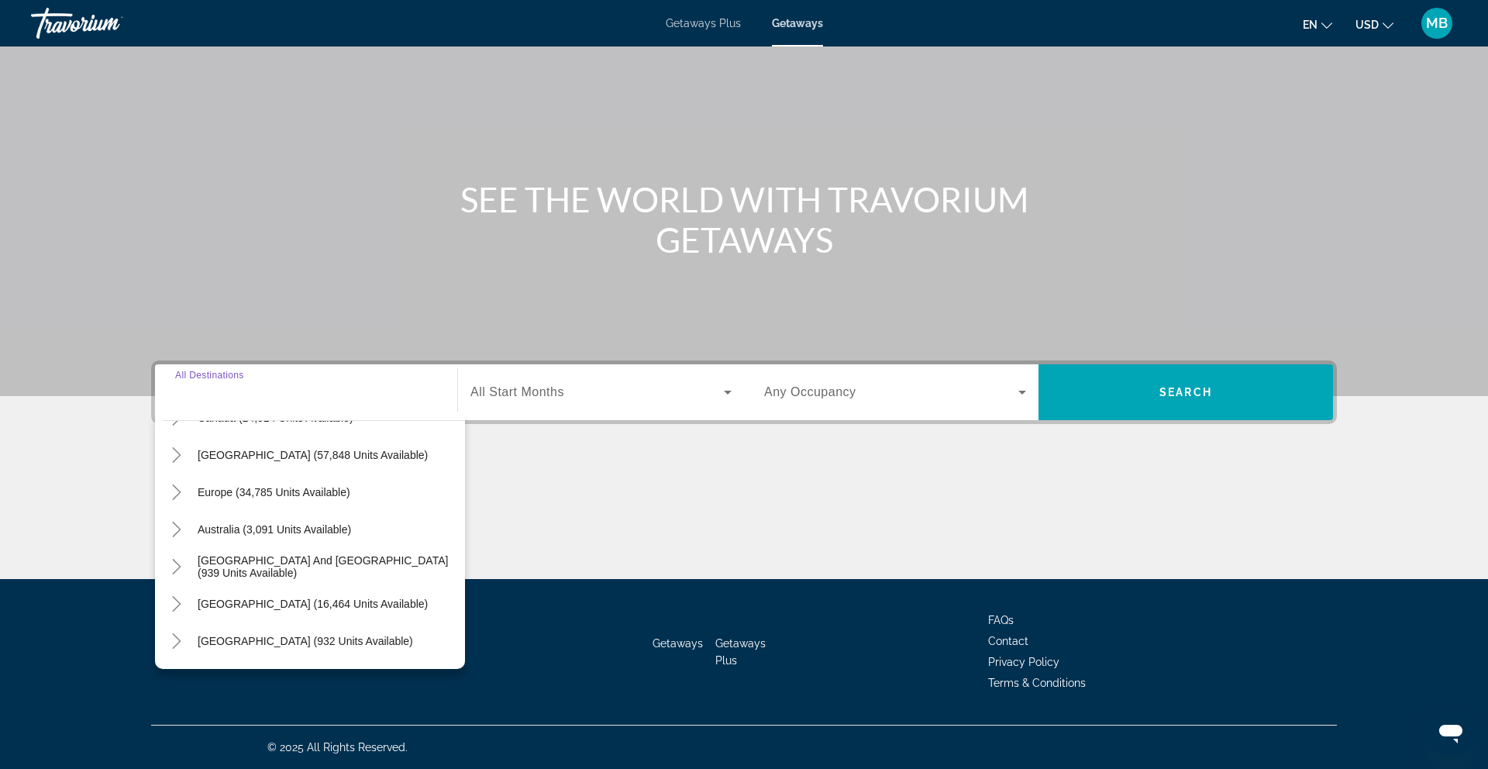
scroll to position [152, 0]
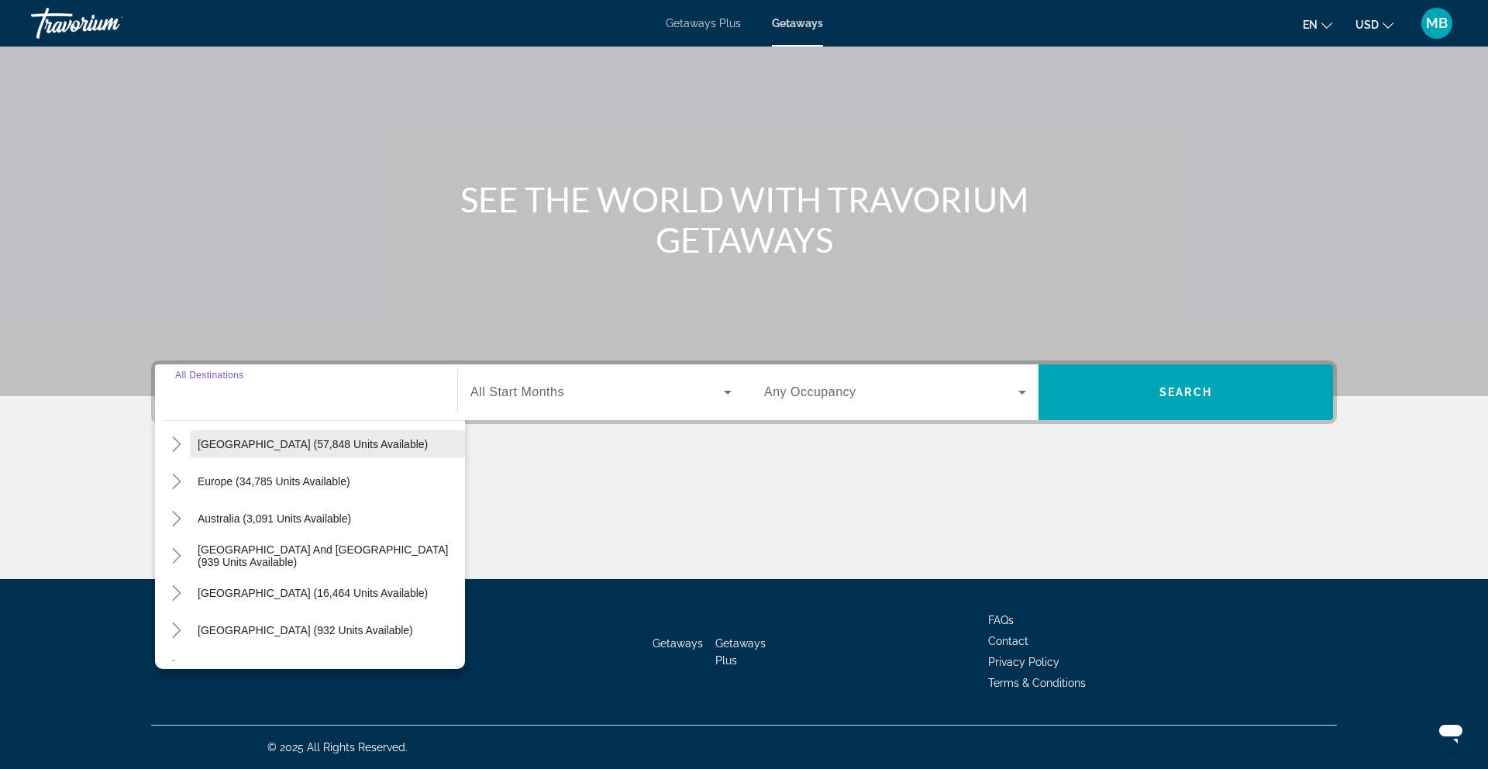
click at [313, 449] on span "Caribbean & Atlantic Islands (57,848 units available)" at bounding box center [313, 444] width 230 height 12
type input "**********"
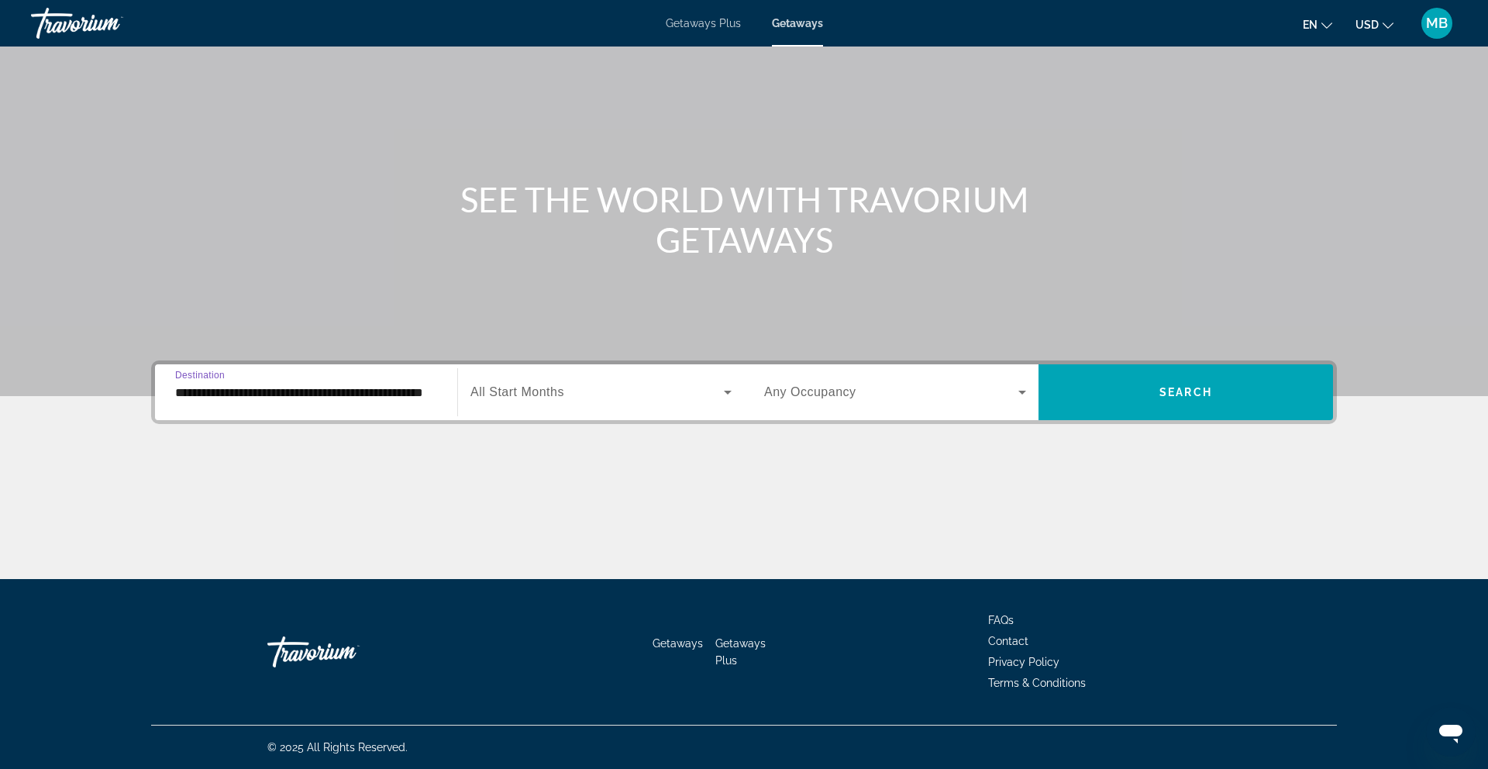
click at [600, 396] on span "Search widget" at bounding box center [596, 392] width 253 height 19
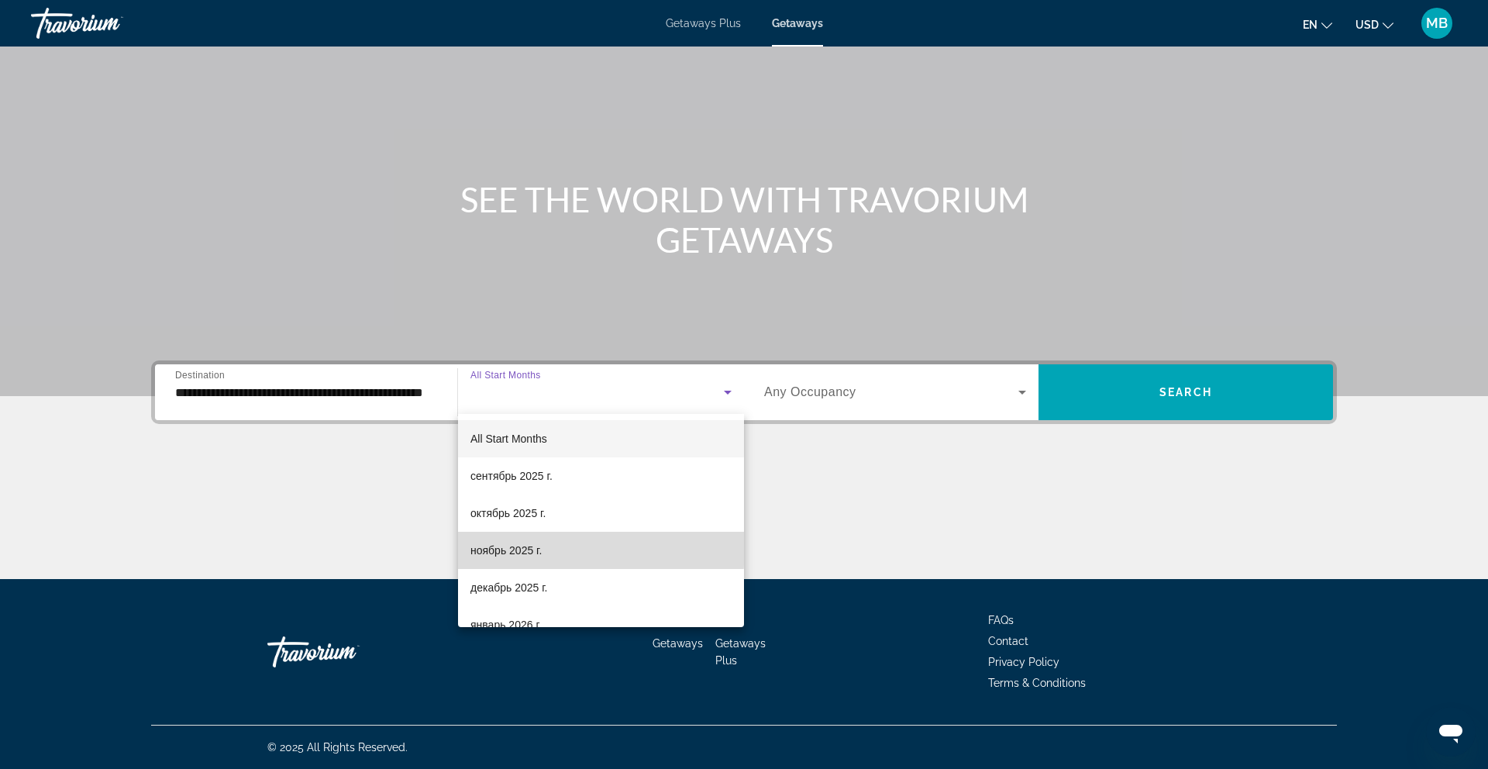
click at [532, 548] on span "ноябрь 2025 г." at bounding box center [505, 550] width 71 height 19
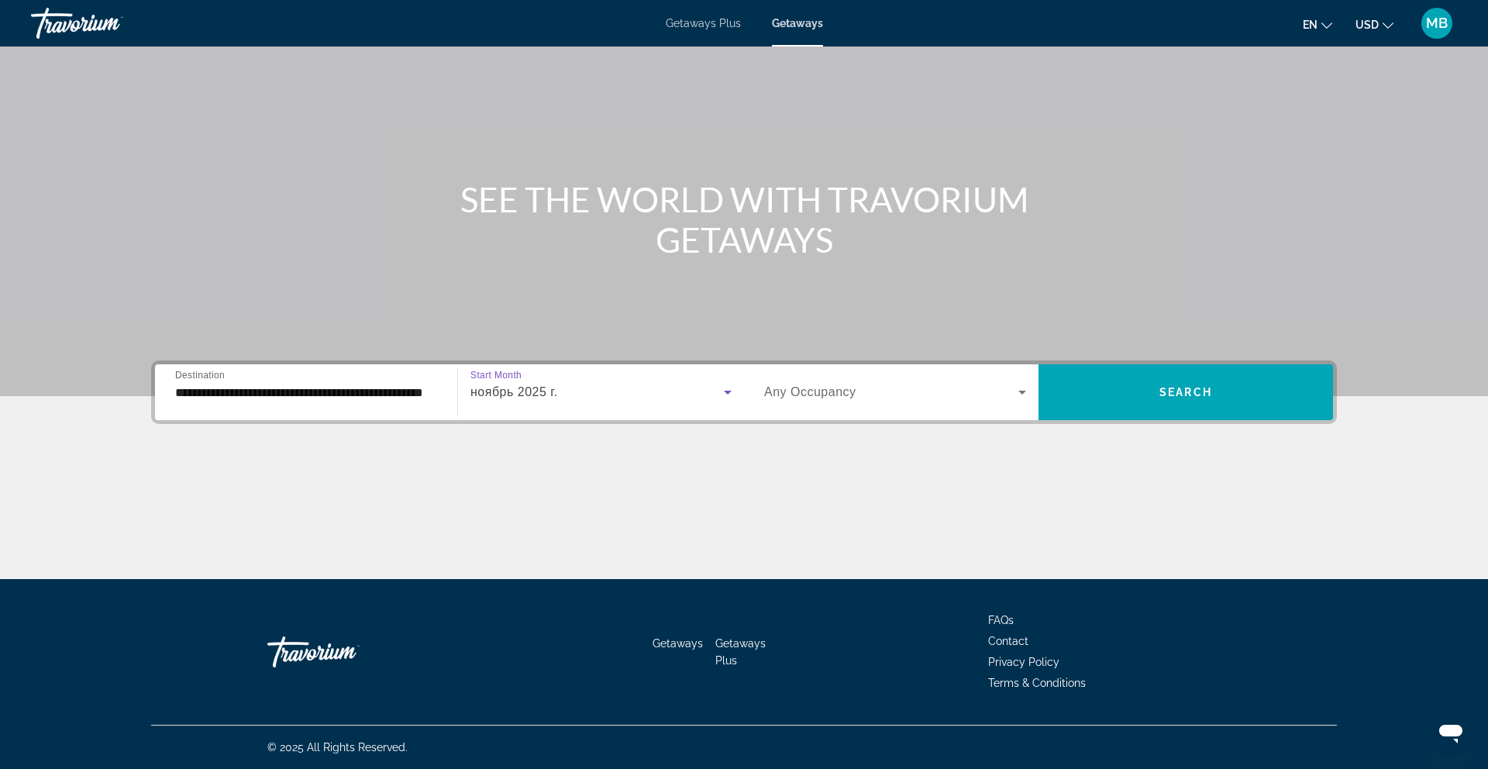
click at [907, 396] on span "Search widget" at bounding box center [891, 392] width 254 height 19
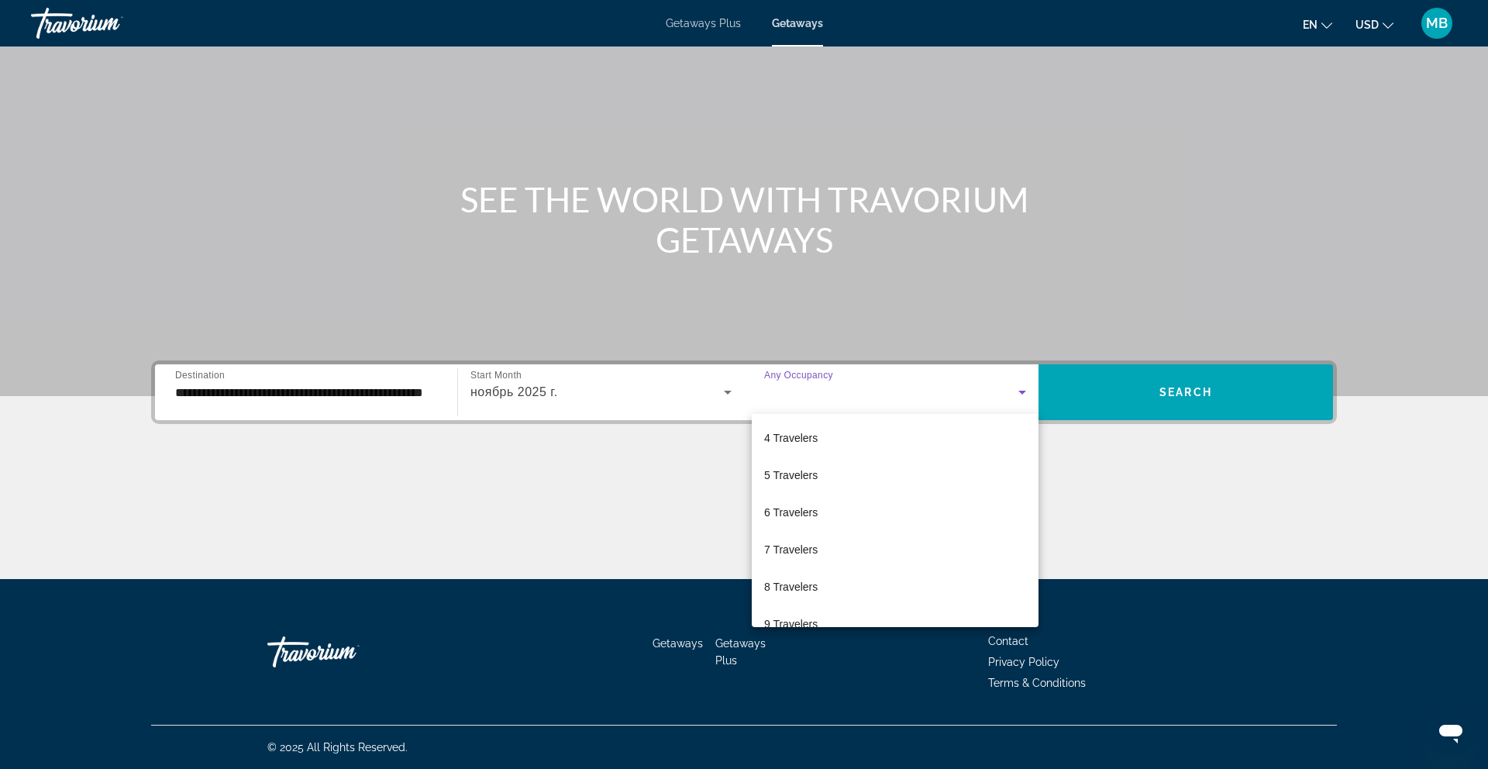
scroll to position [171, 0]
click at [844, 529] on mat-option "8 Travelers" at bounding box center [895, 527] width 287 height 37
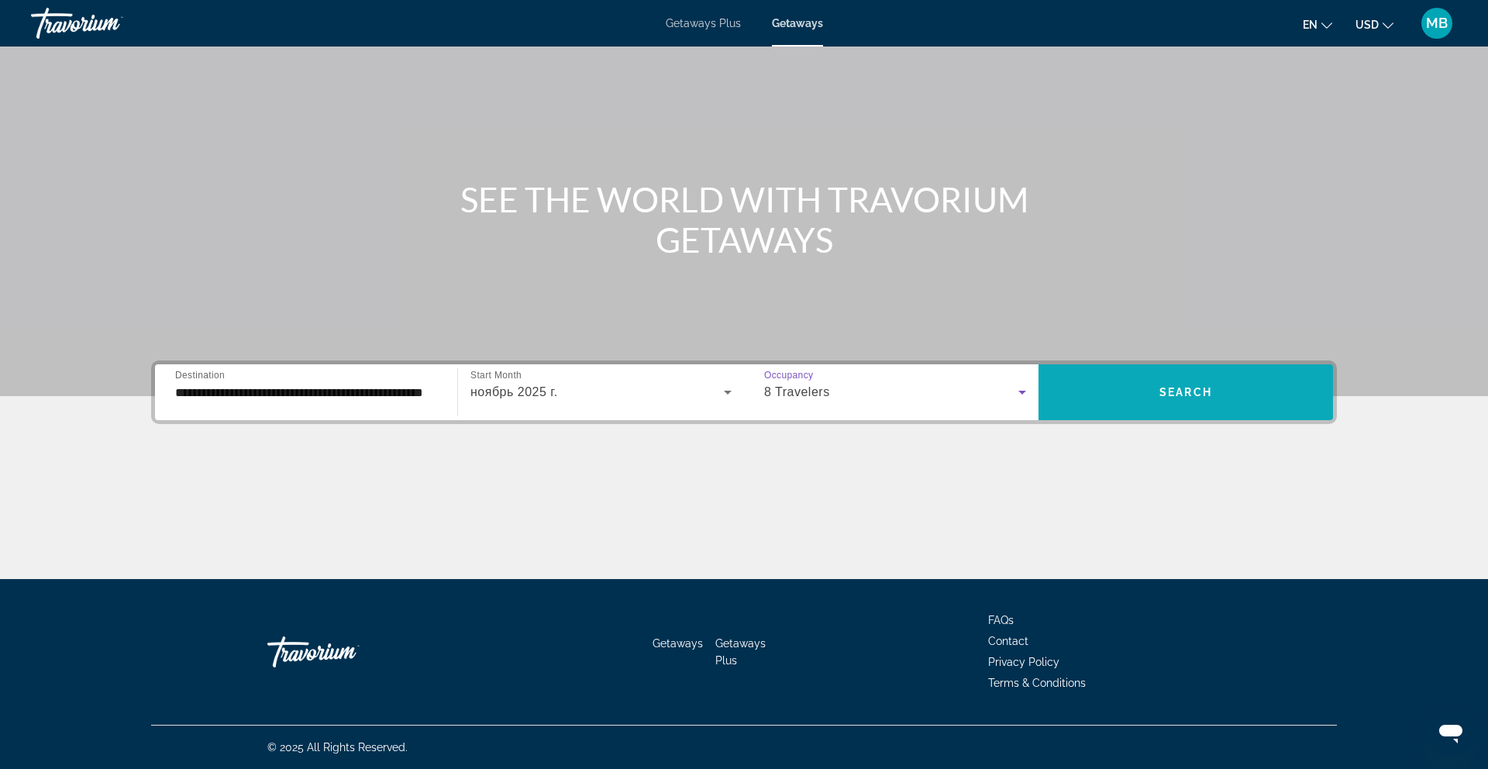
click at [1153, 408] on span "Search widget" at bounding box center [1185, 392] width 294 height 37
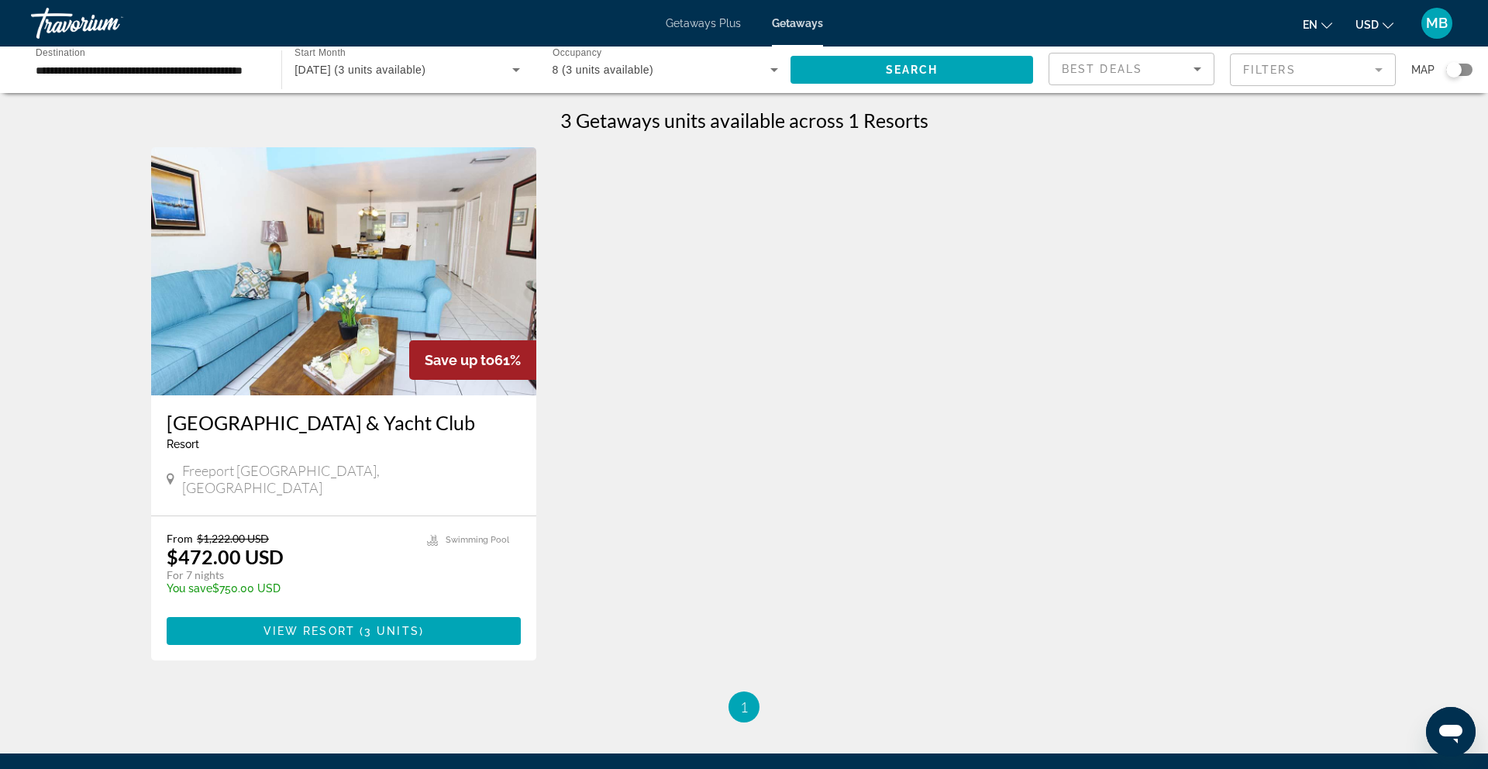
click at [750, 75] on div "8 (3 units available)" at bounding box center [662, 69] width 218 height 19
click at [682, 121] on mat-option "Any Occupancy" at bounding box center [664, 116] width 250 height 37
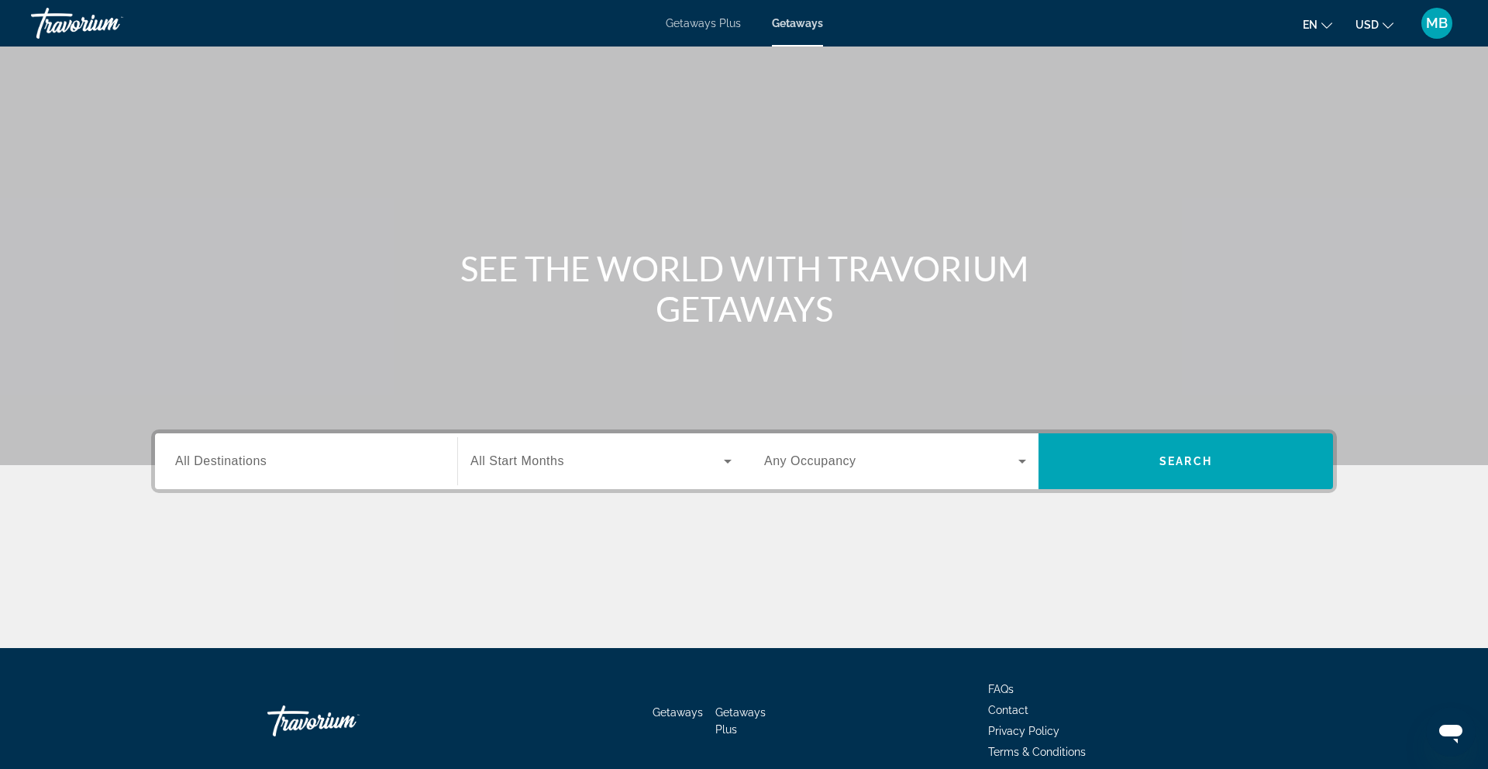
click at [362, 463] on input "Destination All Destinations" at bounding box center [306, 462] width 262 height 19
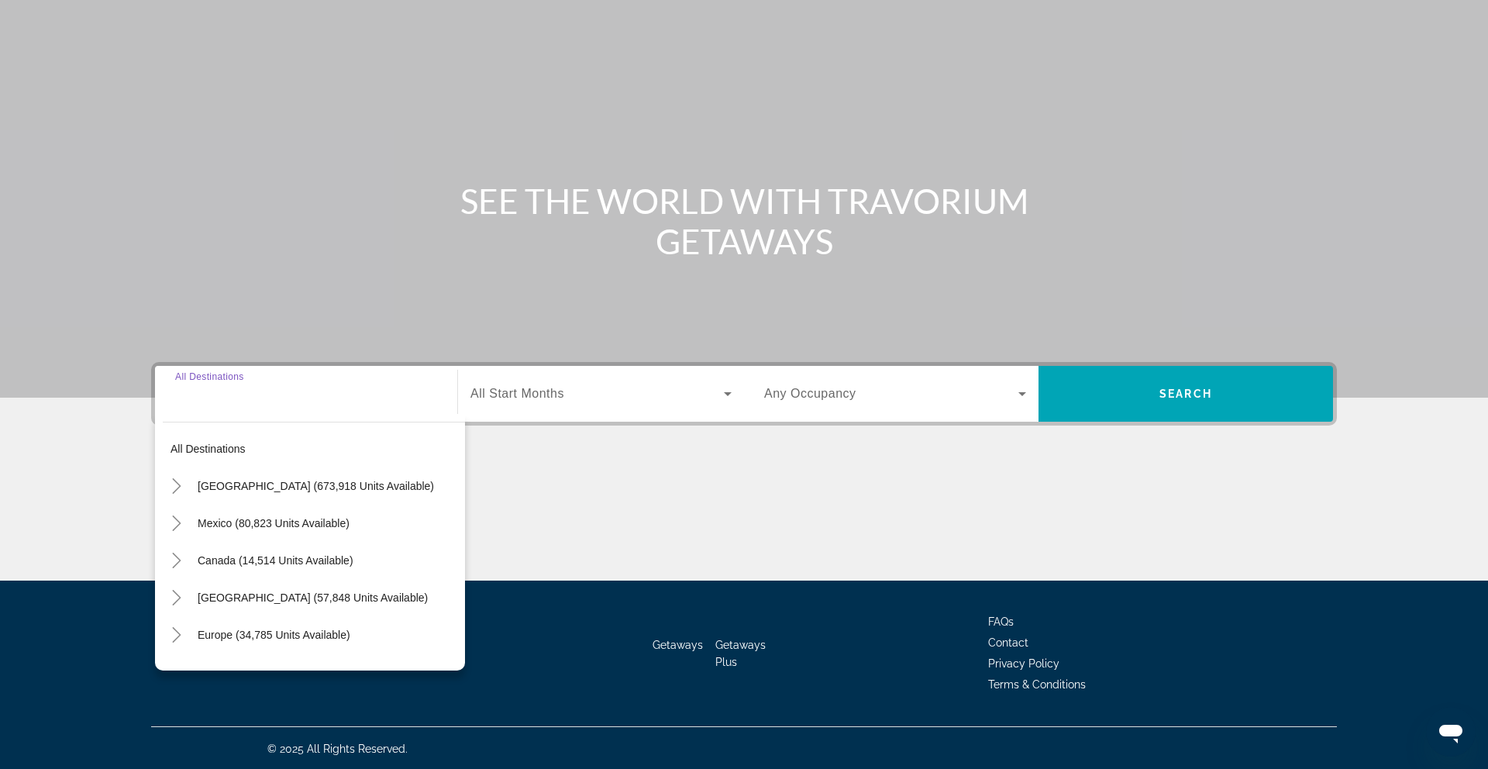
scroll to position [69, 0]
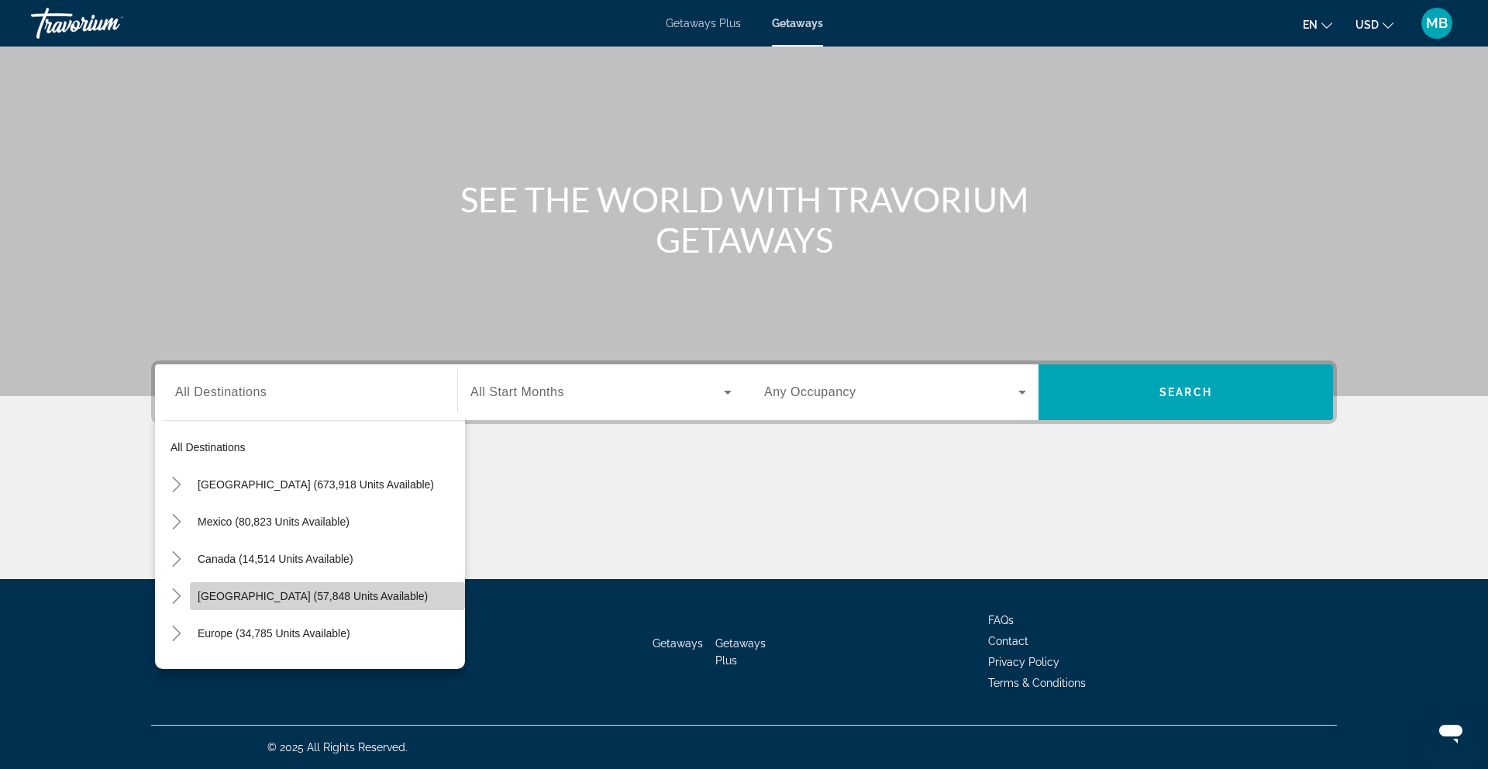
click at [241, 587] on span "Search widget" at bounding box center [327, 595] width 275 height 37
type input "**********"
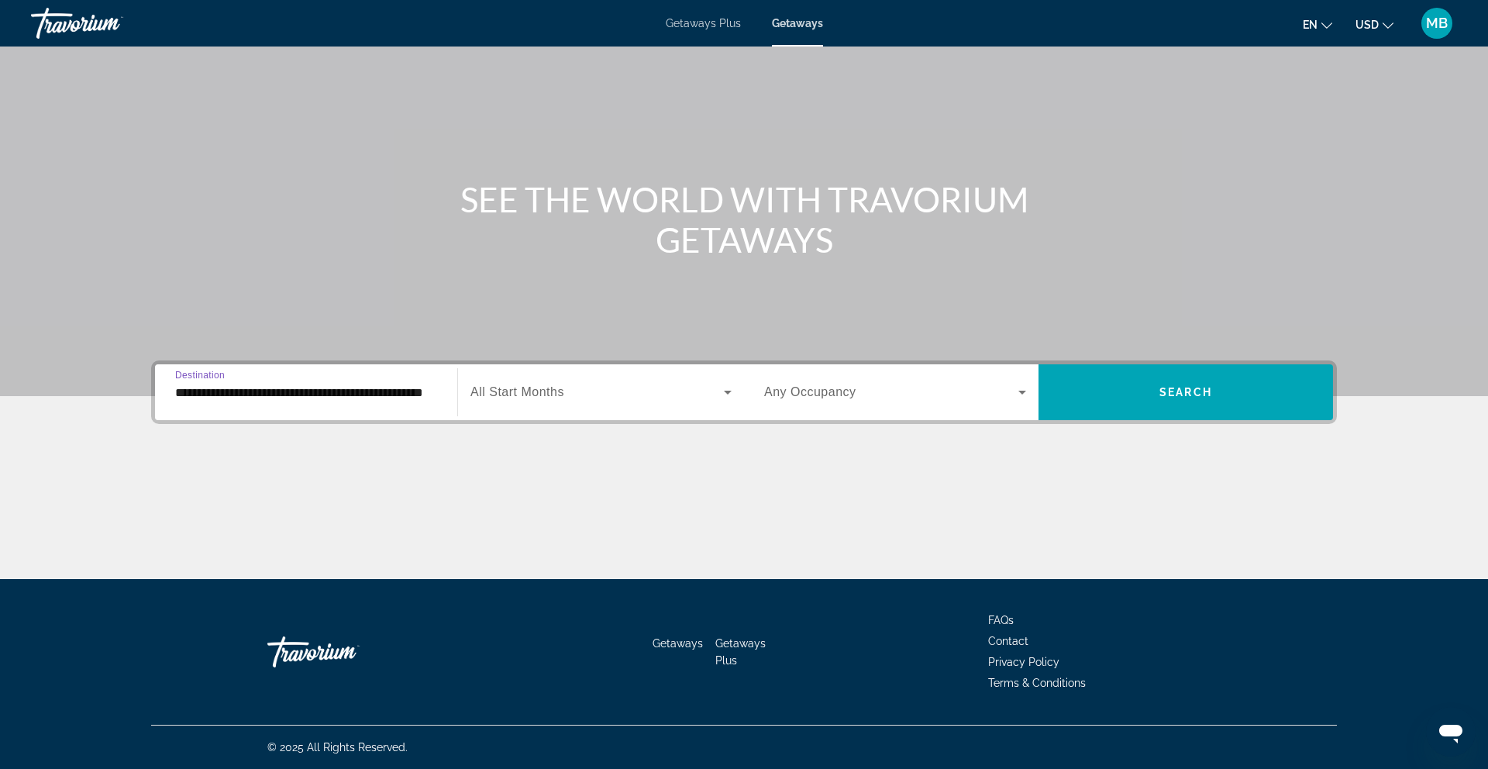
click at [592, 394] on span "Search widget" at bounding box center [596, 392] width 253 height 19
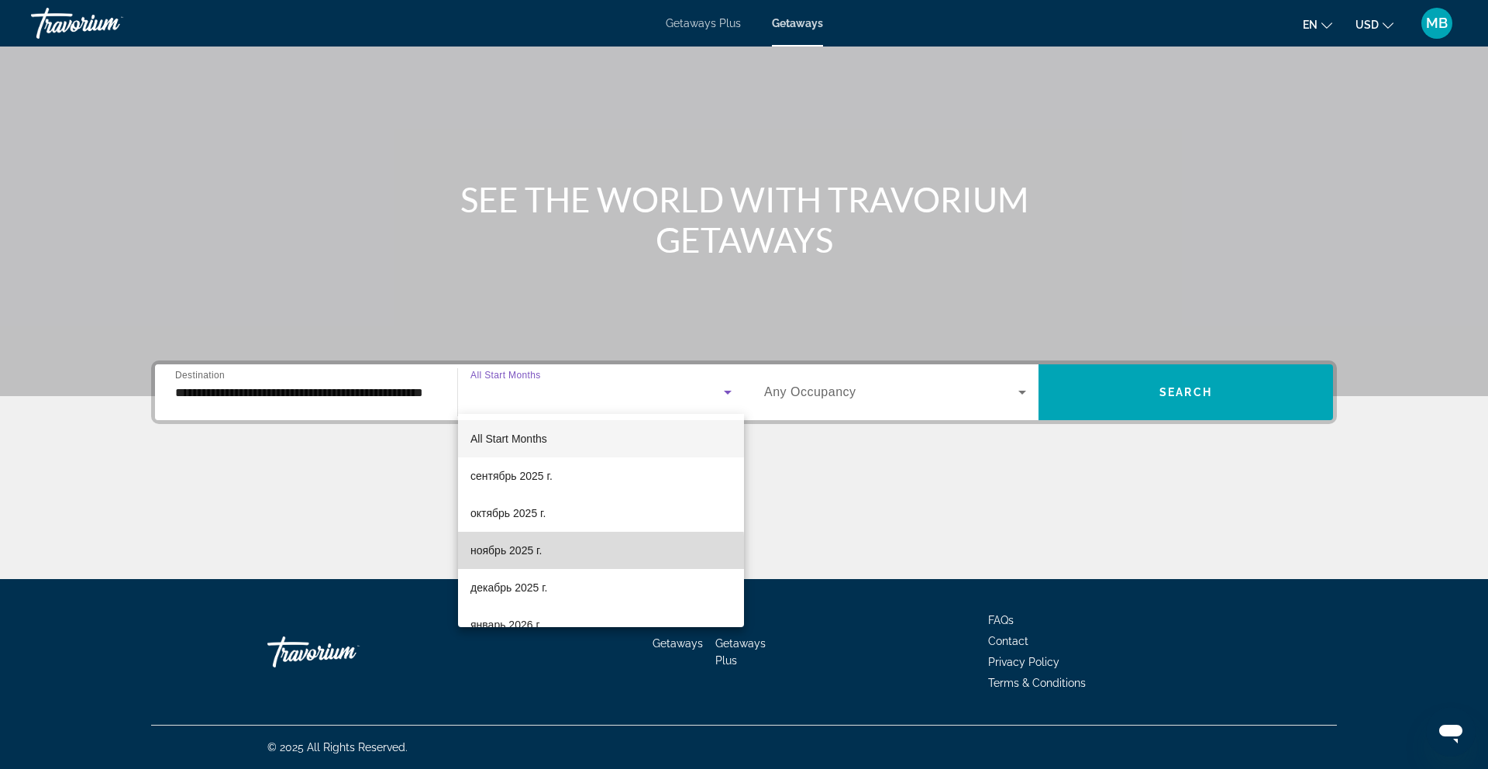
click at [539, 553] on span "ноябрь 2025 г." at bounding box center [505, 550] width 71 height 19
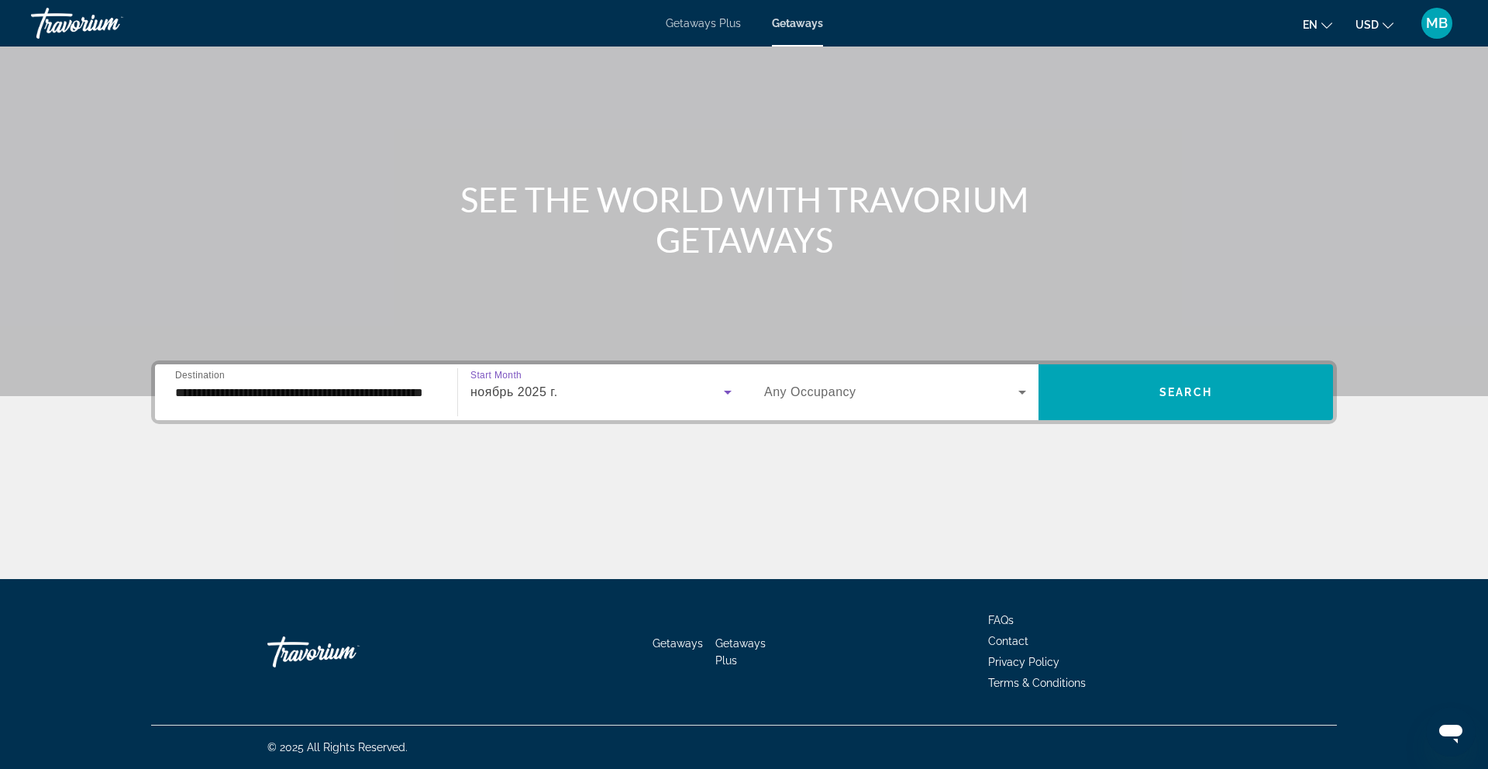
click at [912, 398] on span "Search widget" at bounding box center [891, 392] width 254 height 19
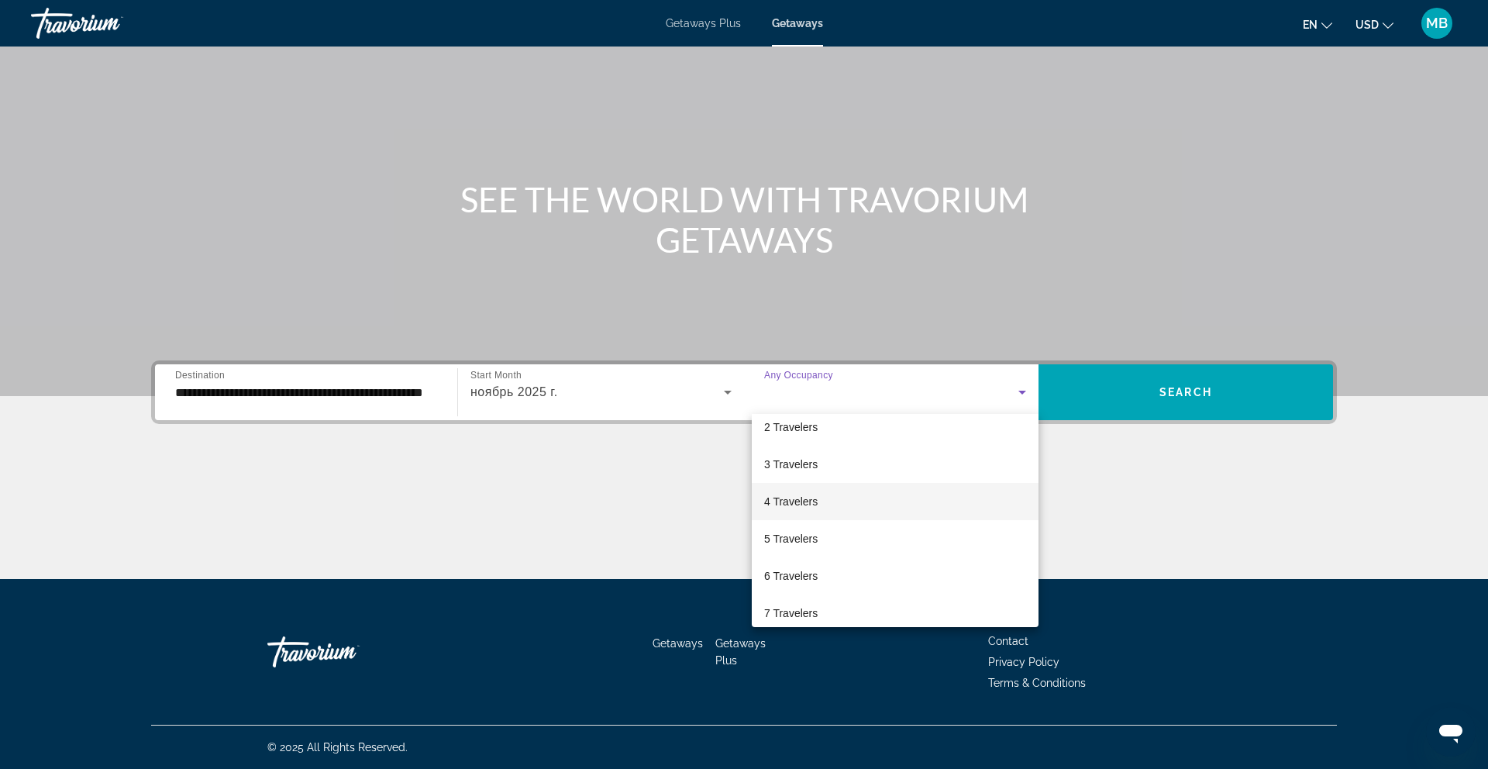
scroll to position [56, 0]
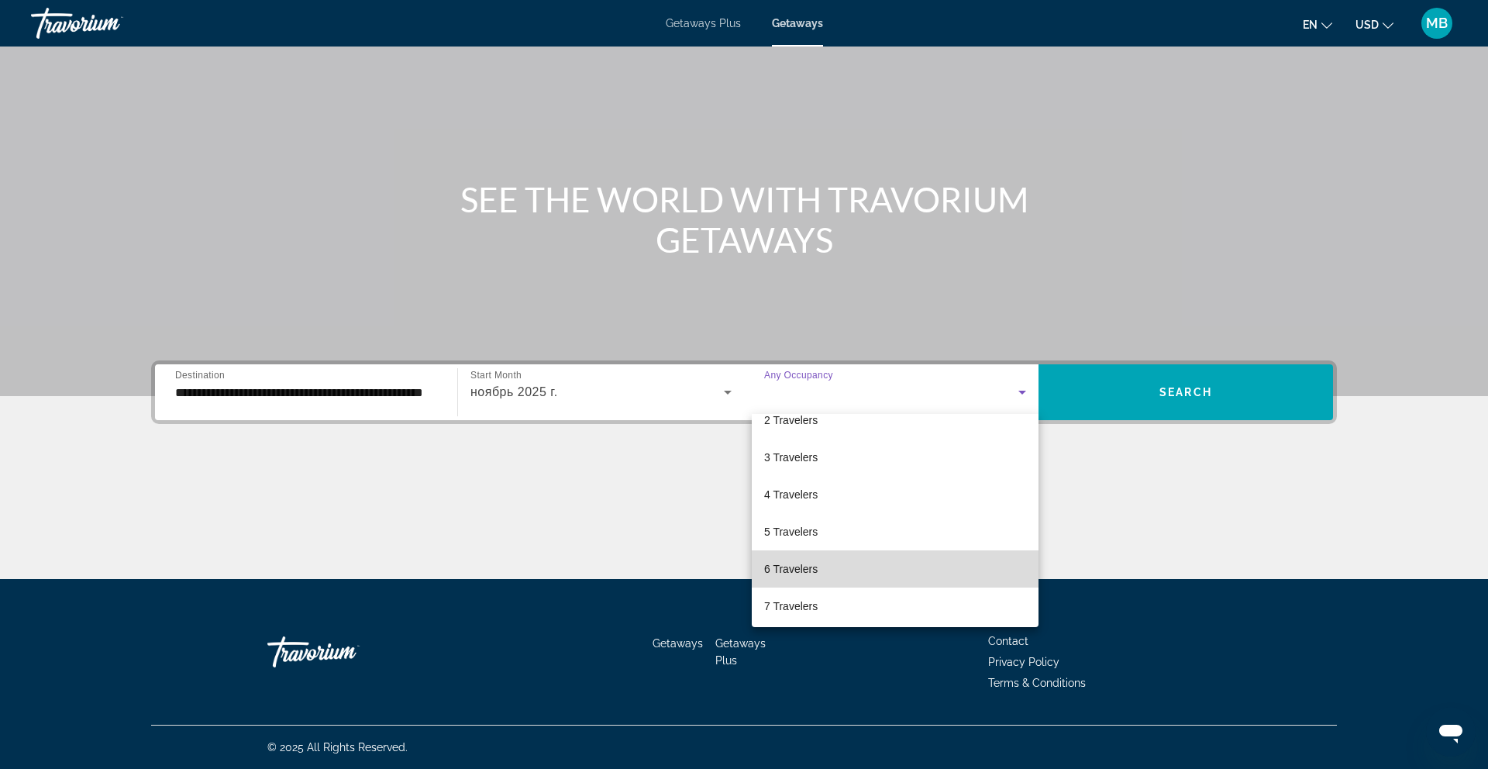
click at [828, 563] on mat-option "6 Travelers" at bounding box center [895, 568] width 287 height 37
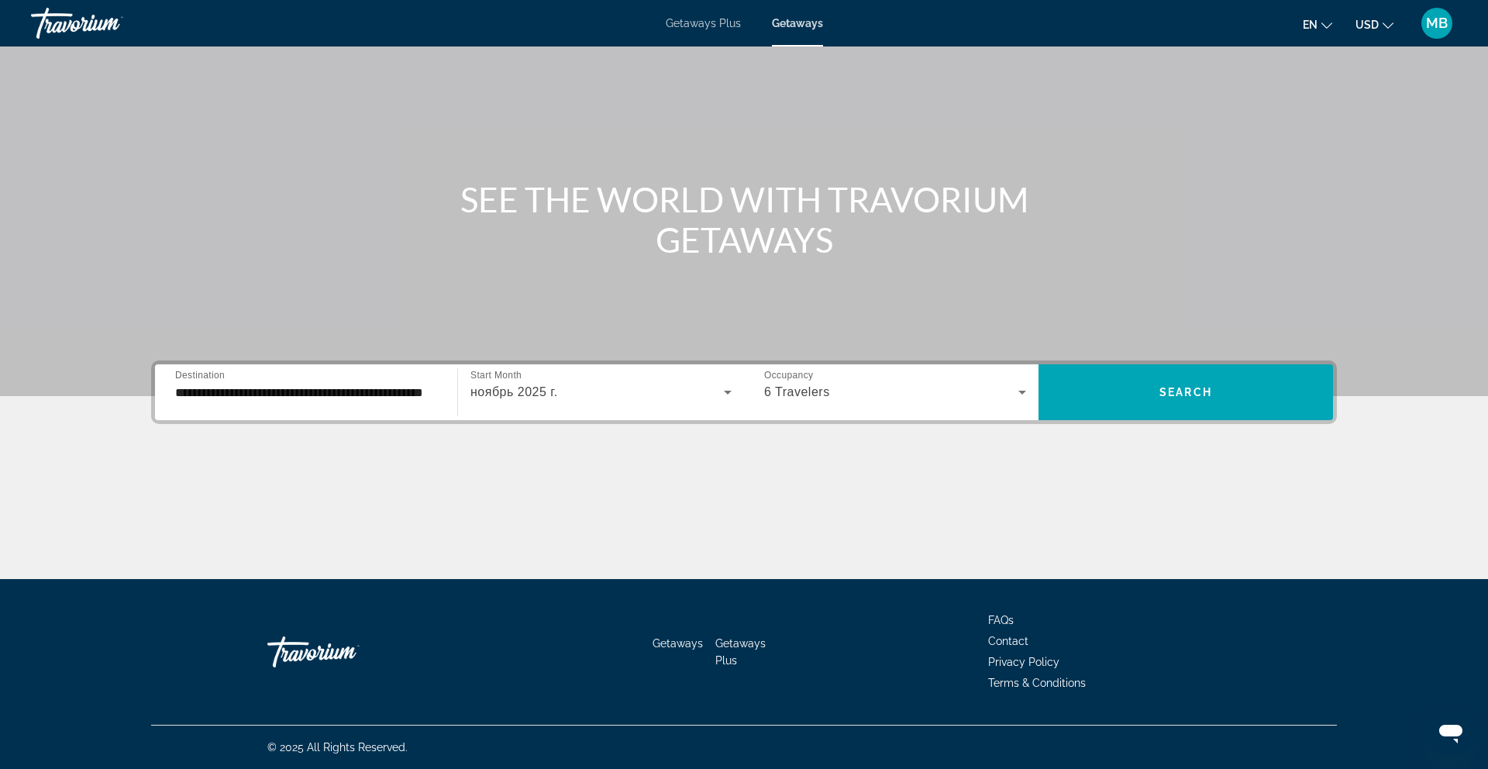
click at [1131, 421] on div "**********" at bounding box center [744, 392] width 1186 height 64
click at [1141, 400] on span "Search widget" at bounding box center [1185, 392] width 294 height 37
